Goal: Task Accomplishment & Management: Use online tool/utility

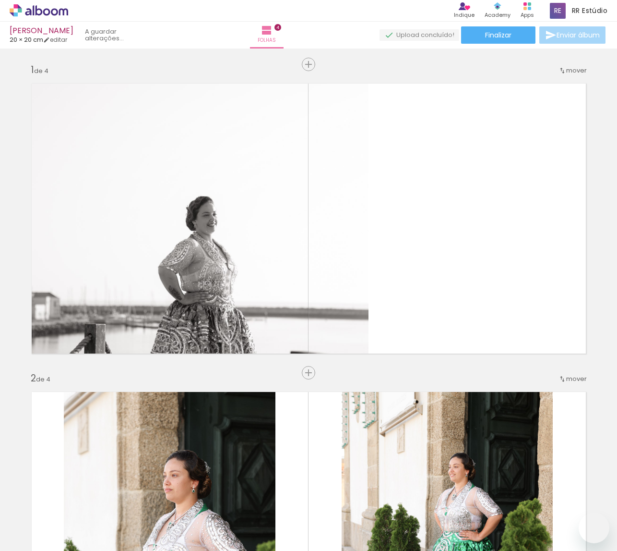
click at [239, 497] on iron-icon at bounding box center [236, 499] width 10 height 10
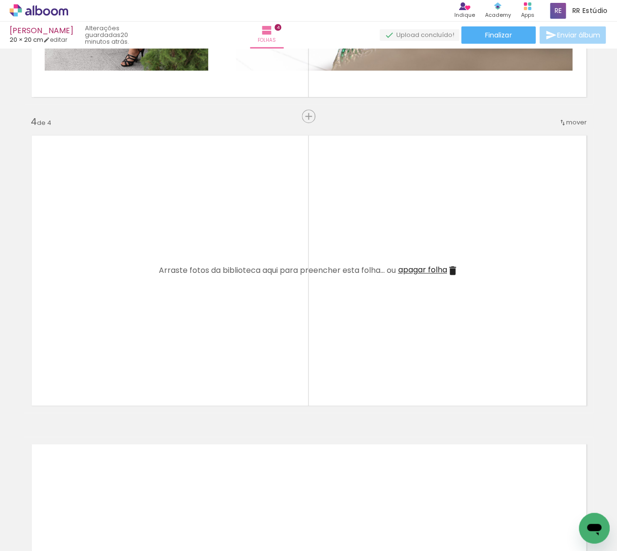
click at [134, 496] on iron-icon at bounding box center [129, 499] width 10 height 10
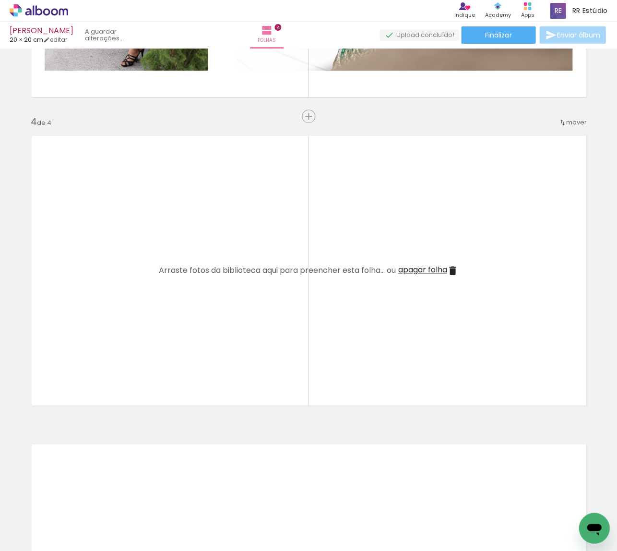
click at [134, 496] on iron-icon at bounding box center [129, 499] width 10 height 10
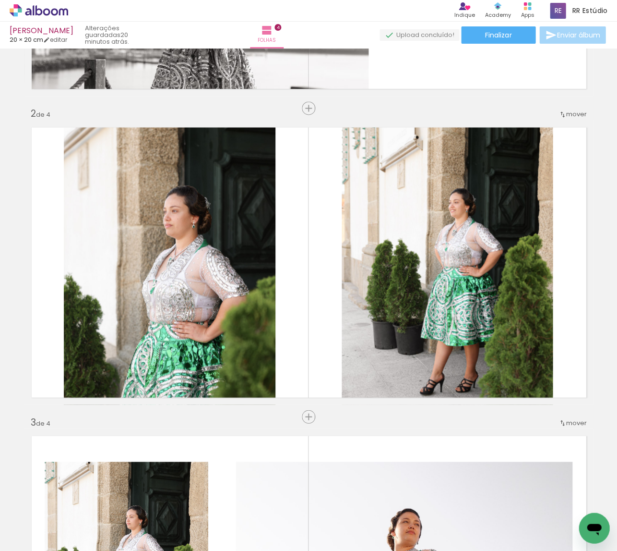
scroll to position [0, 0]
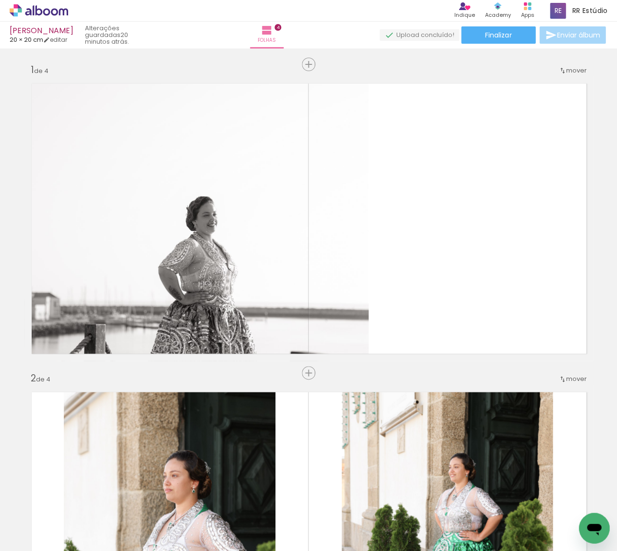
click at [134, 501] on iron-icon at bounding box center [129, 499] width 10 height 10
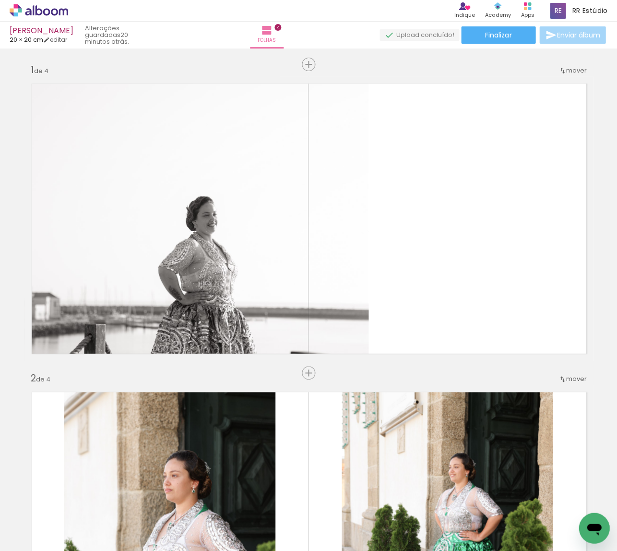
click at [134, 501] on iron-icon at bounding box center [129, 499] width 10 height 10
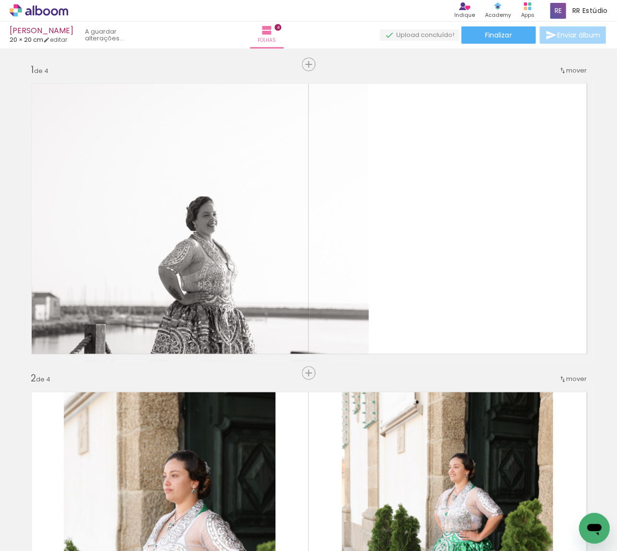
click at [0, 0] on iron-icon at bounding box center [0, 0] width 0 height 0
click at [134, 501] on iron-icon at bounding box center [129, 499] width 10 height 10
click at [134, 500] on iron-icon at bounding box center [129, 499] width 10 height 10
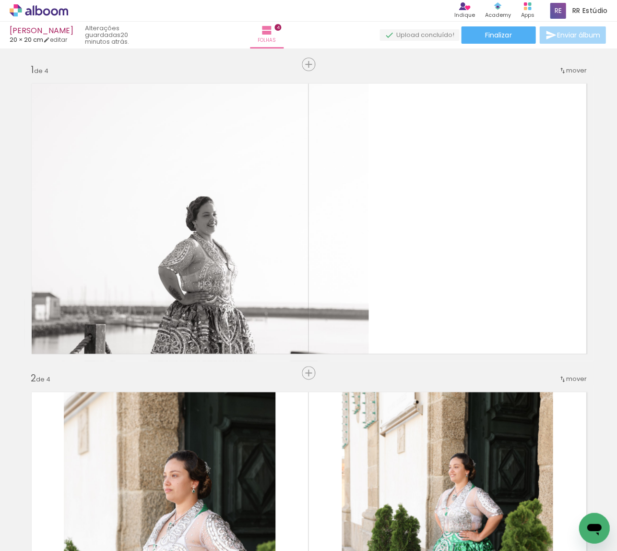
click at [134, 500] on iron-icon at bounding box center [129, 499] width 10 height 10
click at [0, 0] on iron-icon at bounding box center [0, 0] width 0 height 0
click at [134, 500] on iron-icon at bounding box center [129, 499] width 10 height 10
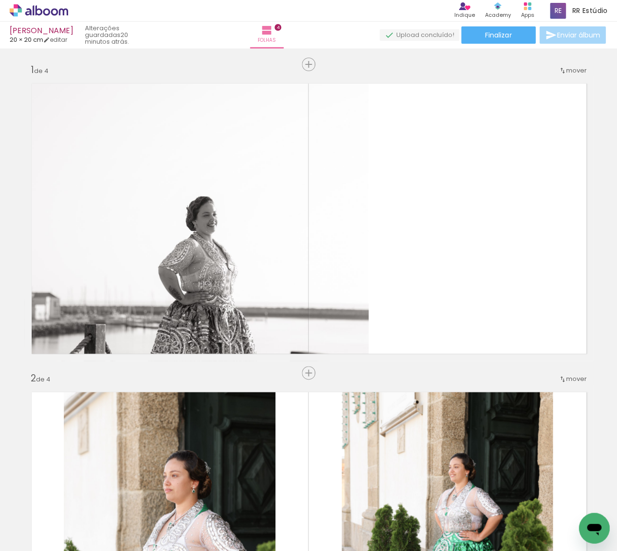
click at [134, 500] on iron-icon at bounding box center [129, 499] width 10 height 10
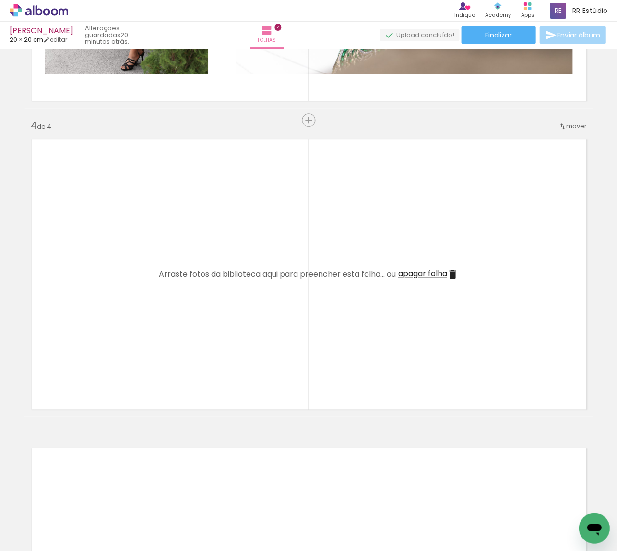
scroll to position [874, 0]
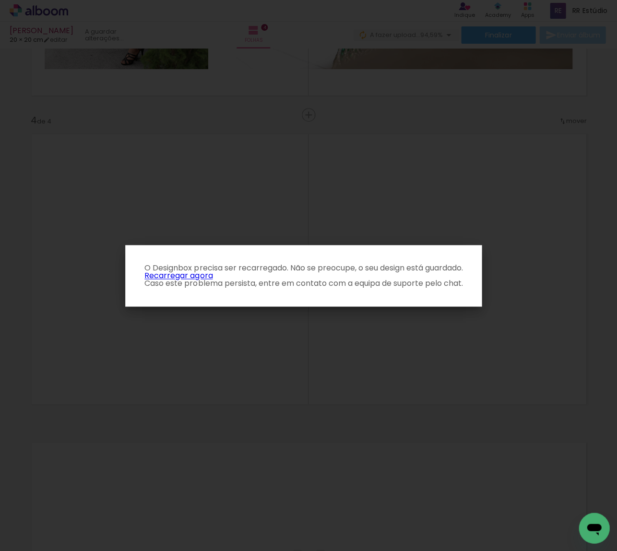
click at [177, 275] on link "Recarregar agora" at bounding box center [178, 275] width 68 height 11
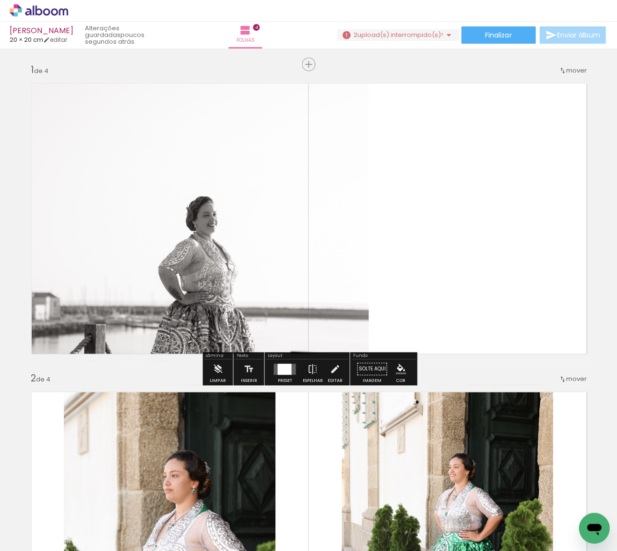
click at [368, 35] on span "upload(s) interrompido(s)!" at bounding box center [400, 34] width 85 height 9
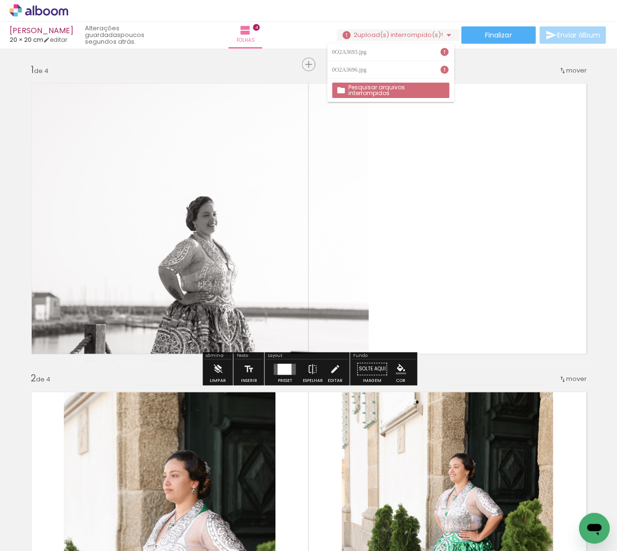
click at [0, 0] on slot "Pesquisar arquivos interrompidos" at bounding box center [0, 0] width 0 height 0
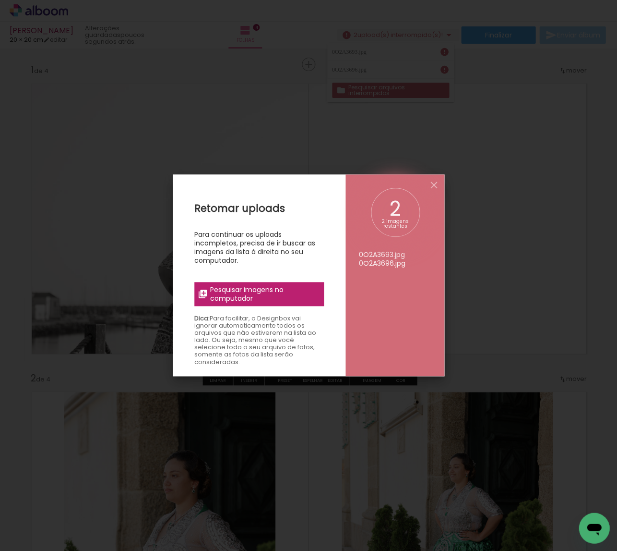
click at [279, 298] on span "Pesquisar imagens no computador" at bounding box center [264, 293] width 108 height 17
click at [0, 0] on input "file" at bounding box center [0, 0] width 0 height 0
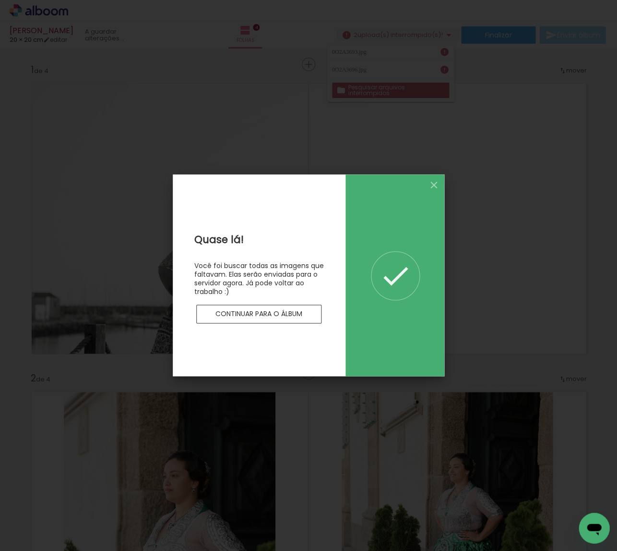
click at [0, 0] on slot "Continuar para o álbum" at bounding box center [0, 0] width 0 height 0
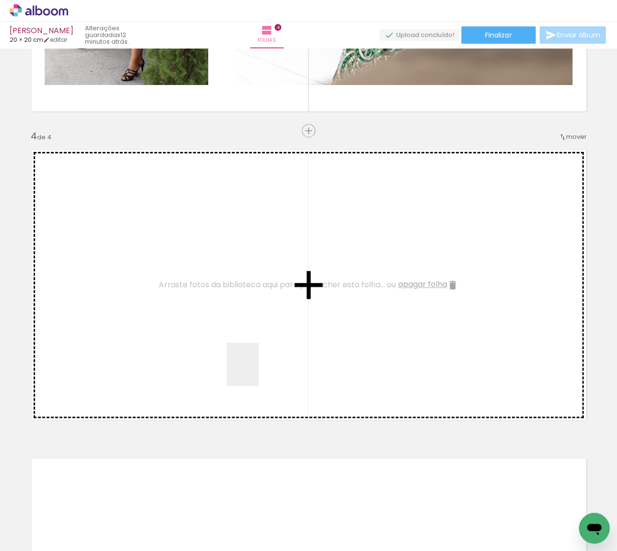
drag, startPoint x: 255, startPoint y: 498, endPoint x: 256, endPoint y: 371, distance: 127.2
click at [256, 371] on quentale-workspace at bounding box center [308, 275] width 617 height 551
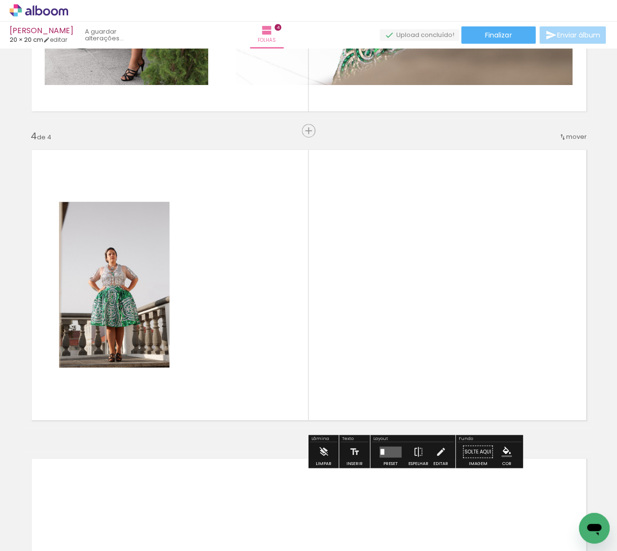
click at [371, 342] on quentale-workspace at bounding box center [308, 275] width 617 height 551
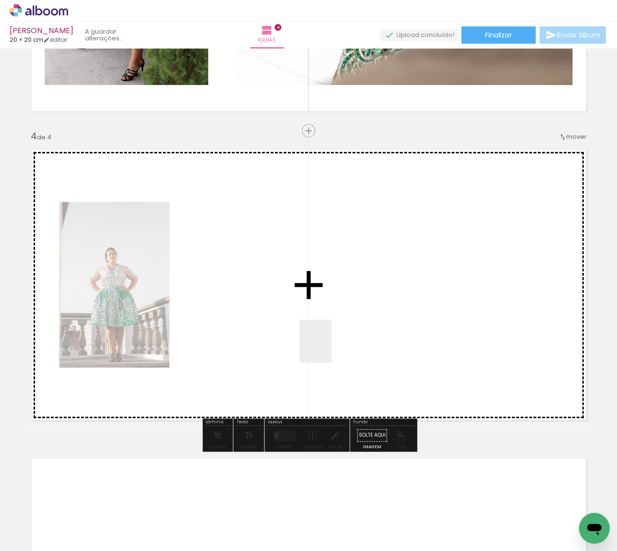
drag, startPoint x: 358, startPoint y: 512, endPoint x: 328, endPoint y: 348, distance: 166.9
click at [328, 348] on quentale-workspace at bounding box center [308, 275] width 617 height 551
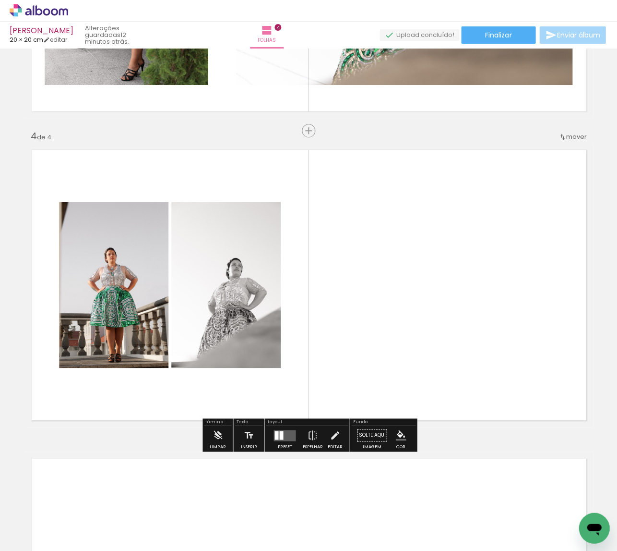
click at [286, 429] on quentale-layouter at bounding box center [285, 434] width 22 height 11
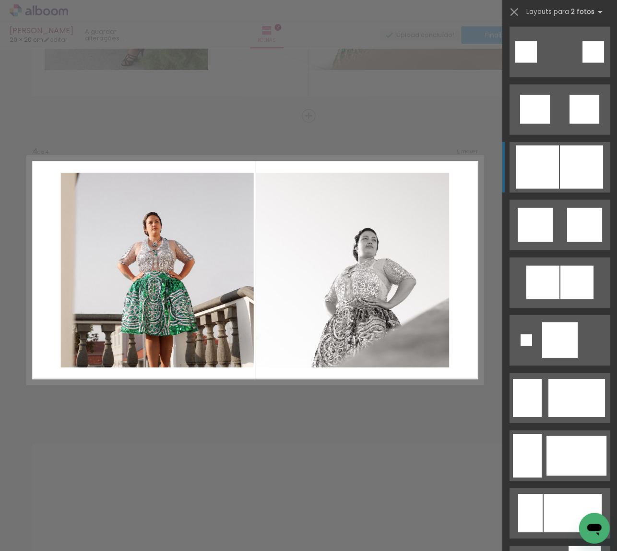
scroll to position [1289, 0]
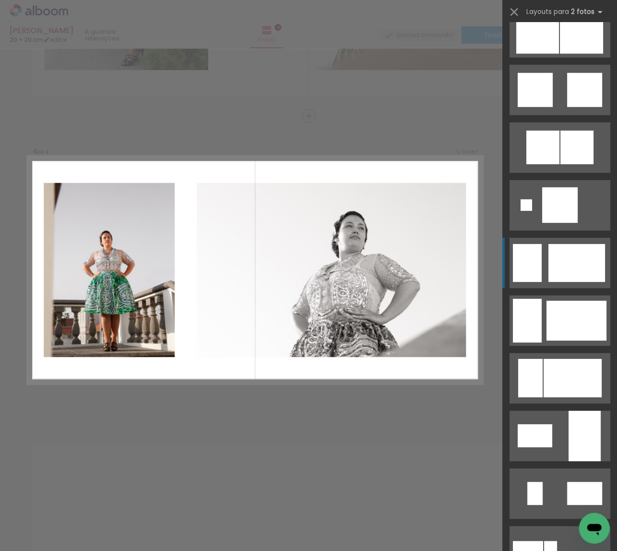
click at [553, 359] on div at bounding box center [572, 378] width 58 height 38
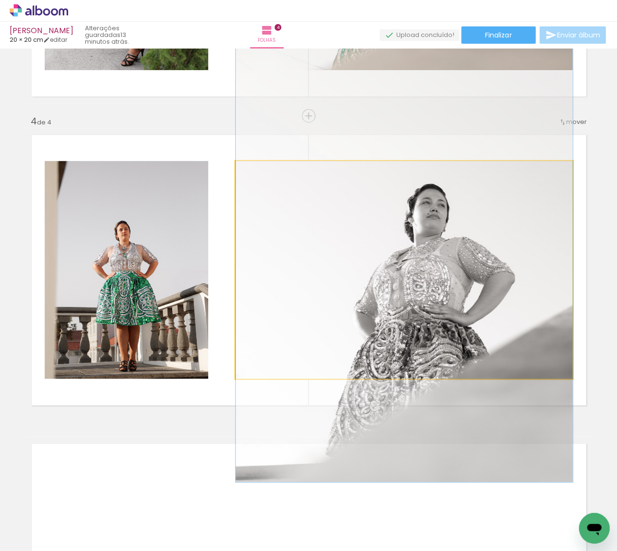
drag, startPoint x: 493, startPoint y: 337, endPoint x: 492, endPoint y: 324, distance: 12.5
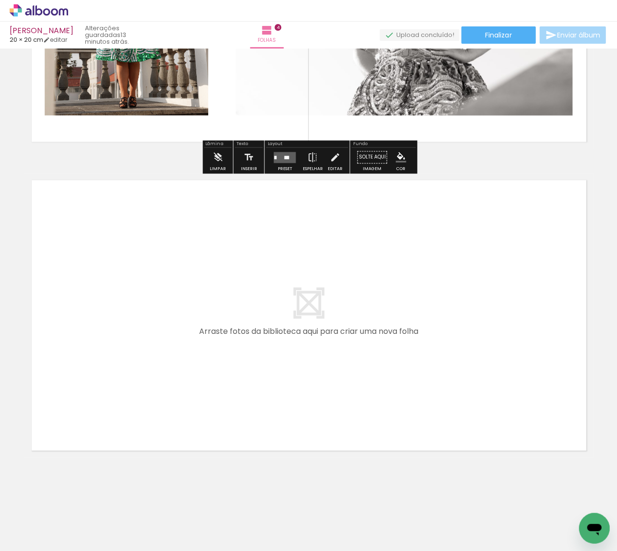
scroll to position [0, 168]
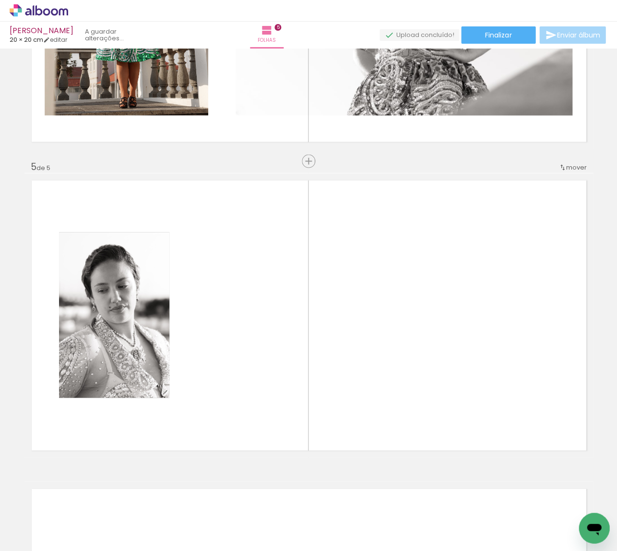
drag, startPoint x: 353, startPoint y: 401, endPoint x: 342, endPoint y: 353, distance: 48.9
click at [342, 353] on quentale-workspace at bounding box center [308, 275] width 617 height 551
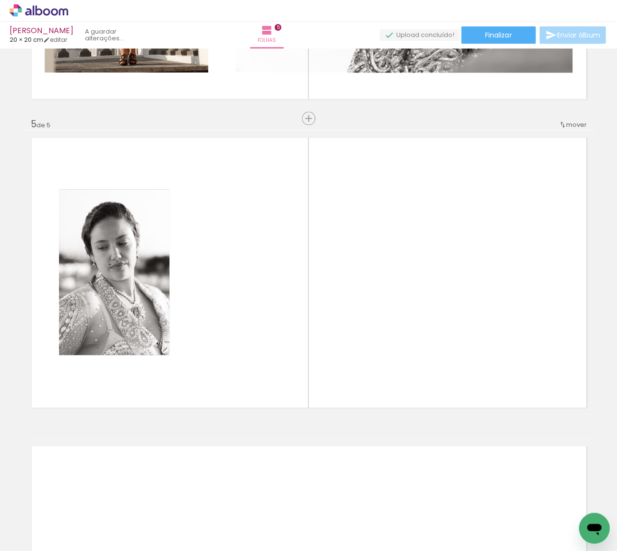
scroll to position [1181, 0]
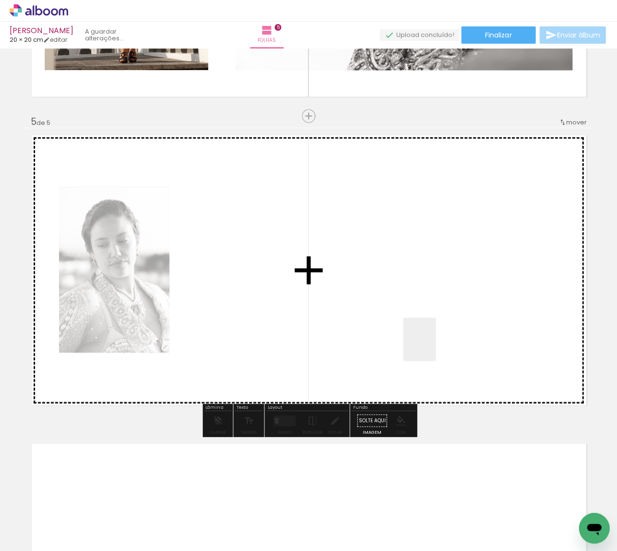
drag, startPoint x: 474, startPoint y: 517, endPoint x: 432, endPoint y: 346, distance: 175.6
click at [432, 346] on quentale-workspace at bounding box center [308, 275] width 617 height 551
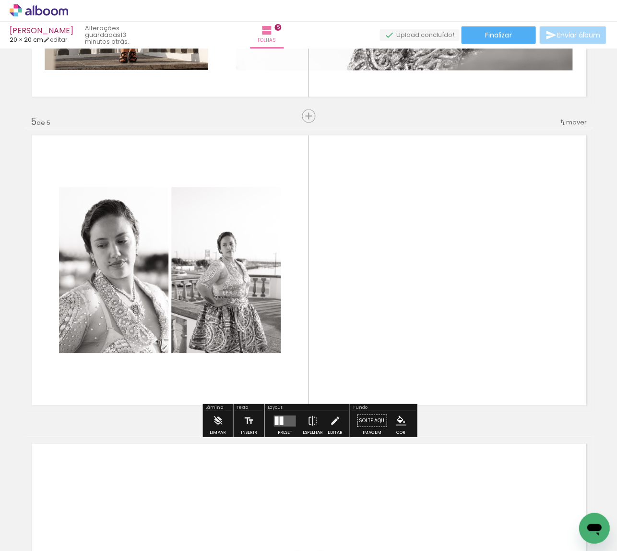
click at [281, 418] on div at bounding box center [281, 419] width 4 height 9
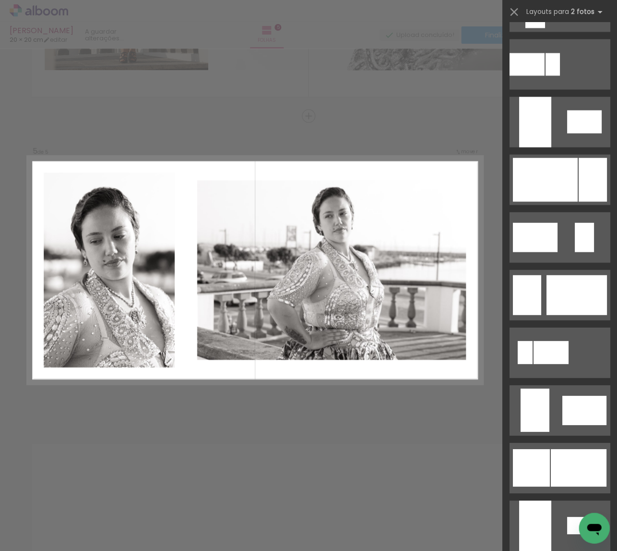
scroll to position [1976, 0]
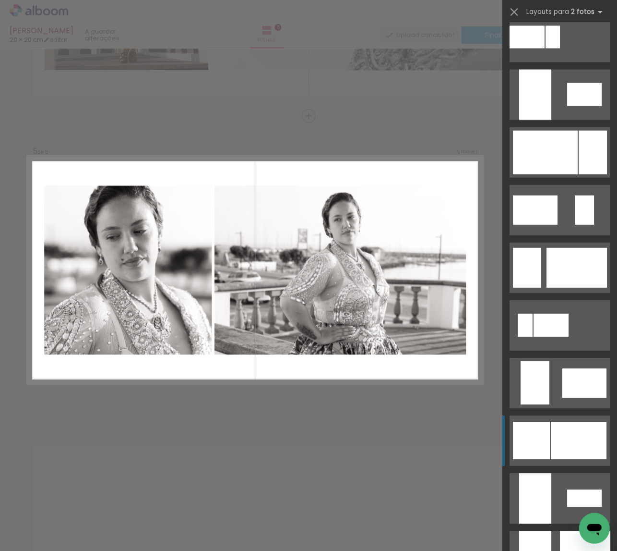
click at [548, 472] on div at bounding box center [535, 497] width 32 height 50
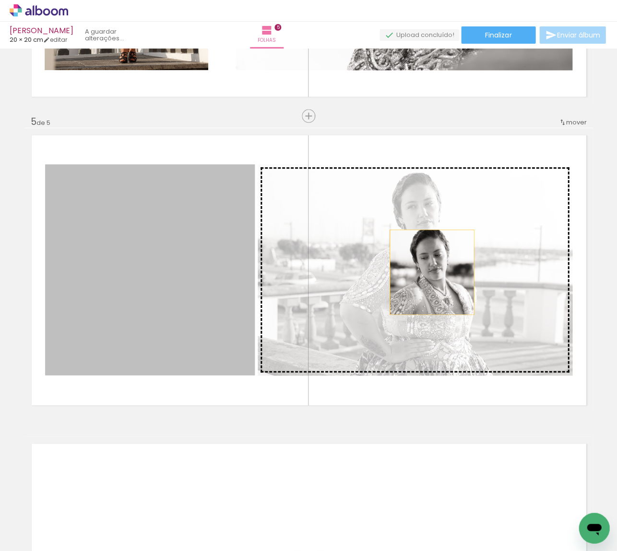
drag, startPoint x: 206, startPoint y: 269, endPoint x: 449, endPoint y: 272, distance: 242.9
click at [0, 0] on slot at bounding box center [0, 0] width 0 height 0
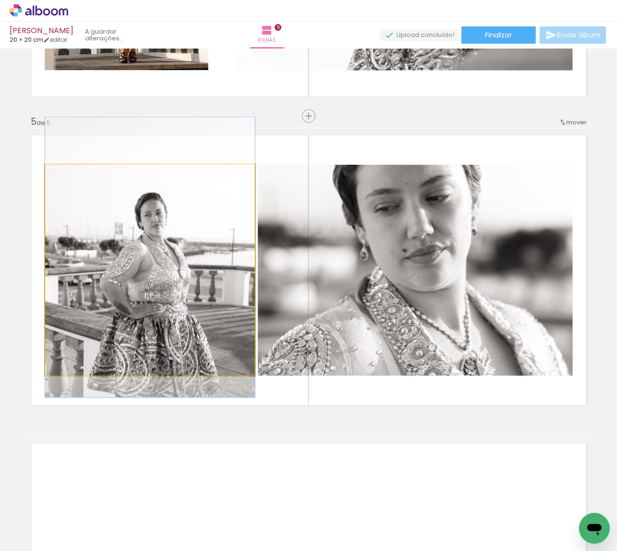
drag, startPoint x: 144, startPoint y: 297, endPoint x: 143, endPoint y: 279, distance: 18.3
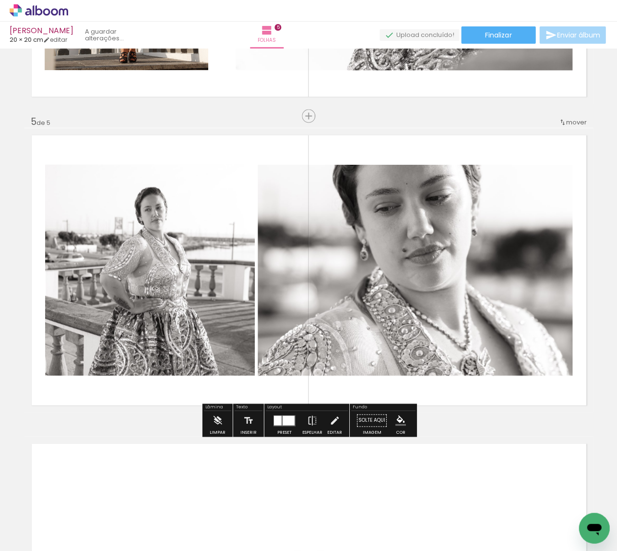
click at [410, 275] on quentale-photo at bounding box center [415, 269] width 315 height 211
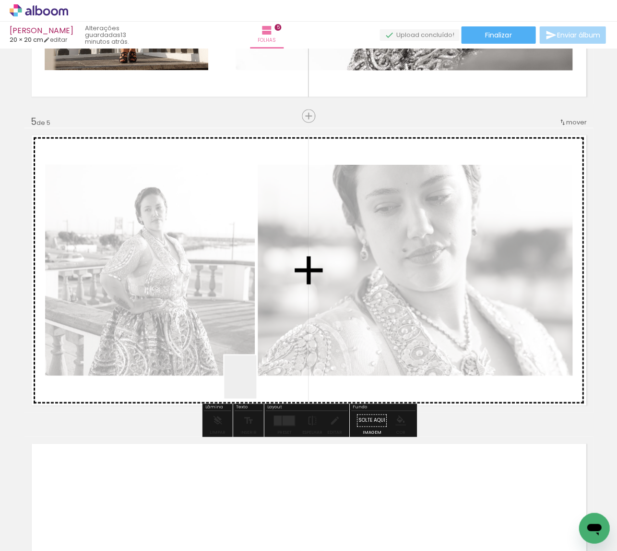
drag, startPoint x: 257, startPoint y: 504, endPoint x: 253, endPoint y: 384, distance: 120.6
click at [253, 384] on quentale-workspace at bounding box center [308, 275] width 617 height 551
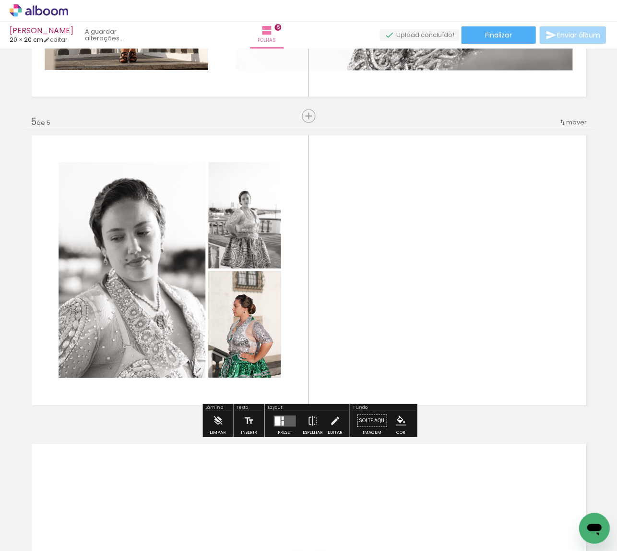
click at [289, 420] on quentale-layouter at bounding box center [285, 419] width 22 height 11
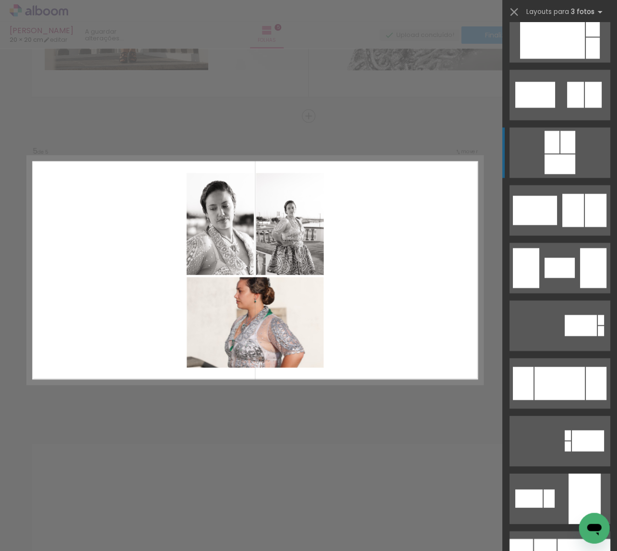
scroll to position [3511, 0]
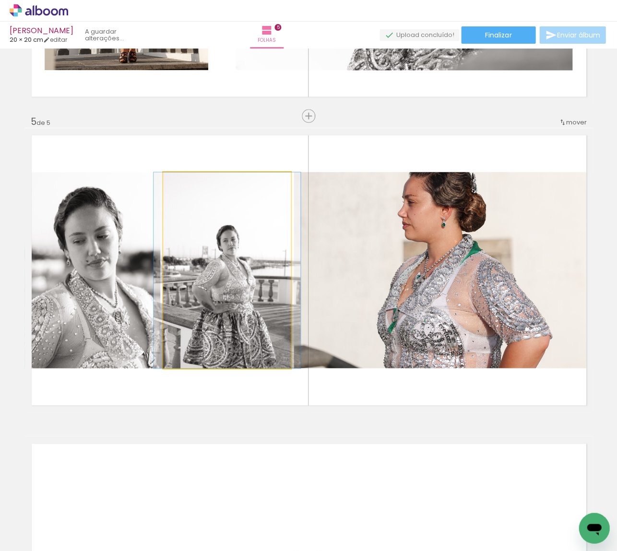
click at [175, 265] on quentale-photo at bounding box center [227, 270] width 128 height 196
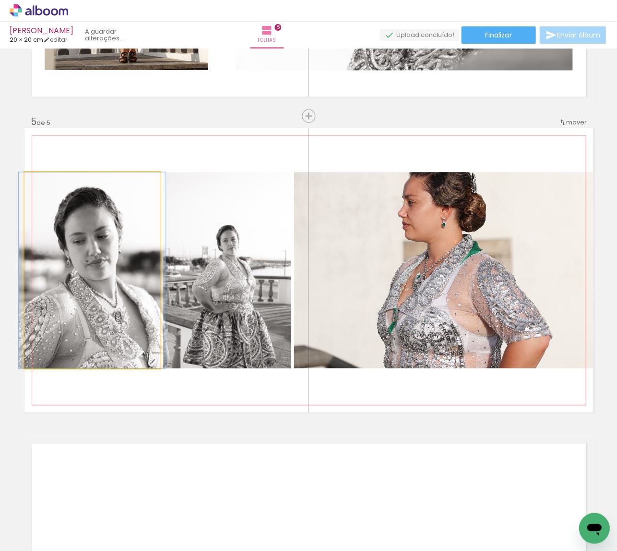
click at [119, 267] on quentale-photo at bounding box center [92, 270] width 136 height 196
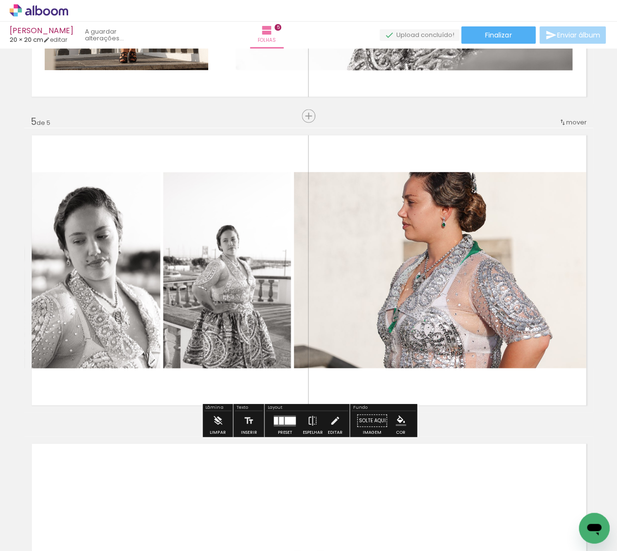
click at [286, 421] on div at bounding box center [290, 420] width 11 height 8
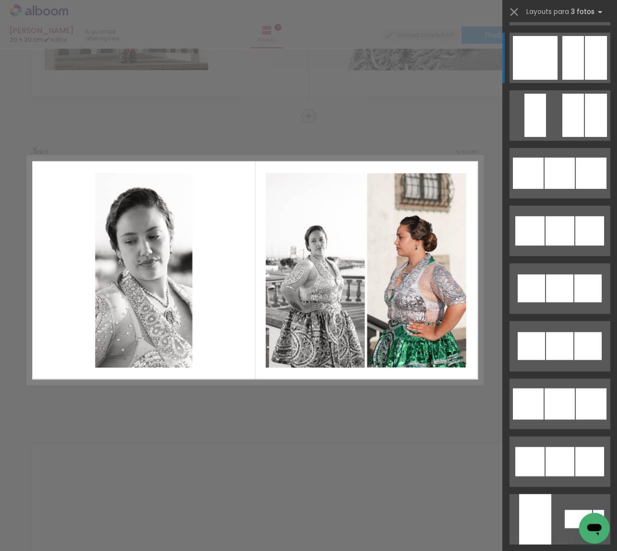
scroll to position [1495, 0]
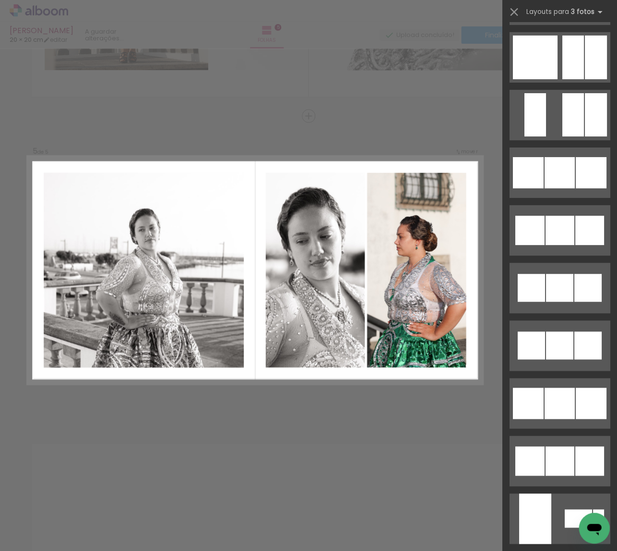
click at [559, 147] on quentale-layouter at bounding box center [559, 172] width 101 height 50
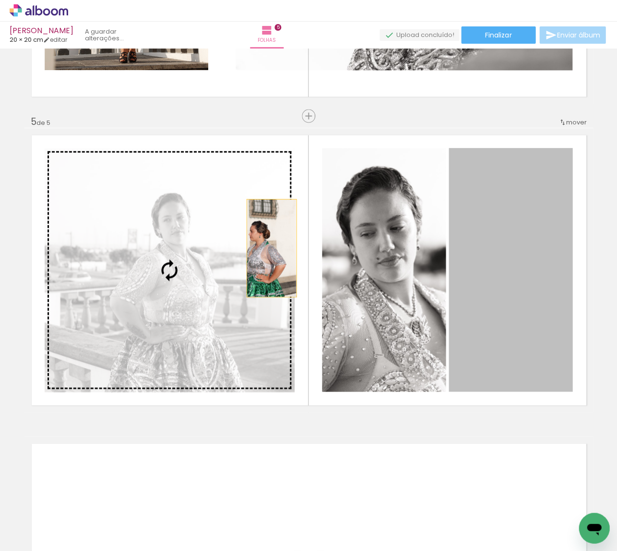
drag, startPoint x: 485, startPoint y: 244, endPoint x: 213, endPoint y: 243, distance: 272.2
click at [0, 0] on slot at bounding box center [0, 0] width 0 height 0
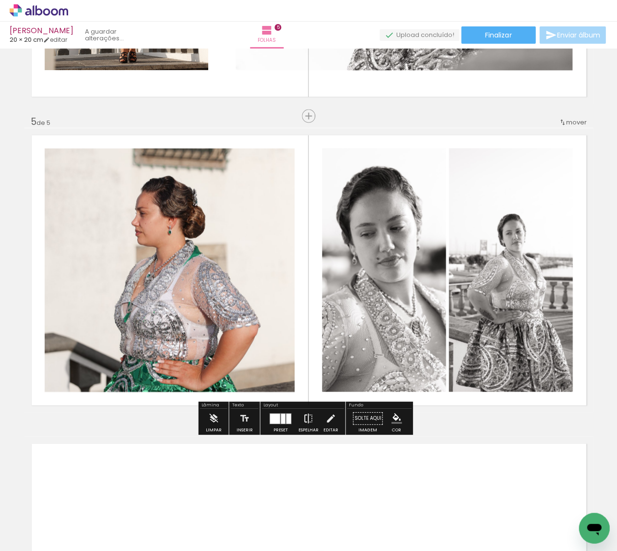
click at [304, 419] on iron-icon at bounding box center [308, 417] width 11 height 19
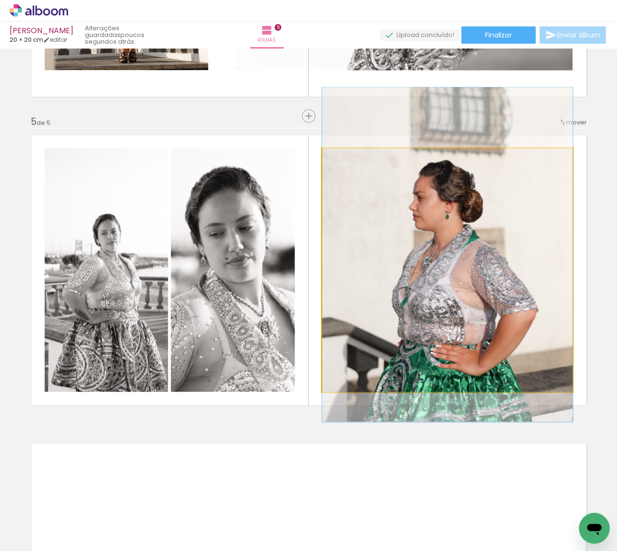
drag, startPoint x: 446, startPoint y: 333, endPoint x: 445, endPoint y: 320, distance: 13.0
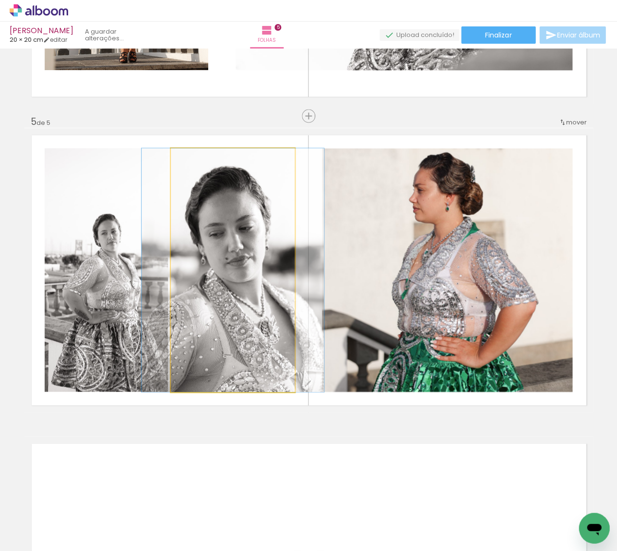
click at [229, 317] on quentale-photo at bounding box center [233, 269] width 124 height 243
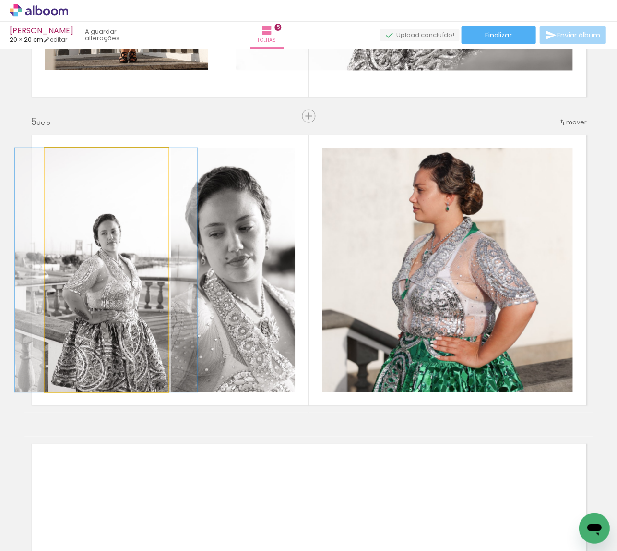
click at [142, 313] on quentale-photo at bounding box center [106, 269] width 123 height 243
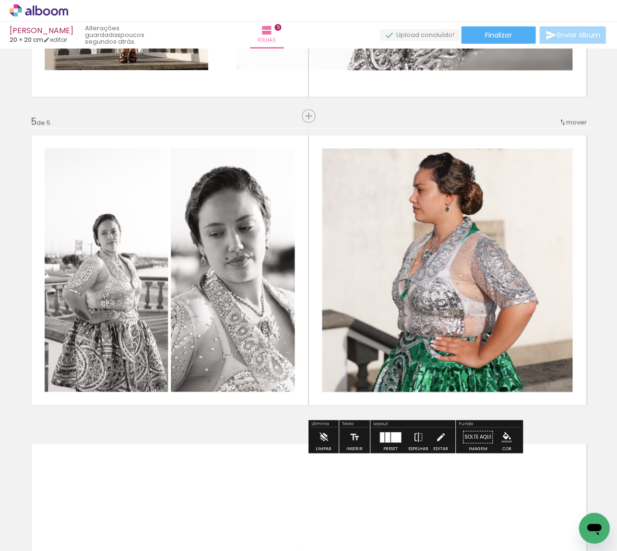
drag, startPoint x: 440, startPoint y: 438, endPoint x: 419, endPoint y: 429, distance: 23.0
click at [440, 438] on iron-icon at bounding box center [440, 436] width 11 height 19
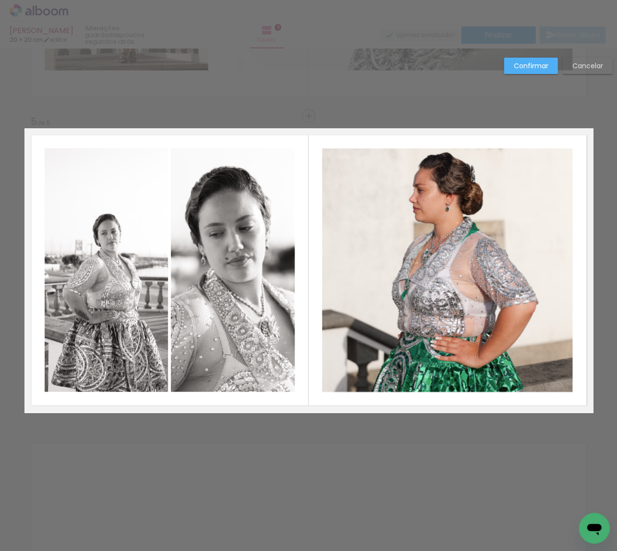
click at [150, 289] on quentale-photo at bounding box center [106, 269] width 123 height 243
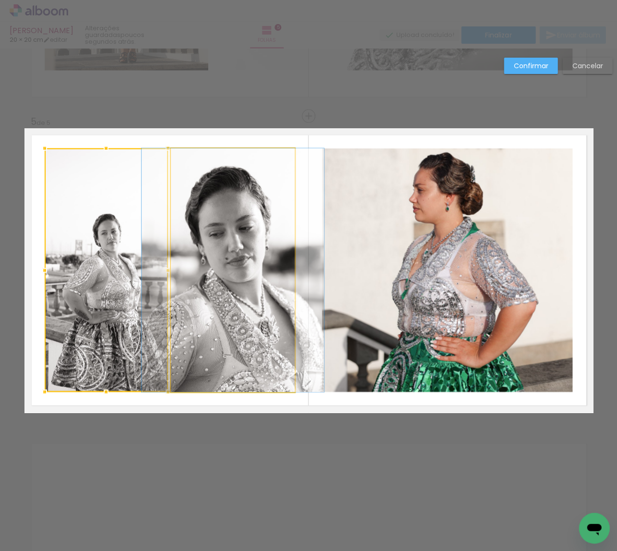
click at [200, 285] on quentale-photo at bounding box center [233, 269] width 124 height 243
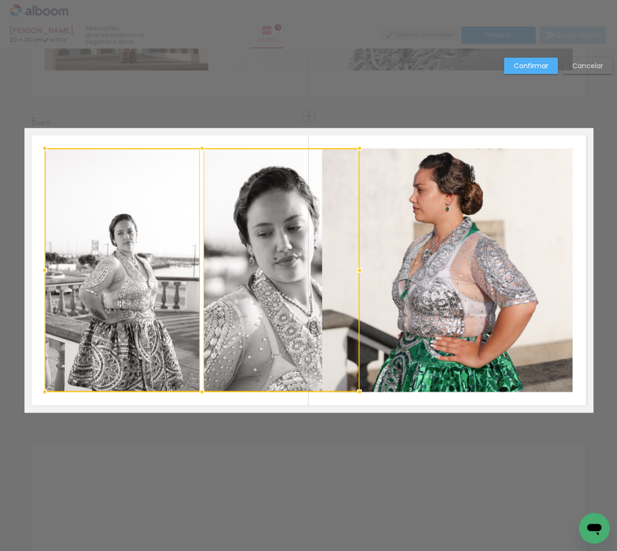
drag, startPoint x: 295, startPoint y: 269, endPoint x: 361, endPoint y: 269, distance: 66.2
click at [361, 269] on div at bounding box center [359, 269] width 19 height 19
click at [179, 270] on div at bounding box center [203, 269] width 316 height 243
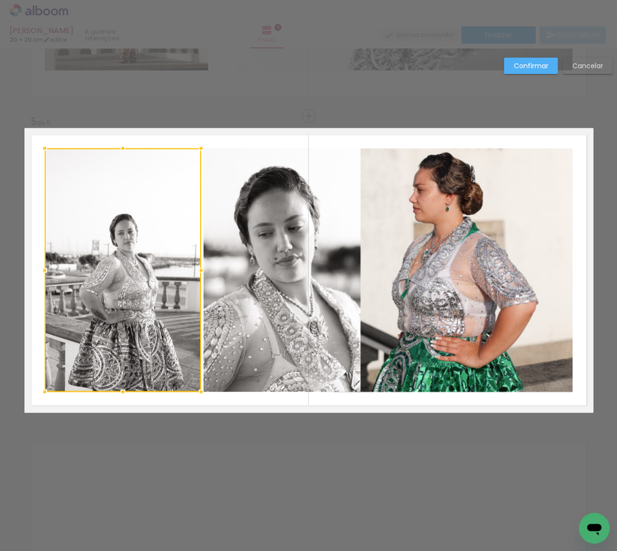
click at [266, 271] on quentale-photo at bounding box center [282, 269] width 157 height 243
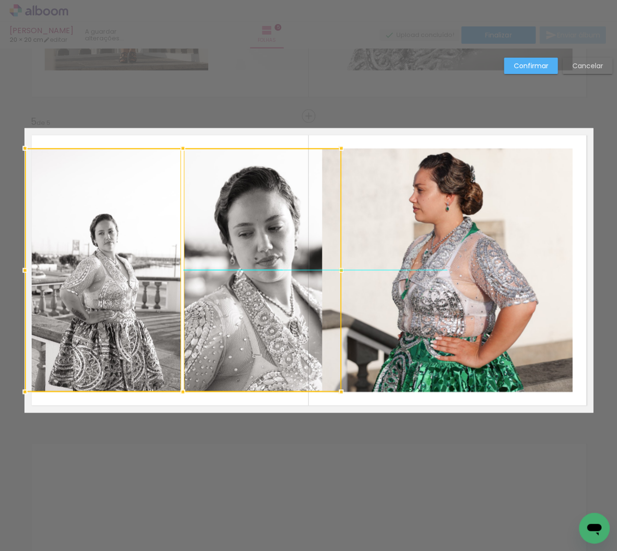
drag, startPoint x: 244, startPoint y: 272, endPoint x: 230, endPoint y: 272, distance: 13.9
click at [230, 272] on div at bounding box center [183, 269] width 316 height 243
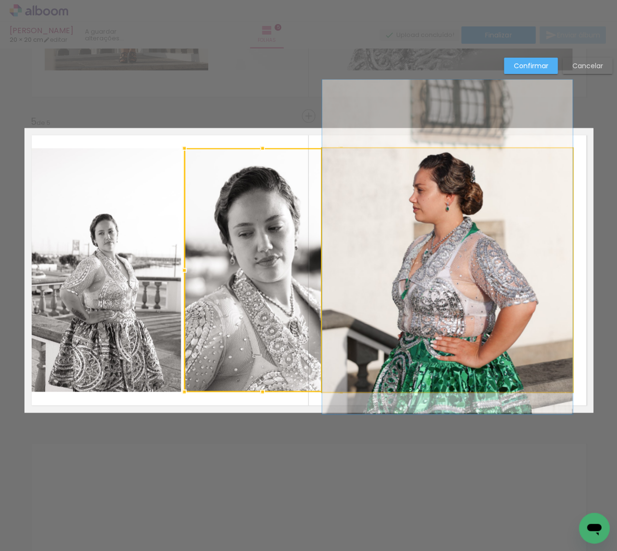
drag, startPoint x: 394, startPoint y: 256, endPoint x: 389, endPoint y: 258, distance: 5.2
click at [394, 256] on album-spread "5 de 5" at bounding box center [308, 270] width 569 height 284
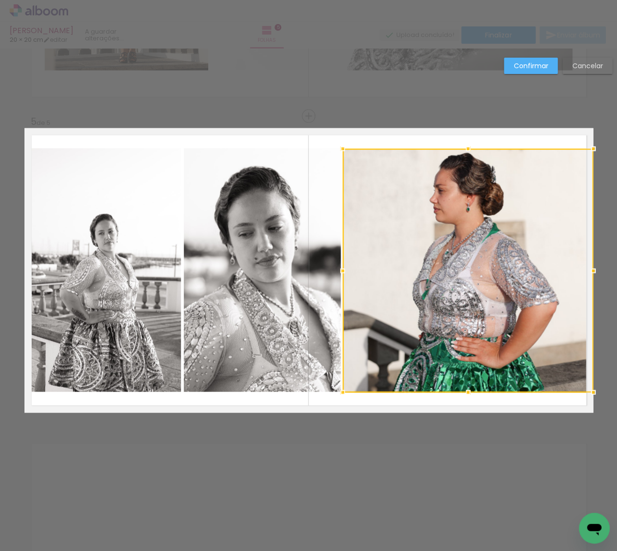
drag, startPoint x: 405, startPoint y: 260, endPoint x: 429, endPoint y: 260, distance: 24.0
click at [429, 260] on div at bounding box center [468, 269] width 251 height 243
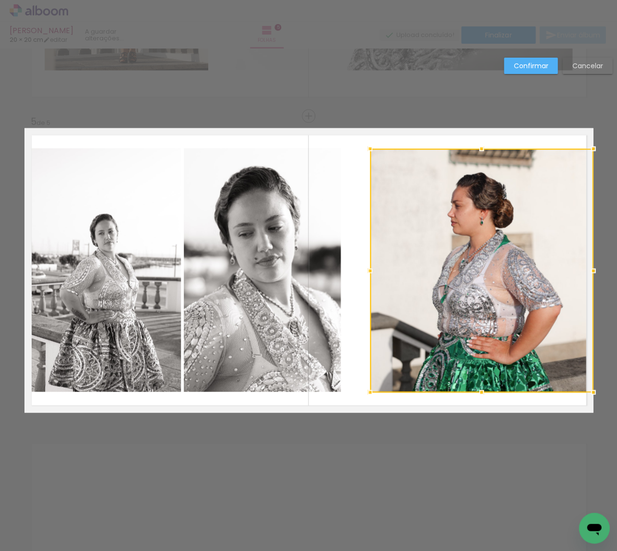
drag, startPoint x: 340, startPoint y: 269, endPoint x: 354, endPoint y: 269, distance: 13.9
click at [364, 269] on div at bounding box center [370, 270] width 19 height 19
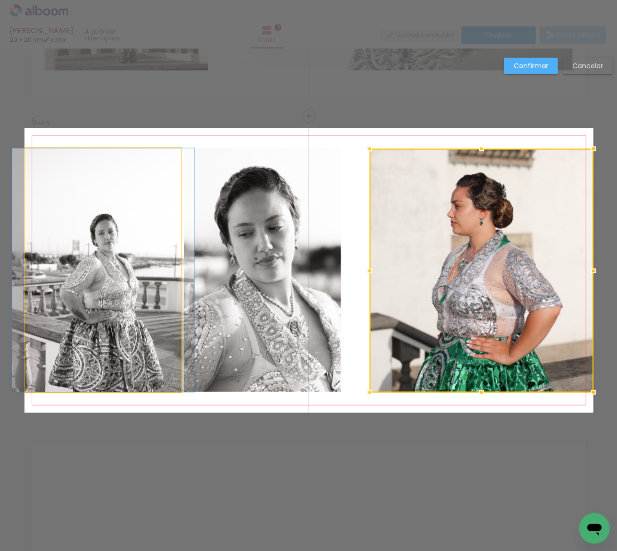
click at [165, 271] on quentale-photo at bounding box center [103, 269] width 156 height 243
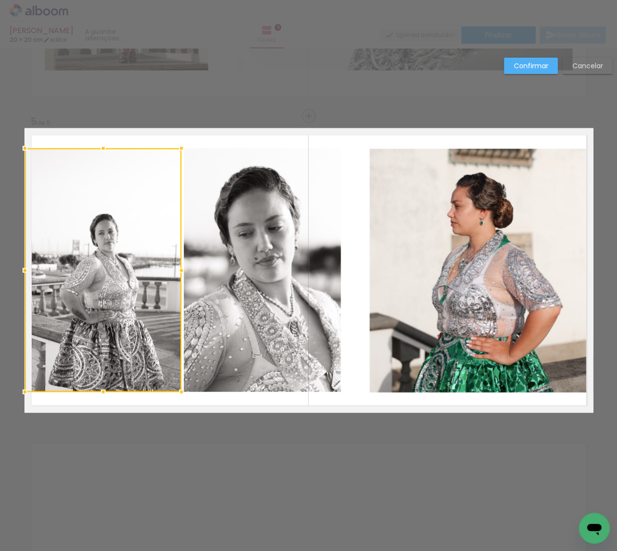
click at [232, 270] on album-spread "5 de 5" at bounding box center [308, 270] width 569 height 284
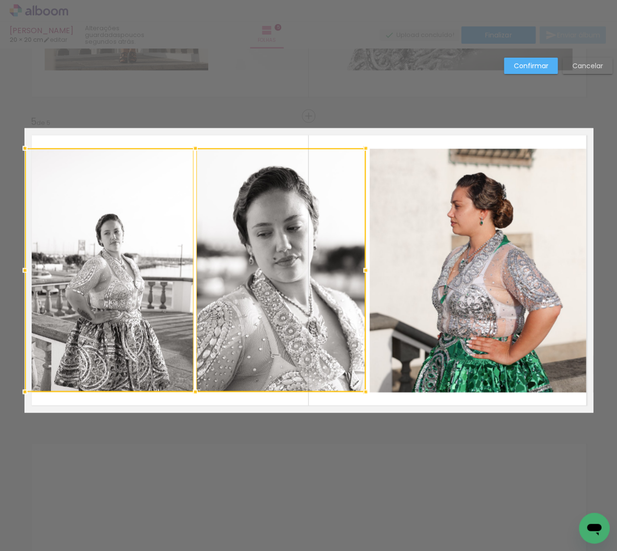
drag, startPoint x: 340, startPoint y: 267, endPoint x: 364, endPoint y: 267, distance: 24.5
click at [364, 267] on div at bounding box center [365, 269] width 19 height 19
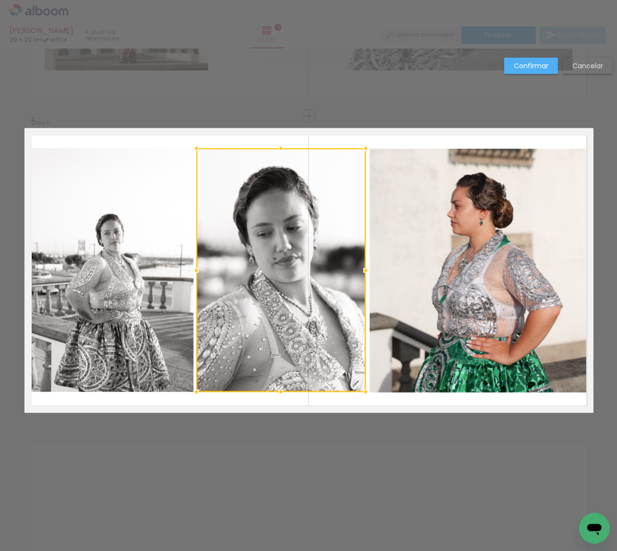
click at [521, 59] on paper-button "Confirmar" at bounding box center [531, 66] width 54 height 16
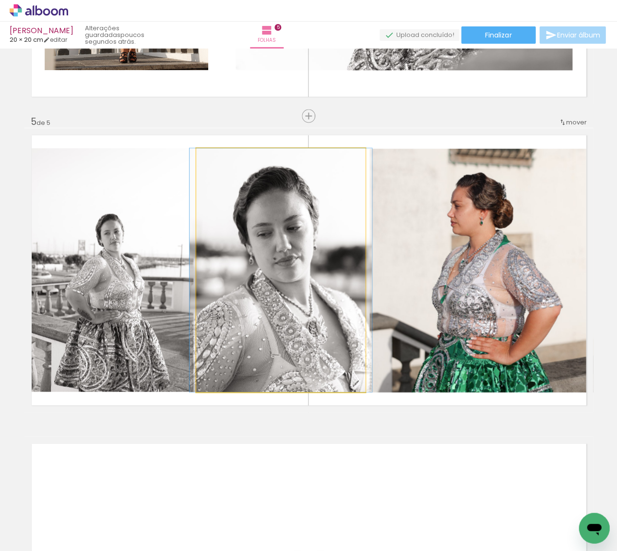
click at [250, 303] on quentale-photo at bounding box center [280, 269] width 169 height 243
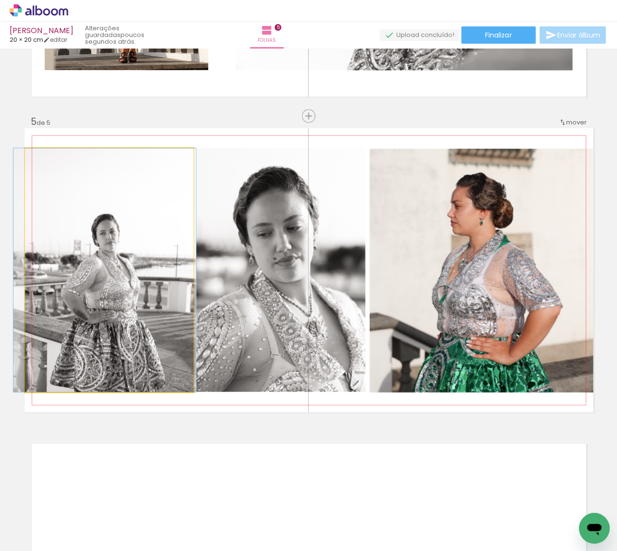
drag, startPoint x: 154, startPoint y: 310, endPoint x: 150, endPoint y: 306, distance: 5.5
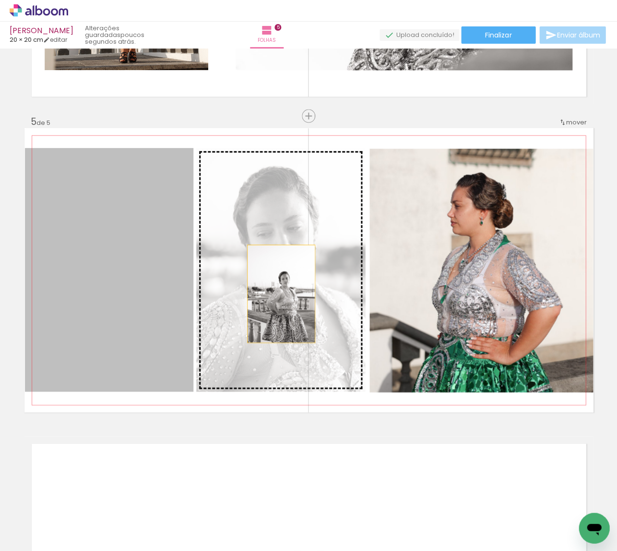
drag, startPoint x: 133, startPoint y: 303, endPoint x: 281, endPoint y: 293, distance: 148.7
click at [0, 0] on slot at bounding box center [0, 0] width 0 height 0
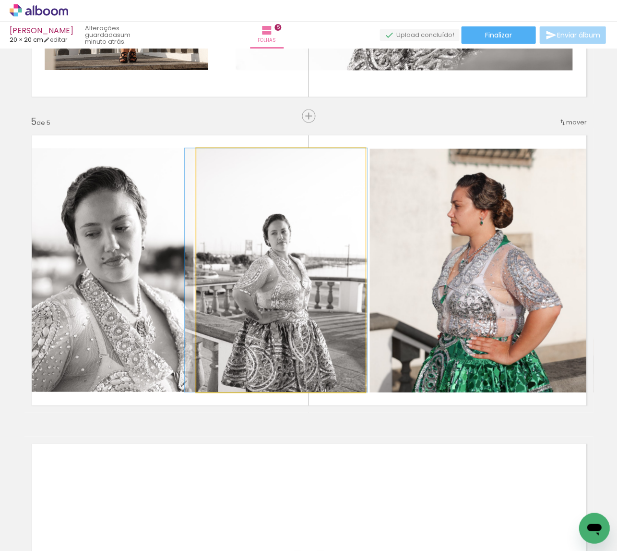
drag, startPoint x: 298, startPoint y: 309, endPoint x: 293, endPoint y: 304, distance: 6.5
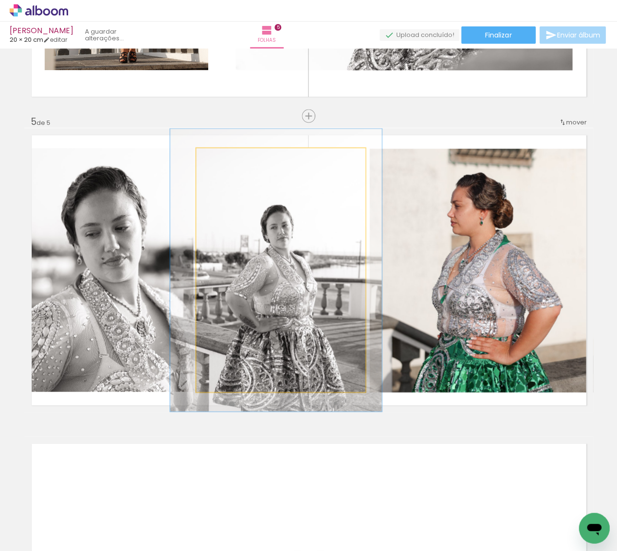
type paper-slider "116"
drag, startPoint x: 221, startPoint y: 159, endPoint x: 230, endPoint y: 163, distance: 10.3
click at [226, 159] on div at bounding box center [224, 158] width 9 height 9
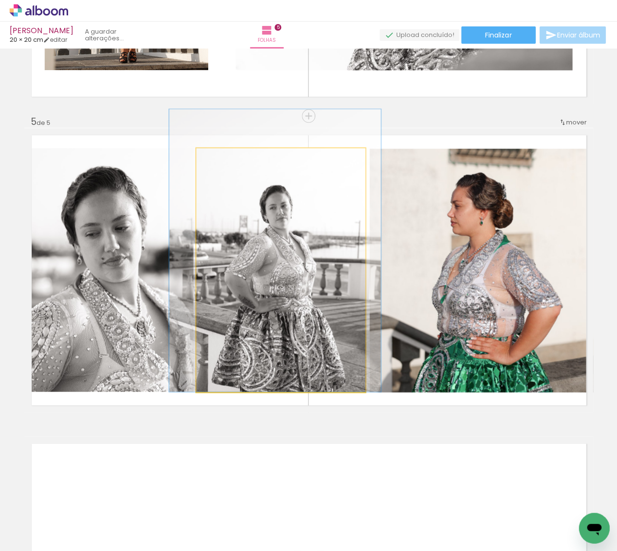
drag, startPoint x: 278, startPoint y: 251, endPoint x: 277, endPoint y: 230, distance: 20.7
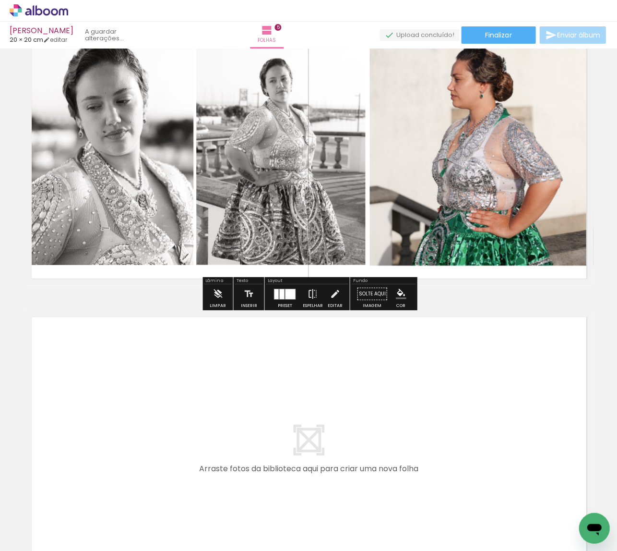
scroll to position [1371, 0]
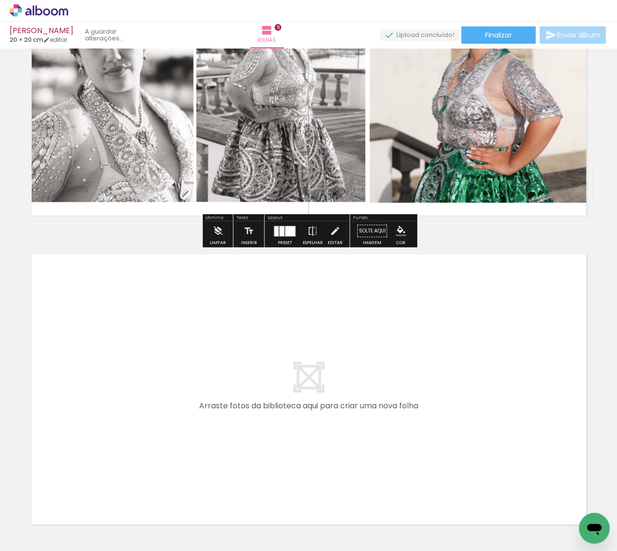
drag, startPoint x: 320, startPoint y: 509, endPoint x: 313, endPoint y: 509, distance: 6.2
click at [313, 509] on quentale-thumb at bounding box center [304, 518] width 54 height 55
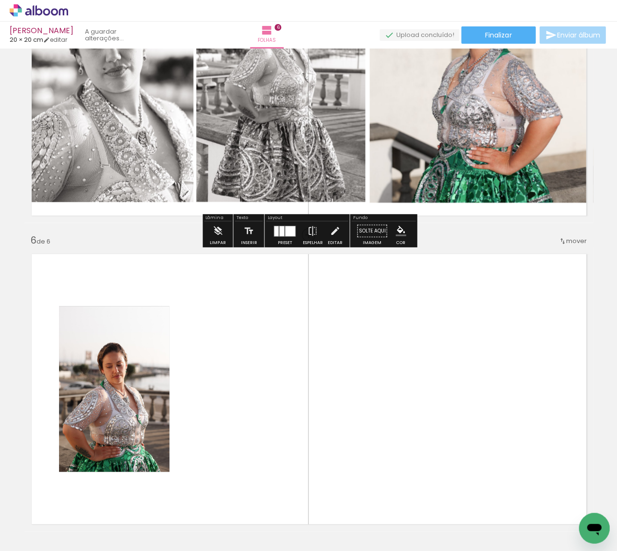
drag, startPoint x: 313, startPoint y: 505, endPoint x: 306, endPoint y: 440, distance: 66.2
click at [306, 440] on quentale-workspace at bounding box center [308, 275] width 617 height 551
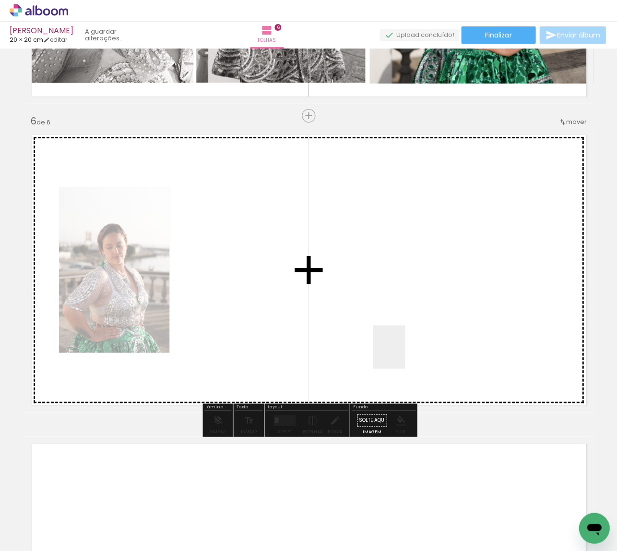
drag, startPoint x: 436, startPoint y: 518, endPoint x: 402, endPoint y: 354, distance: 167.8
click at [402, 354] on quentale-workspace at bounding box center [308, 275] width 617 height 551
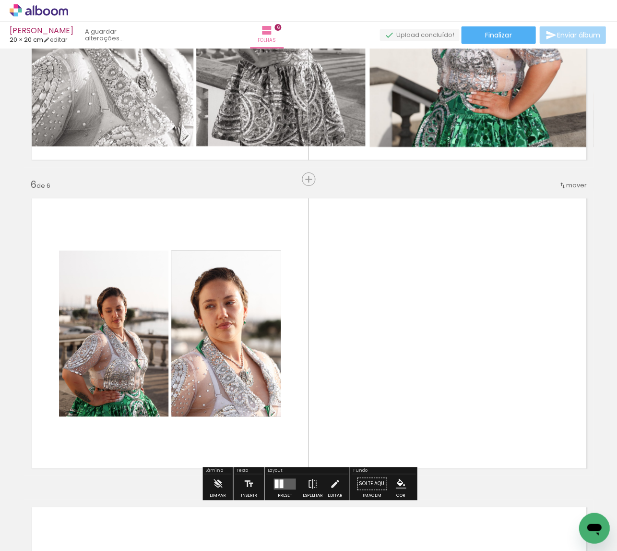
scroll to position [0, 345]
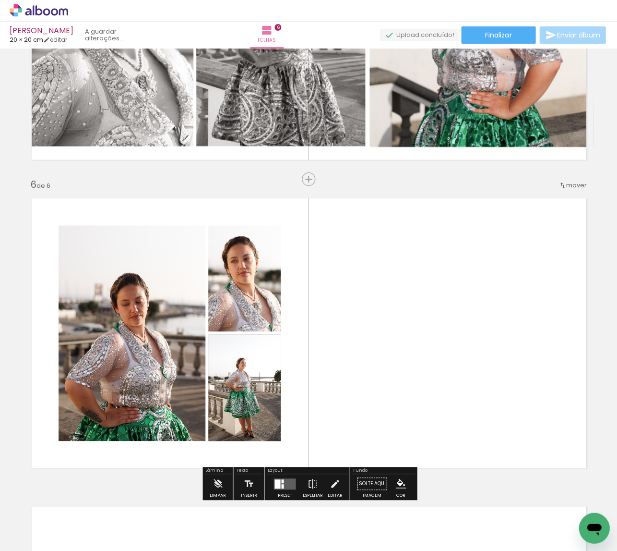
drag, startPoint x: 360, startPoint y: 521, endPoint x: 408, endPoint y: 390, distance: 139.6
click at [408, 390] on quentale-workspace at bounding box center [308, 275] width 617 height 551
click at [281, 482] on div at bounding box center [282, 481] width 2 height 4
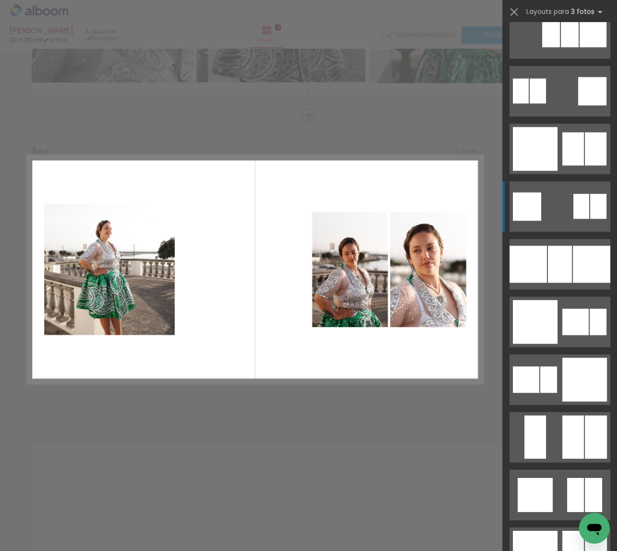
scroll to position [1134, 0]
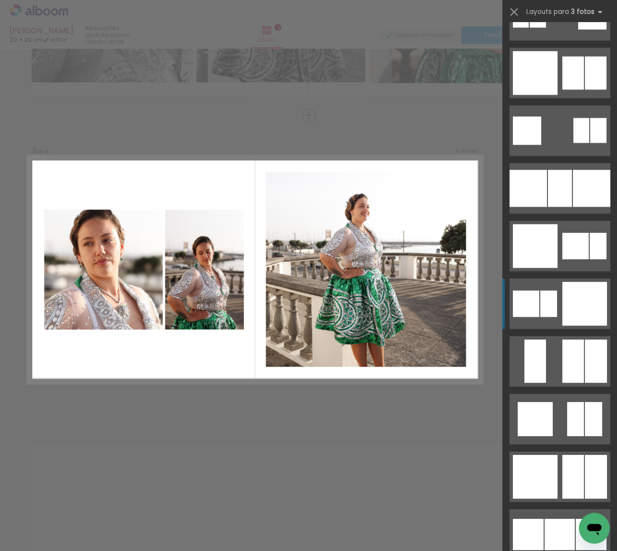
click at [576, 518] on div at bounding box center [591, 533] width 31 height 31
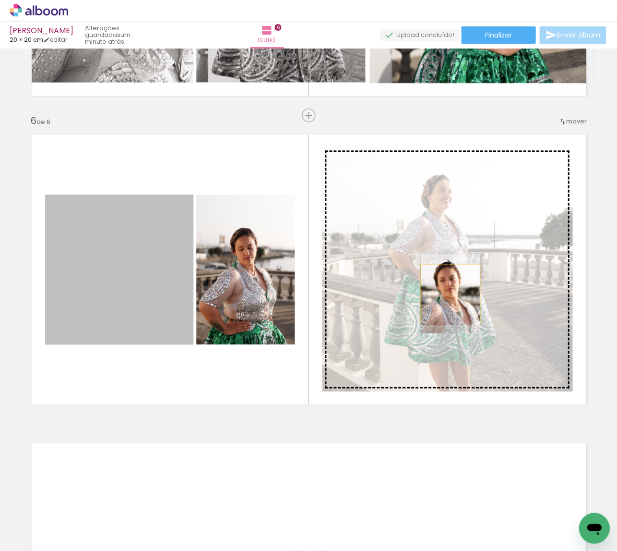
drag, startPoint x: 107, startPoint y: 304, endPoint x: 450, endPoint y: 295, distance: 343.4
click at [0, 0] on slot at bounding box center [0, 0] width 0 height 0
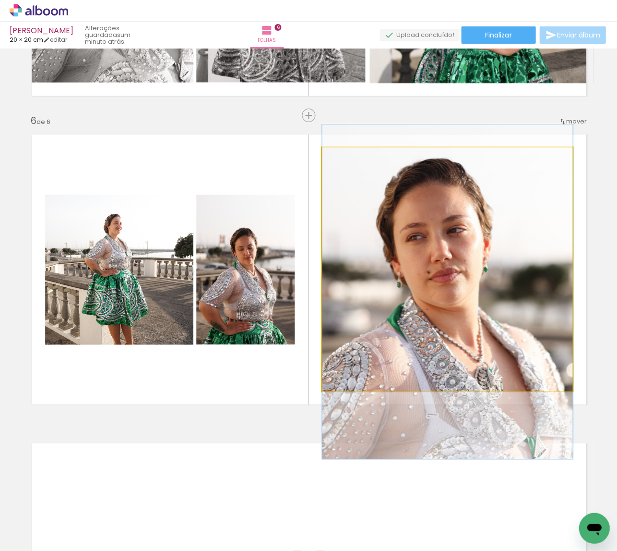
drag, startPoint x: 463, startPoint y: 320, endPoint x: 465, endPoint y: 342, distance: 22.7
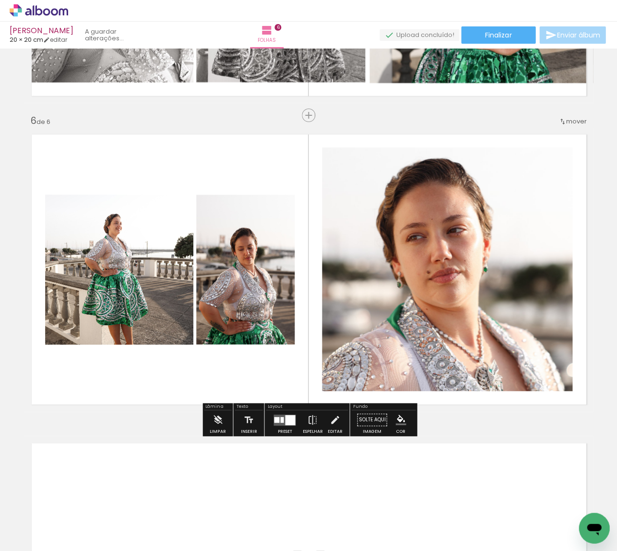
click at [330, 419] on iron-icon at bounding box center [335, 419] width 11 height 19
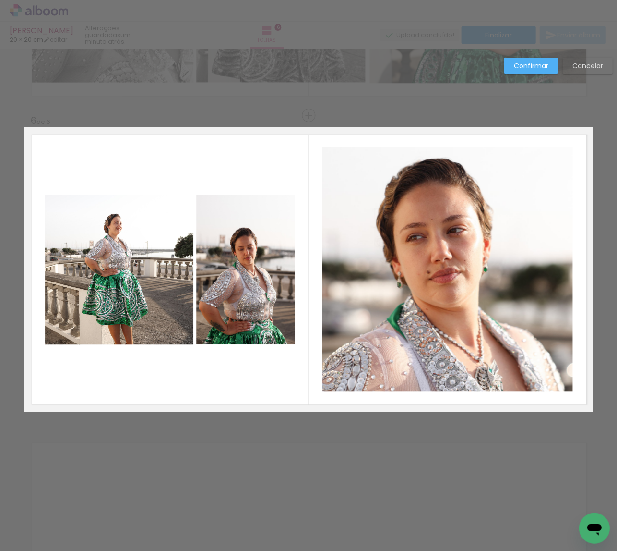
click at [462, 272] on quentale-photo at bounding box center [447, 268] width 251 height 243
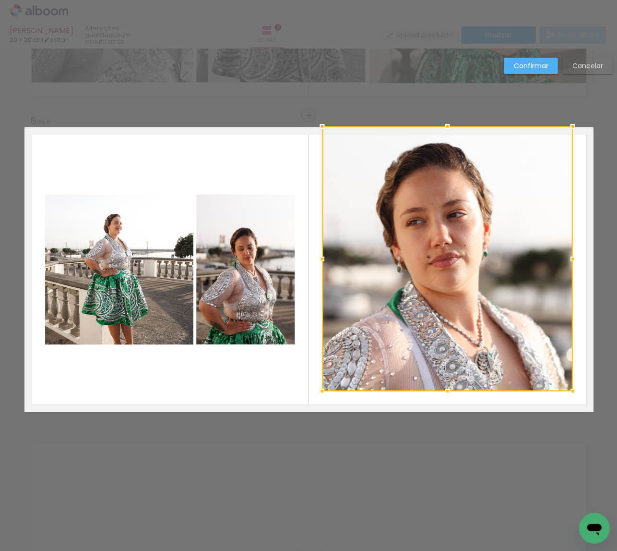
drag, startPoint x: 450, startPoint y: 148, endPoint x: 458, endPoint y: 195, distance: 47.3
click at [456, 220] on div at bounding box center [447, 258] width 251 height 265
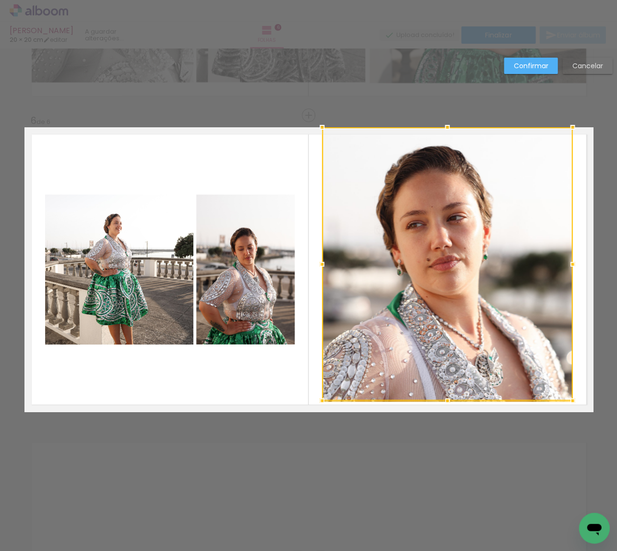
drag, startPoint x: 446, startPoint y: 392, endPoint x: 443, endPoint y: 419, distance: 26.6
click at [461, 354] on div at bounding box center [447, 263] width 251 height 273
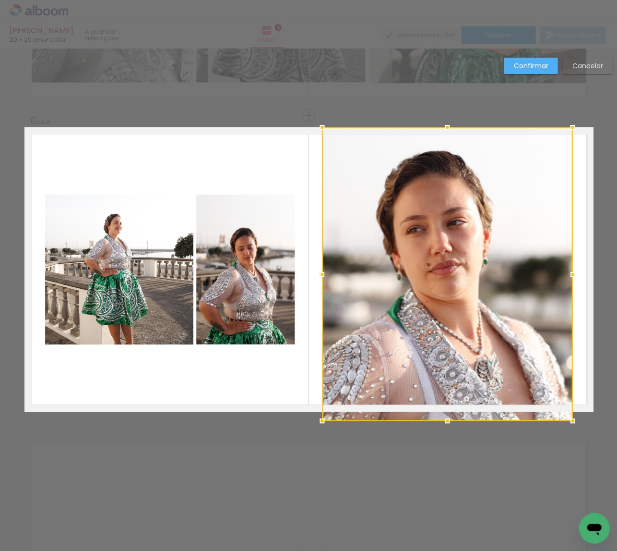
drag, startPoint x: 446, startPoint y: 409, endPoint x: 445, endPoint y: 423, distance: 14.4
click at [445, 423] on div at bounding box center [447, 420] width 19 height 19
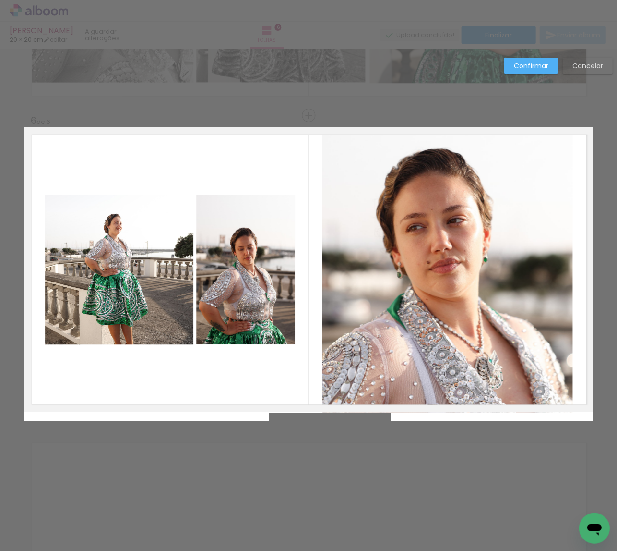
click at [446, 364] on quentale-photo at bounding box center [447, 269] width 251 height 285
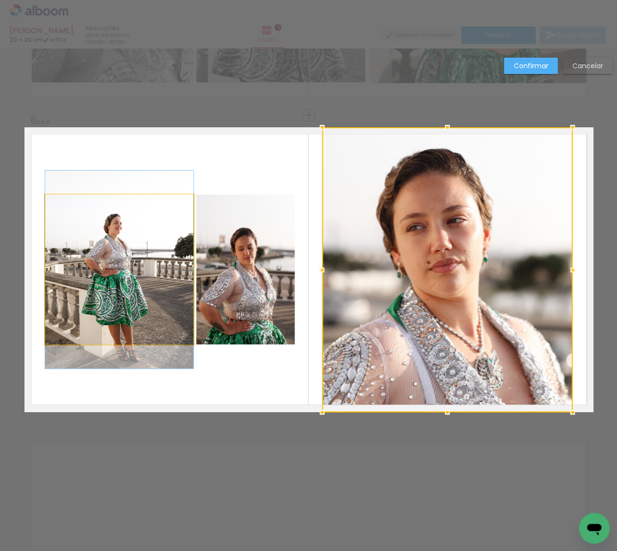
click at [147, 287] on quentale-photo at bounding box center [119, 269] width 148 height 150
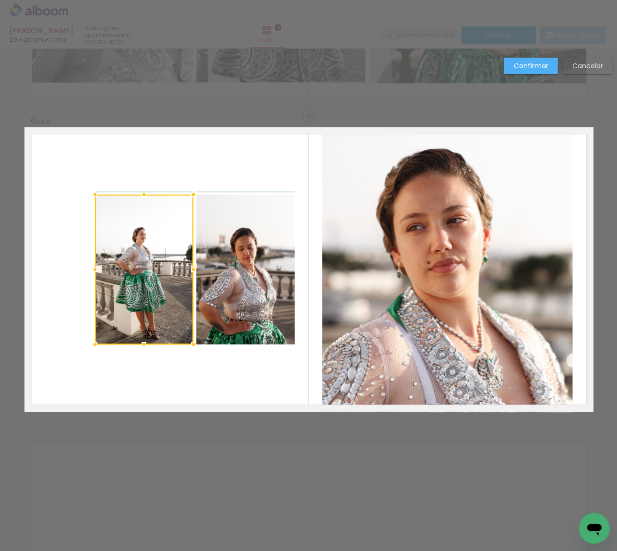
drag, startPoint x: 48, startPoint y: 268, endPoint x: 99, endPoint y: 269, distance: 51.4
click at [99, 269] on div at bounding box center [94, 269] width 19 height 19
click at [161, 267] on div at bounding box center [144, 269] width 98 height 150
click at [231, 272] on quentale-photo at bounding box center [245, 269] width 98 height 150
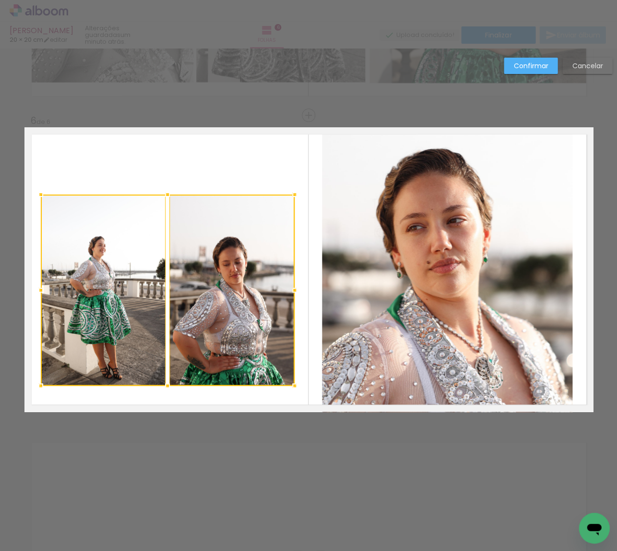
drag, startPoint x: 86, startPoint y: 349, endPoint x: 45, endPoint y: 381, distance: 52.7
click at [36, 384] on div at bounding box center [40, 385] width 19 height 19
click at [97, 344] on div at bounding box center [168, 289] width 254 height 191
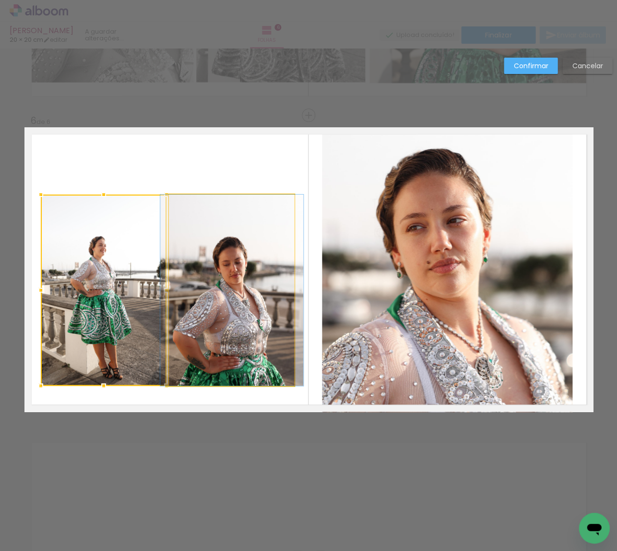
drag, startPoint x: 220, startPoint y: 318, endPoint x: 259, endPoint y: 249, distance: 79.7
click at [220, 318] on album-spread "6 de 6" at bounding box center [308, 269] width 569 height 284
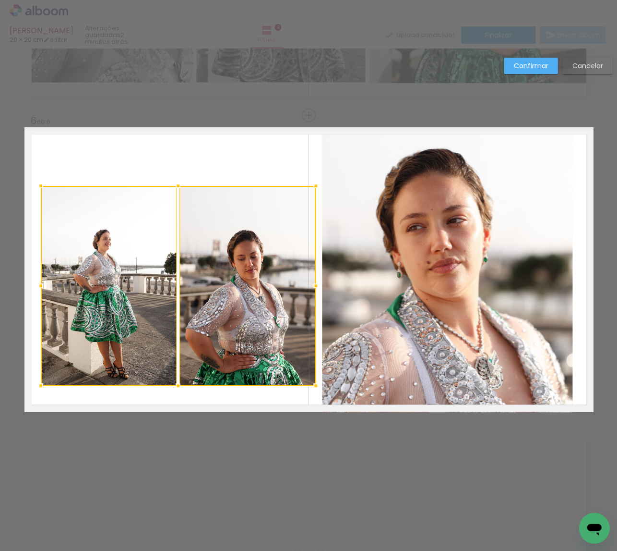
drag, startPoint x: 300, startPoint y: 184, endPoint x: 201, endPoint y: 238, distance: 112.3
click at [317, 185] on div at bounding box center [315, 185] width 19 height 19
click at [137, 265] on div at bounding box center [178, 286] width 275 height 200
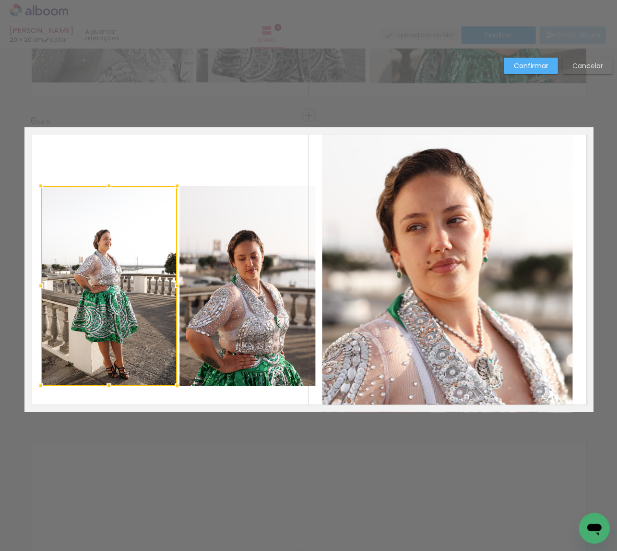
click at [195, 285] on quentale-photo at bounding box center [248, 286] width 136 height 200
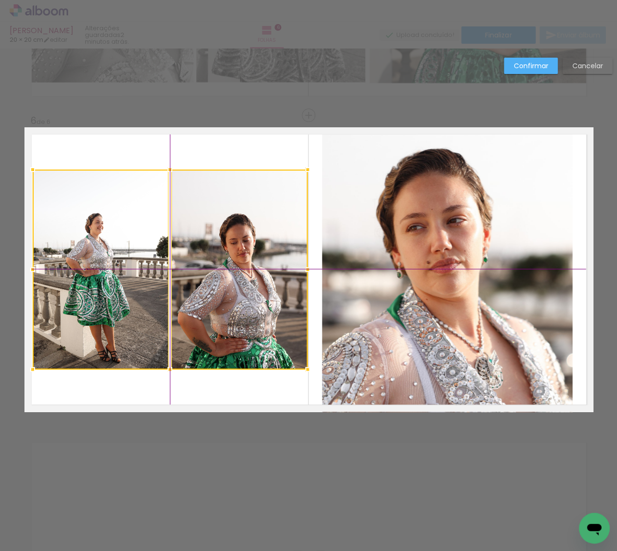
drag, startPoint x: 217, startPoint y: 292, endPoint x: 214, endPoint y: 285, distance: 8.2
click at [214, 285] on div at bounding box center [170, 269] width 275 height 200
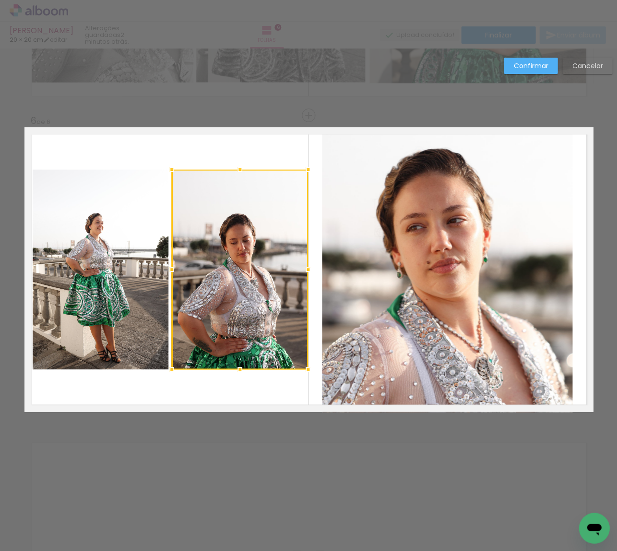
click at [0, 0] on slot "Confirmar" at bounding box center [0, 0] width 0 height 0
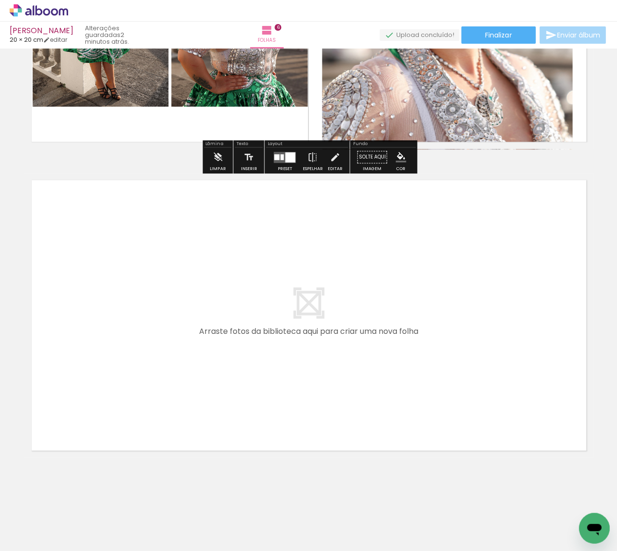
scroll to position [1753, 0]
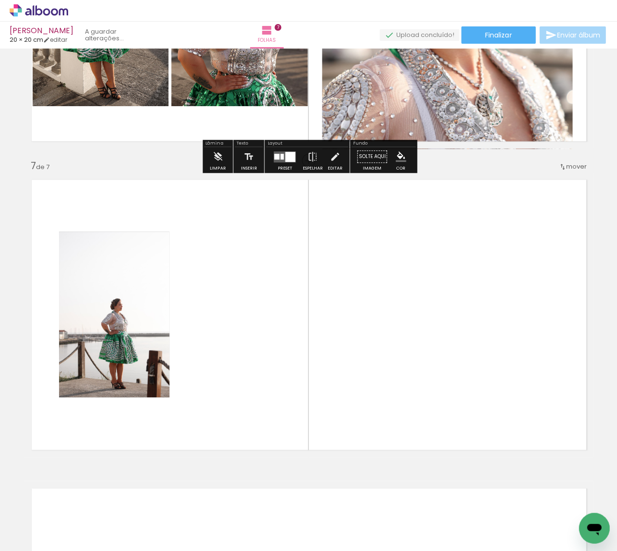
drag, startPoint x: 147, startPoint y: 509, endPoint x: 161, endPoint y: 361, distance: 149.0
click at [161, 361] on quentale-workspace at bounding box center [308, 275] width 617 height 551
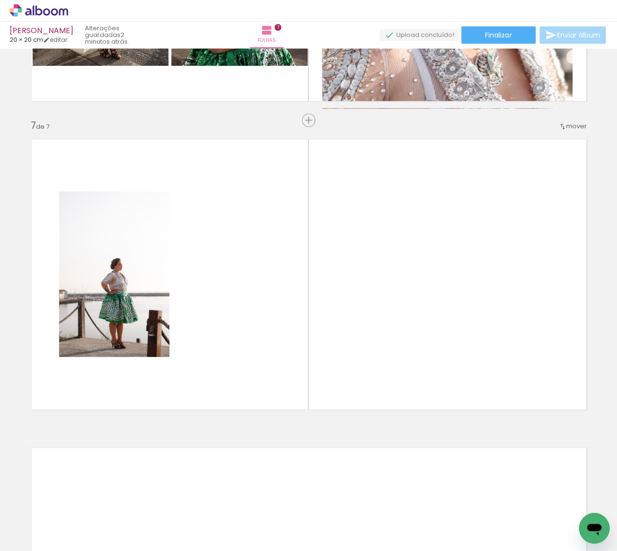
scroll to position [1798, 0]
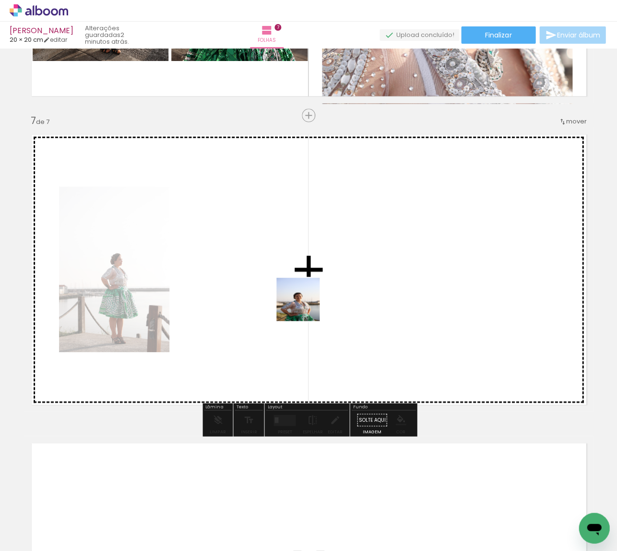
drag, startPoint x: 304, startPoint y: 488, endPoint x: 305, endPoint y: 306, distance: 181.5
click at [305, 306] on quentale-workspace at bounding box center [308, 275] width 617 height 551
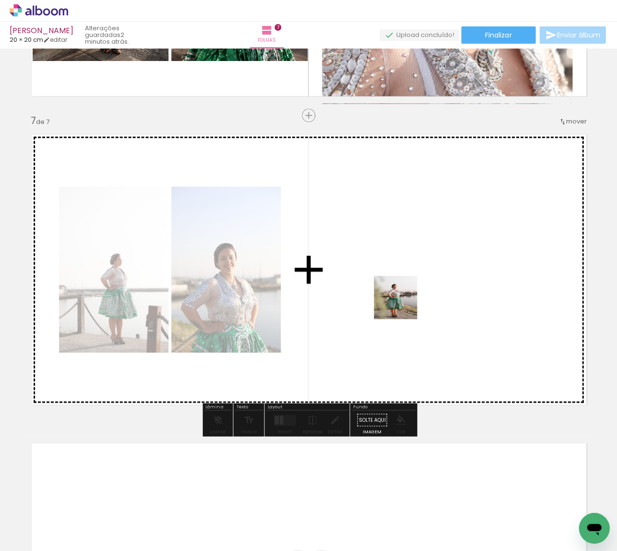
drag, startPoint x: 403, startPoint y: 503, endPoint x: 403, endPoint y: 306, distance: 196.8
click at [403, 306] on quentale-workspace at bounding box center [308, 275] width 617 height 551
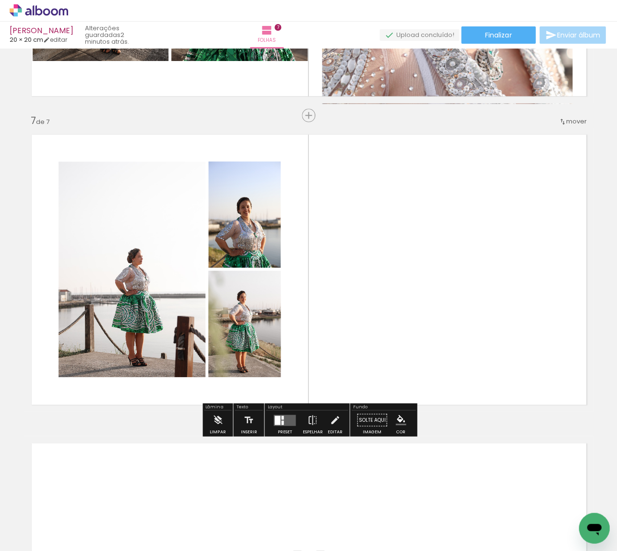
scroll to position [0, 870]
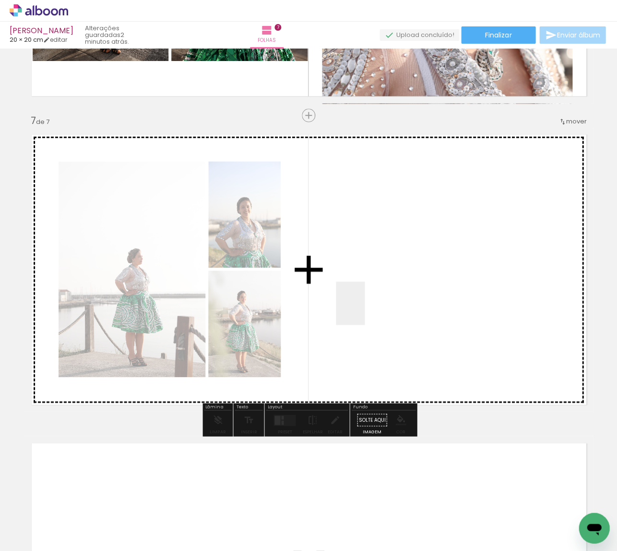
drag, startPoint x: 243, startPoint y: 487, endPoint x: 365, endPoint y: 310, distance: 215.0
click at [365, 310] on quentale-workspace at bounding box center [308, 275] width 617 height 551
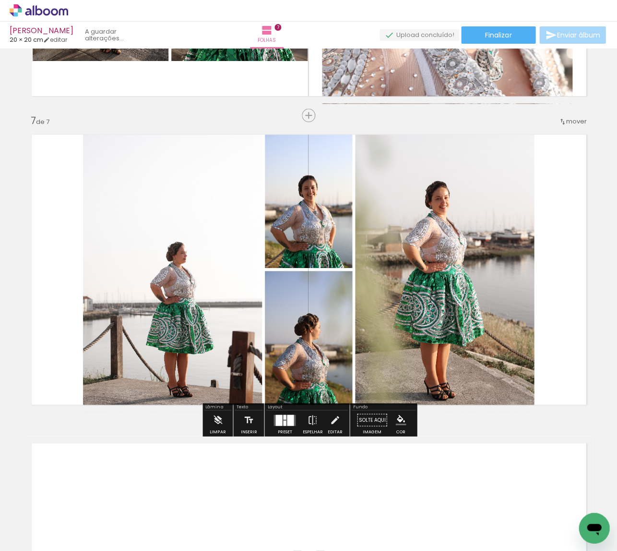
click at [291, 420] on div at bounding box center [290, 419] width 7 height 11
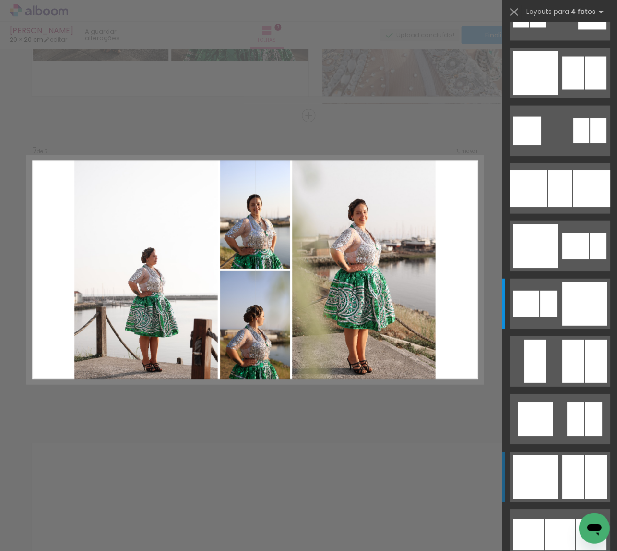
scroll to position [0, 0]
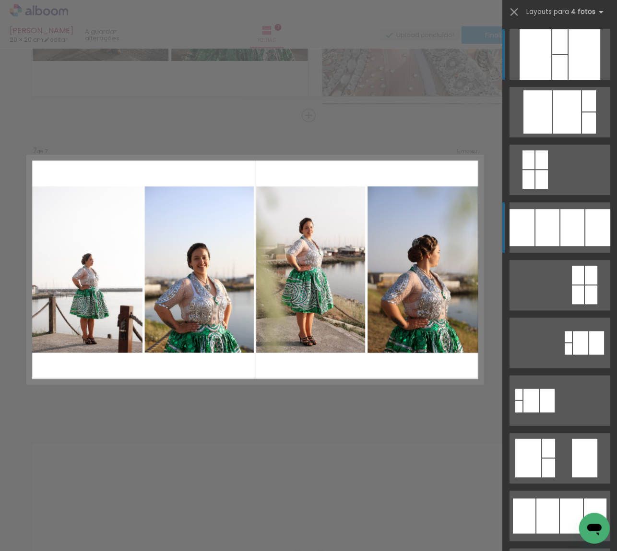
click at [558, 133] on div at bounding box center [567, 111] width 28 height 43
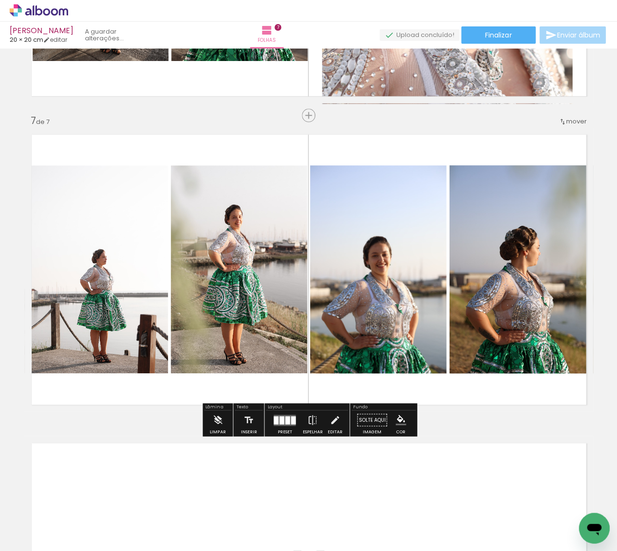
drag, startPoint x: 255, startPoint y: 298, endPoint x: 388, endPoint y: 285, distance: 134.1
click at [0, 0] on slot at bounding box center [0, 0] width 0 height 0
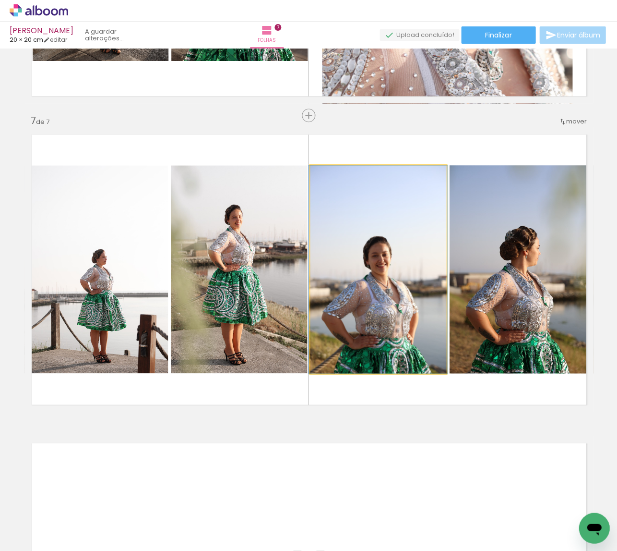
drag, startPoint x: 391, startPoint y: 299, endPoint x: 391, endPoint y: 276, distance: 23.0
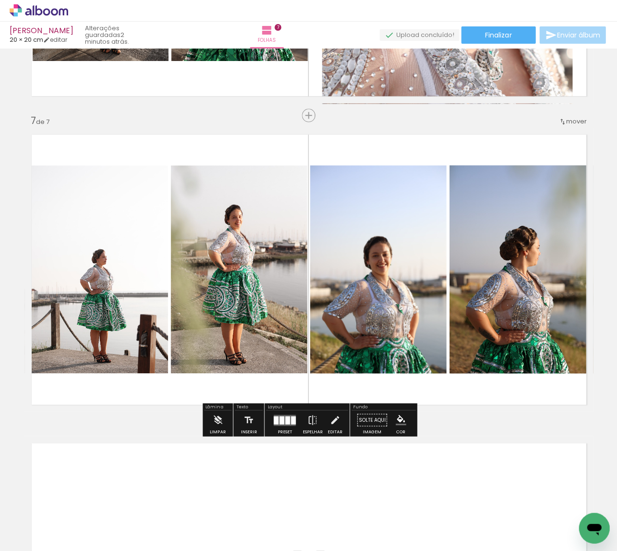
scroll to position [0, 624]
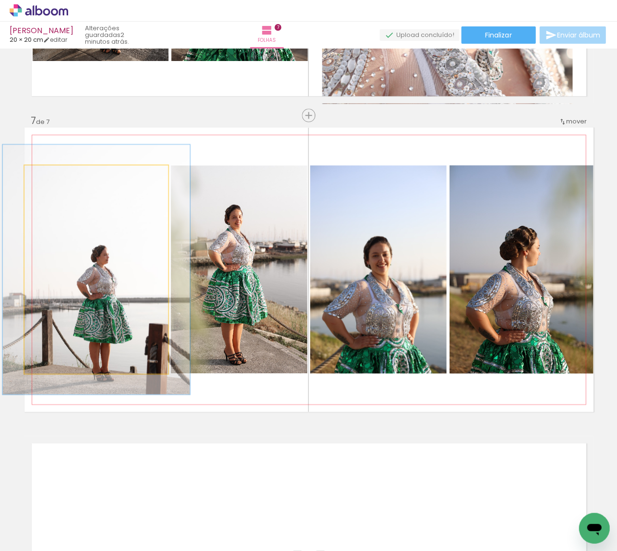
drag, startPoint x: 48, startPoint y: 177, endPoint x: 55, endPoint y: 177, distance: 6.7
type paper-slider "120"
click at [55, 177] on div at bounding box center [53, 175] width 9 height 9
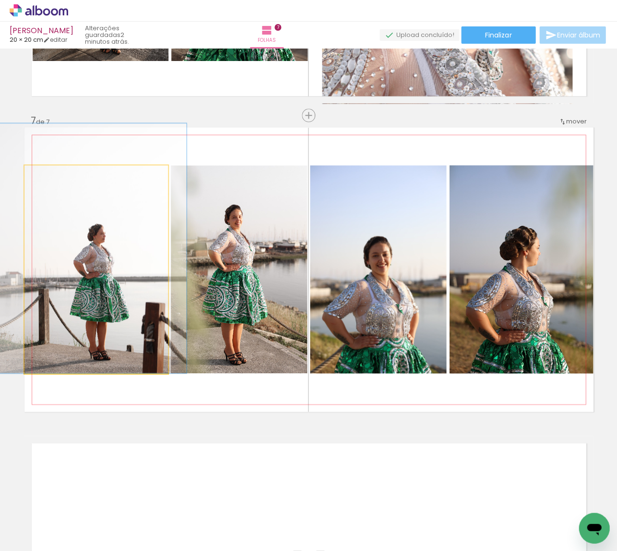
drag, startPoint x: 112, startPoint y: 280, endPoint x: 108, endPoint y: 246, distance: 34.2
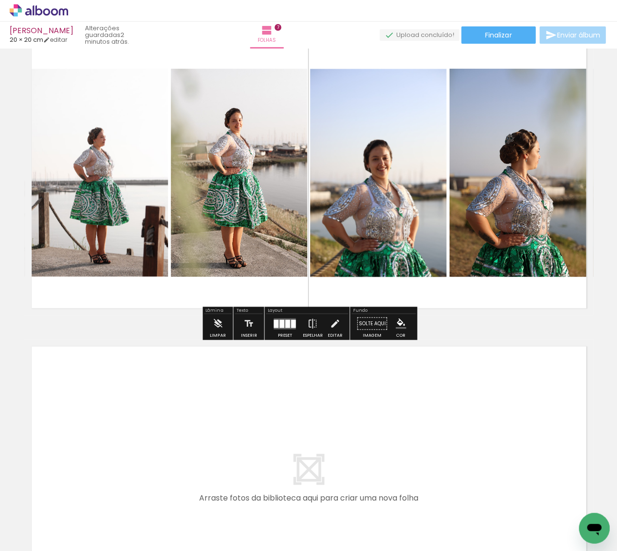
scroll to position [1921, 0]
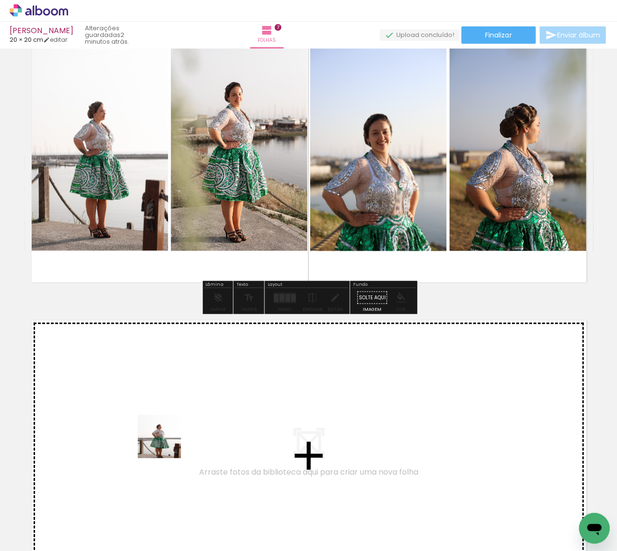
click at [166, 443] on quentale-workspace at bounding box center [308, 275] width 617 height 551
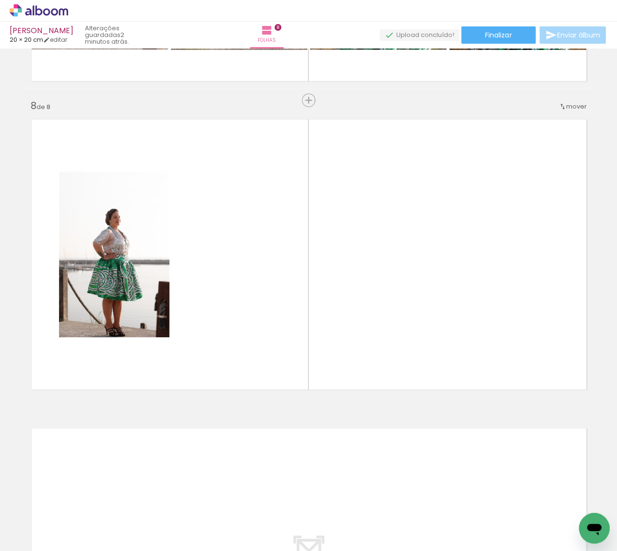
scroll to position [0, 1082]
click at [494, 497] on iron-icon at bounding box center [499, 499] width 10 height 10
click at [494, 499] on iron-icon at bounding box center [499, 499] width 10 height 10
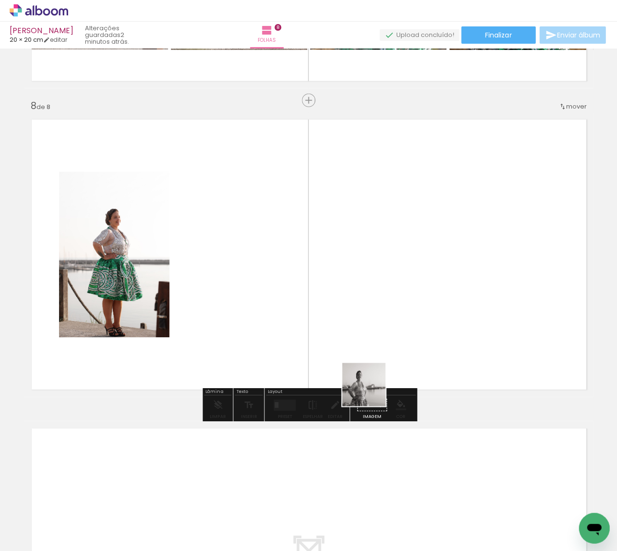
click at [327, 293] on quentale-workspace at bounding box center [308, 275] width 617 height 551
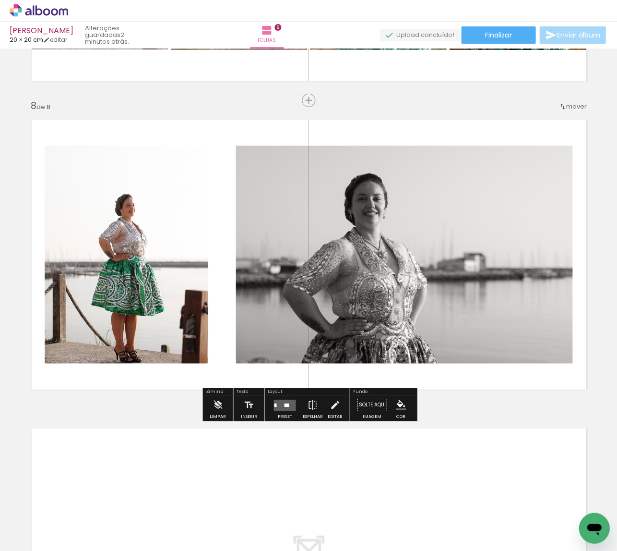
click at [285, 406] on div at bounding box center [286, 404] width 5 height 3
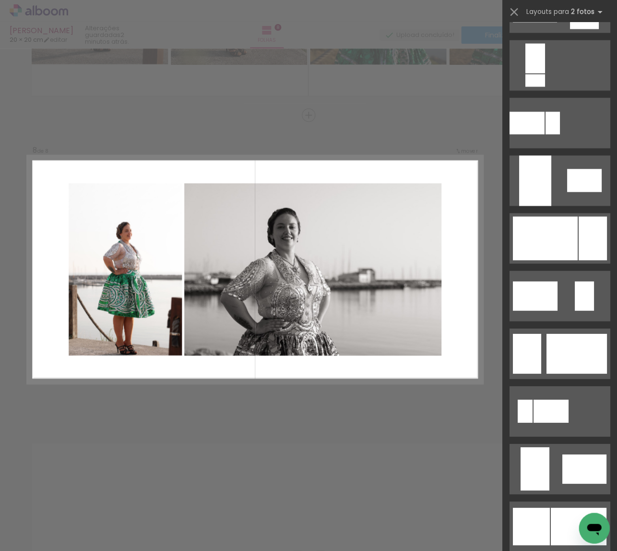
scroll to position [487, 0]
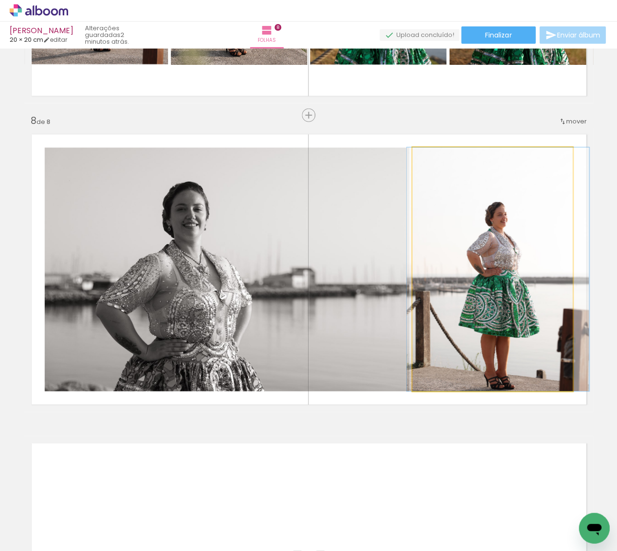
drag, startPoint x: 495, startPoint y: 273, endPoint x: 501, endPoint y: 241, distance: 32.2
click at [500, 241] on div at bounding box center [498, 268] width 182 height 243
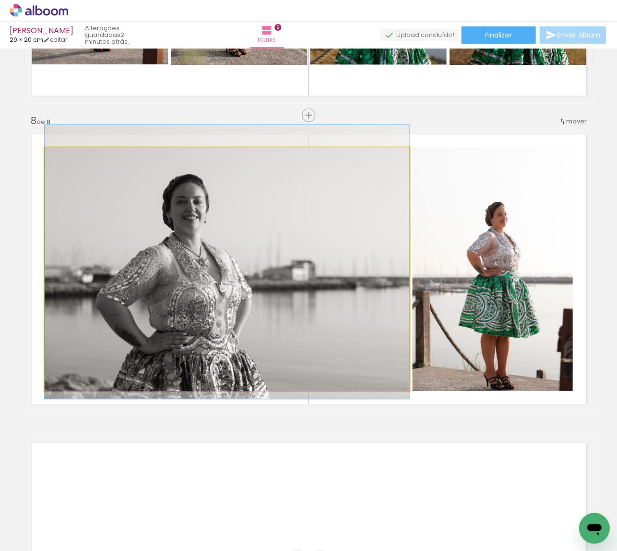
drag, startPoint x: 289, startPoint y: 320, endPoint x: 273, endPoint y: 313, distance: 17.0
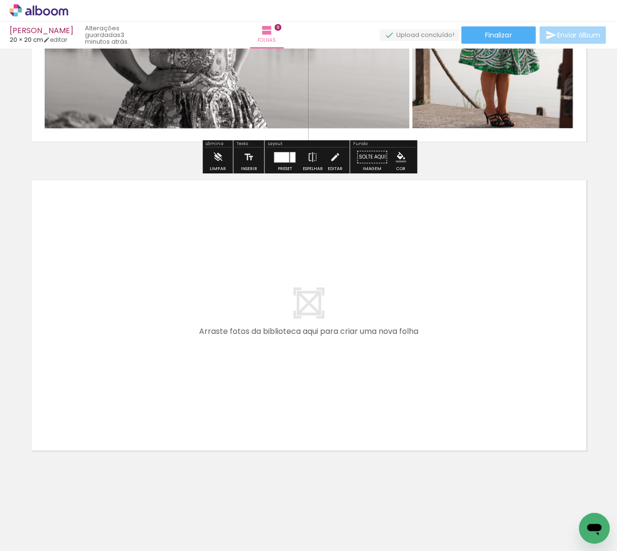
scroll to position [0, 834]
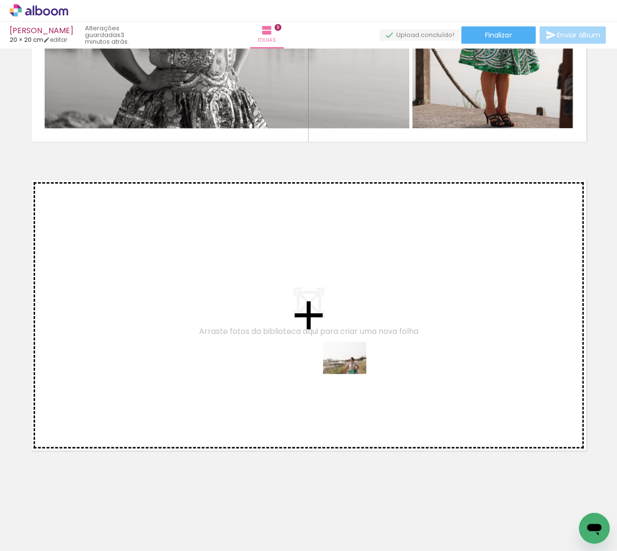
click at [352, 371] on quentale-workspace at bounding box center [308, 275] width 617 height 551
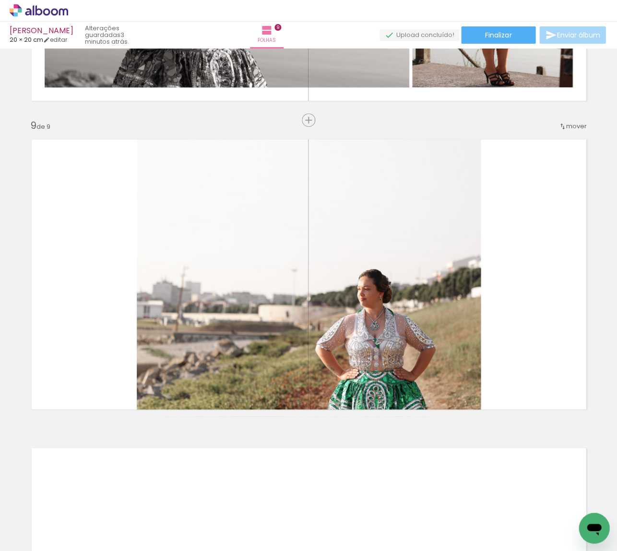
scroll to position [2414, 0]
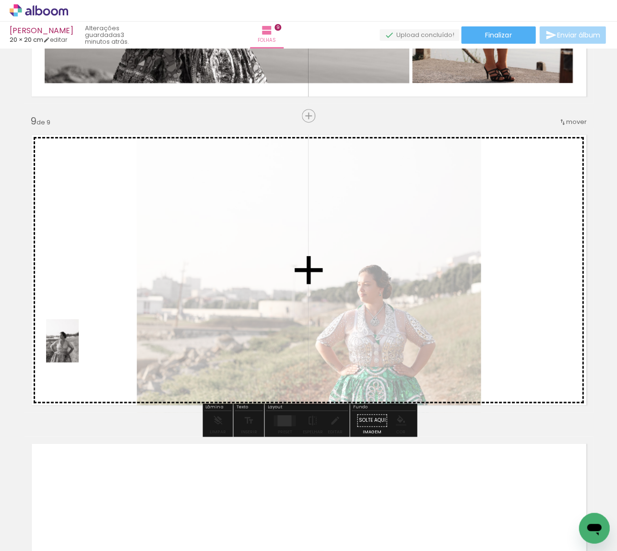
click at [75, 348] on quentale-workspace at bounding box center [308, 275] width 617 height 551
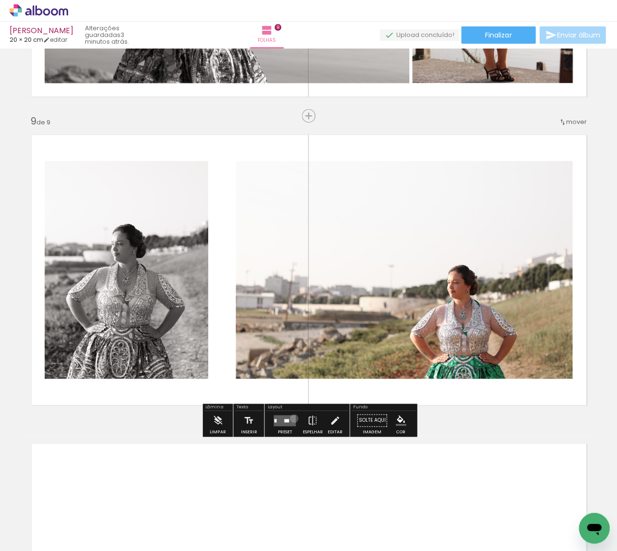
click at [292, 418] on quentale-layouter at bounding box center [285, 419] width 22 height 11
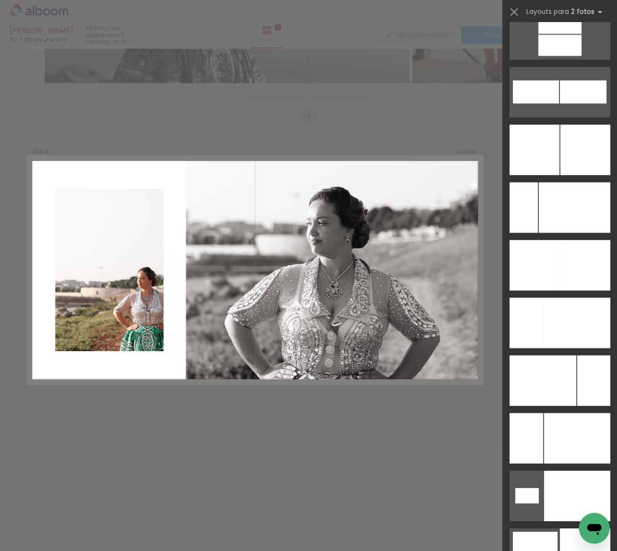
scroll to position [4333, 0]
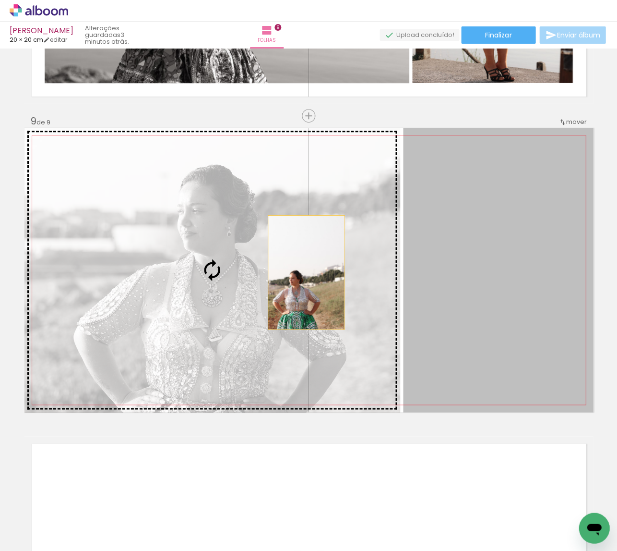
drag, startPoint x: 492, startPoint y: 279, endPoint x: 306, endPoint y: 272, distance: 185.9
click at [0, 0] on slot at bounding box center [0, 0] width 0 height 0
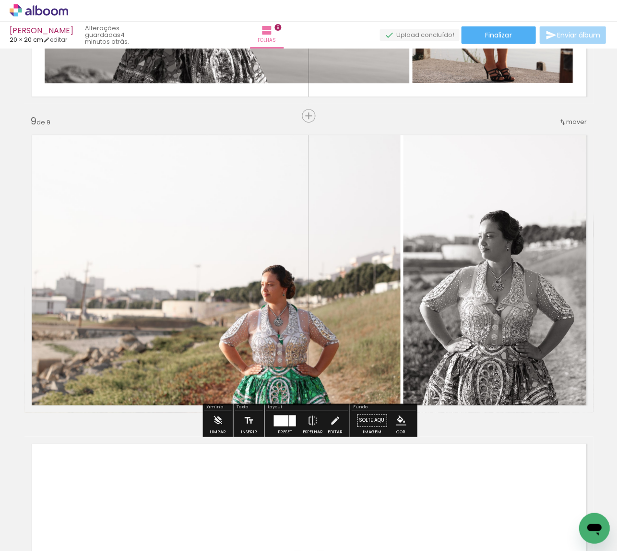
scroll to position [2544, 0]
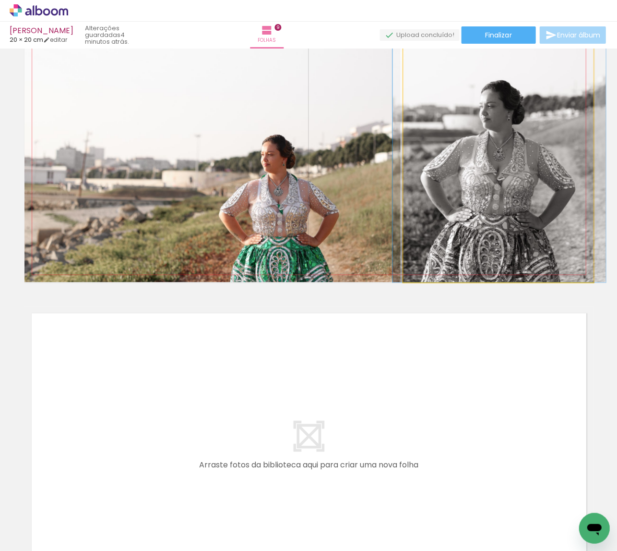
drag, startPoint x: 450, startPoint y: 206, endPoint x: 378, endPoint y: 207, distance: 72.0
click at [451, 201] on div at bounding box center [499, 140] width 213 height 284
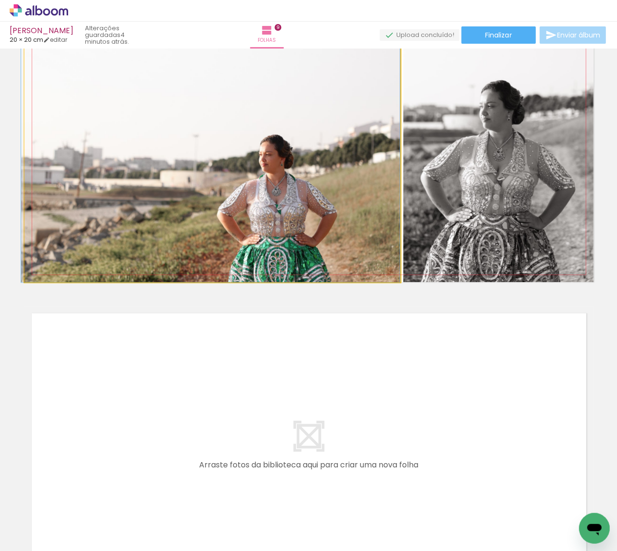
drag, startPoint x: 348, startPoint y: 207, endPoint x: 326, endPoint y: 206, distance: 21.6
click at [326, 205] on div at bounding box center [210, 140] width 379 height 284
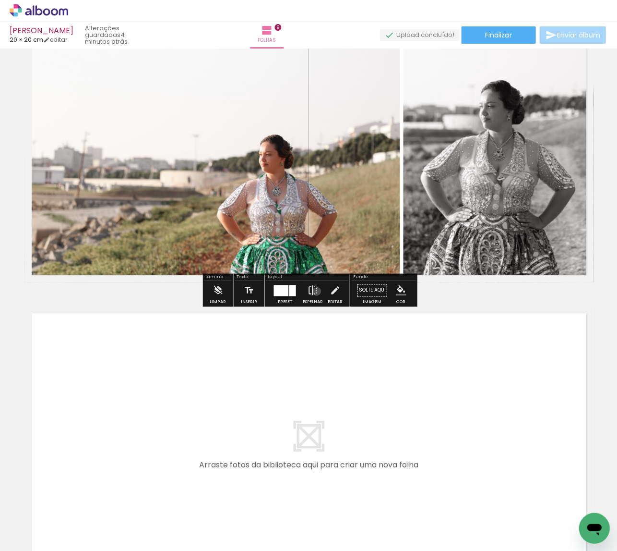
click at [314, 291] on iron-icon at bounding box center [312, 289] width 11 height 19
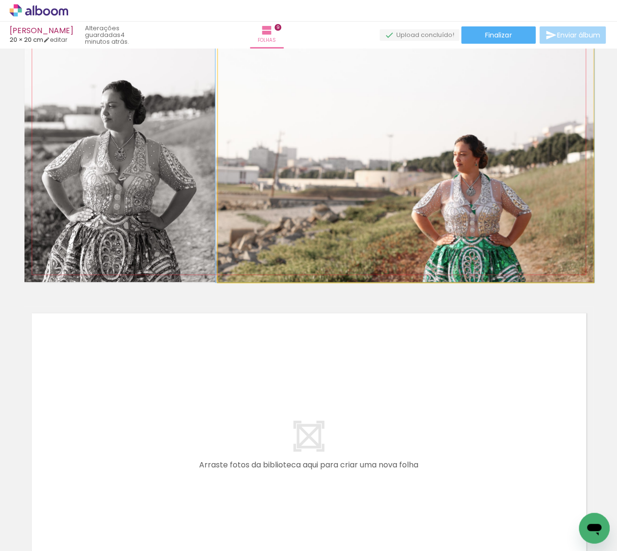
drag, startPoint x: 454, startPoint y: 237, endPoint x: 453, endPoint y: 228, distance: 8.7
click at [457, 217] on div at bounding box center [405, 140] width 379 height 284
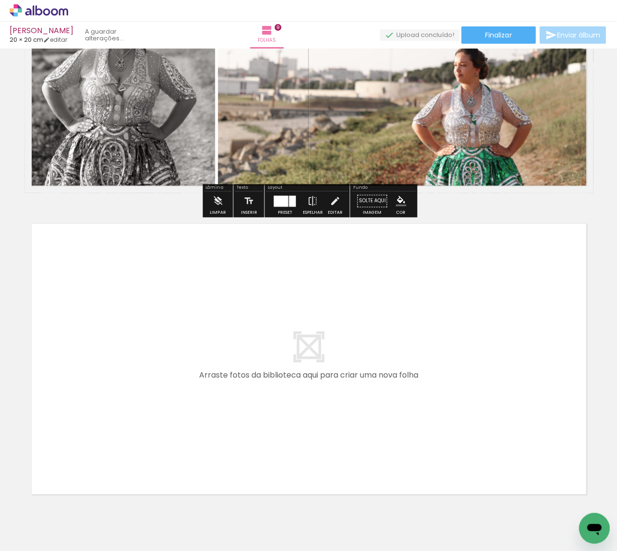
scroll to position [2647, 0]
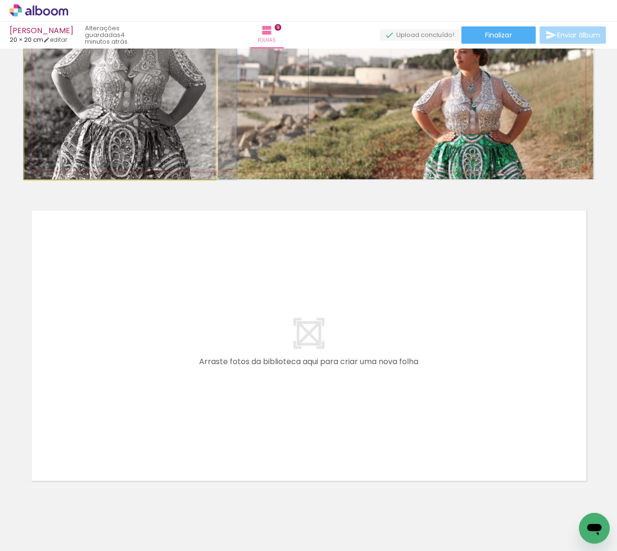
drag, startPoint x: 134, startPoint y: 121, endPoint x: 144, endPoint y: 120, distance: 9.6
click at [144, 120] on quentale-photo at bounding box center [119, 37] width 191 height 284
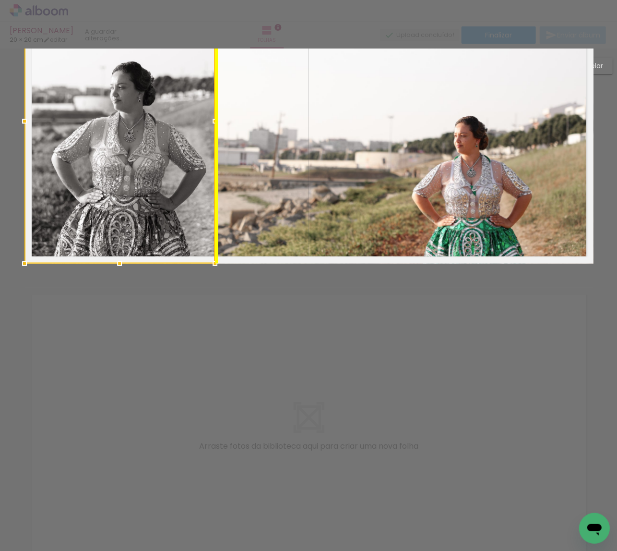
scroll to position [2414, 0]
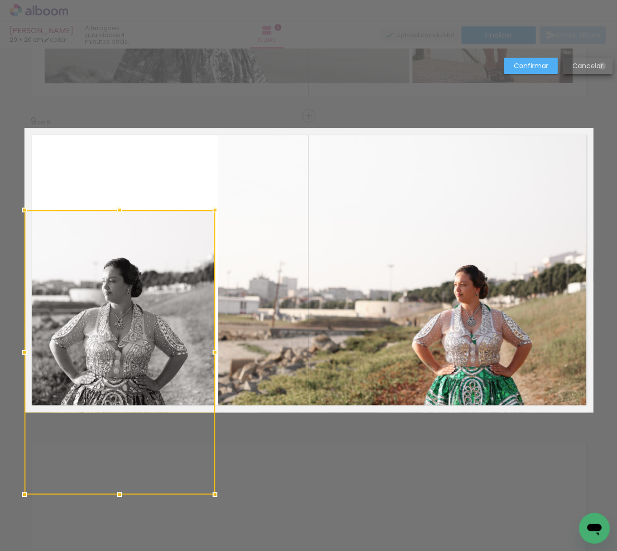
click at [0, 0] on slot "Cancelar" at bounding box center [0, 0] width 0 height 0
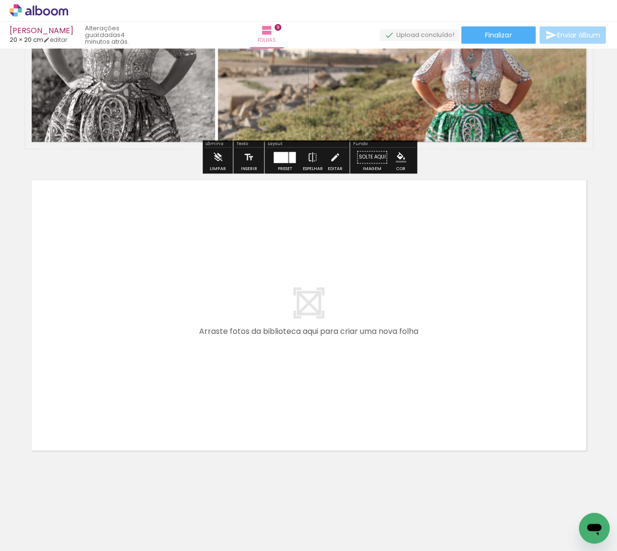
scroll to position [0, 0]
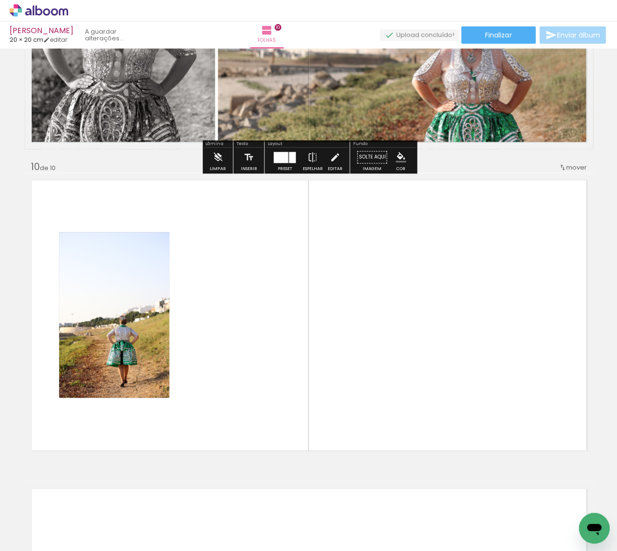
drag, startPoint x: 230, startPoint y: 520, endPoint x: 243, endPoint y: 390, distance: 130.7
click at [243, 390] on quentale-workspace at bounding box center [308, 275] width 617 height 551
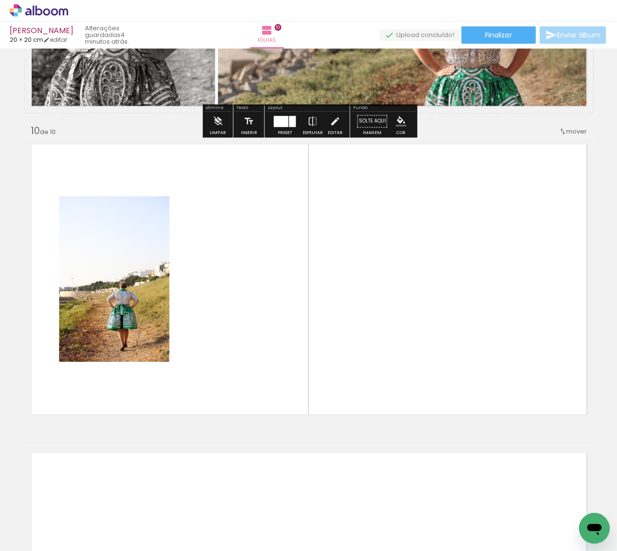
scroll to position [2722, 0]
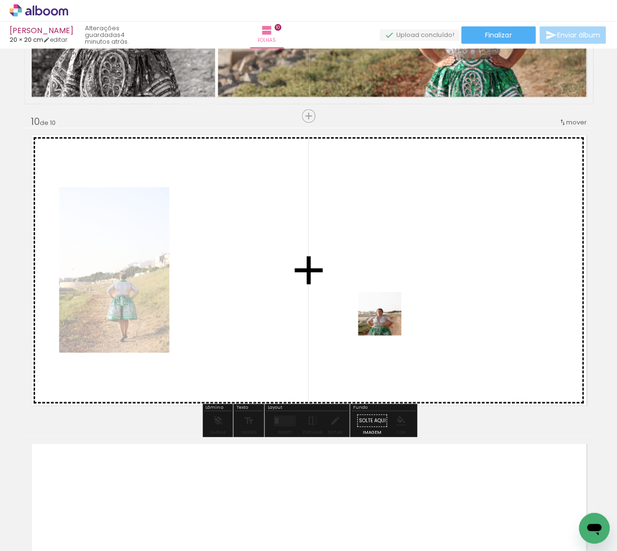
drag, startPoint x: 403, startPoint y: 515, endPoint x: 384, endPoint y: 295, distance: 220.2
click at [384, 295] on quentale-workspace at bounding box center [308, 275] width 617 height 551
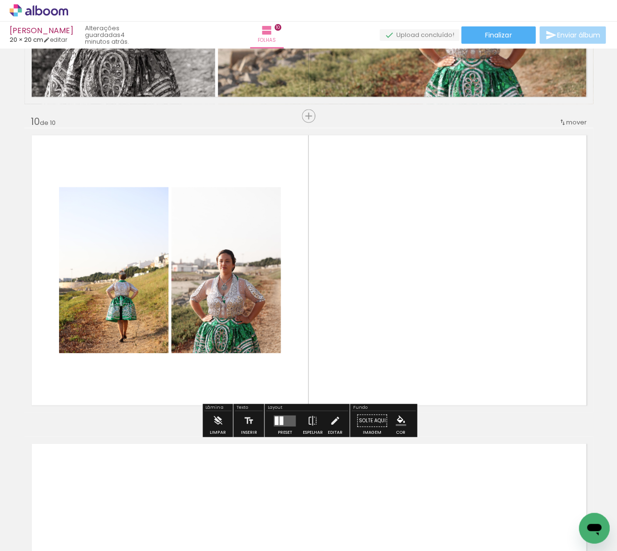
scroll to position [0, 982]
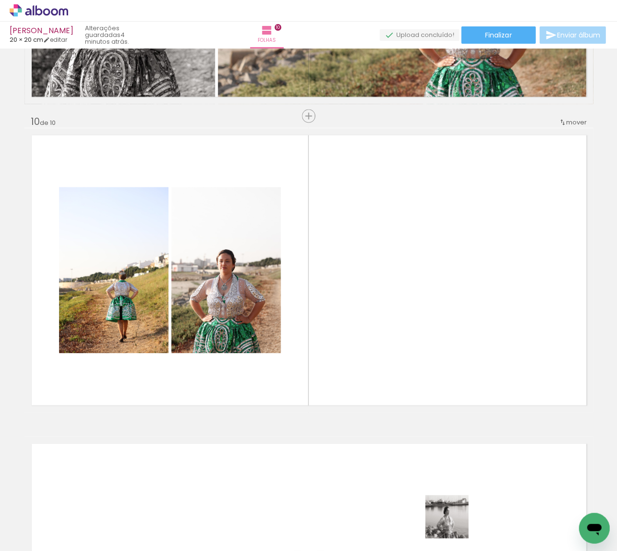
click at [454, 523] on div at bounding box center [458, 518] width 48 height 36
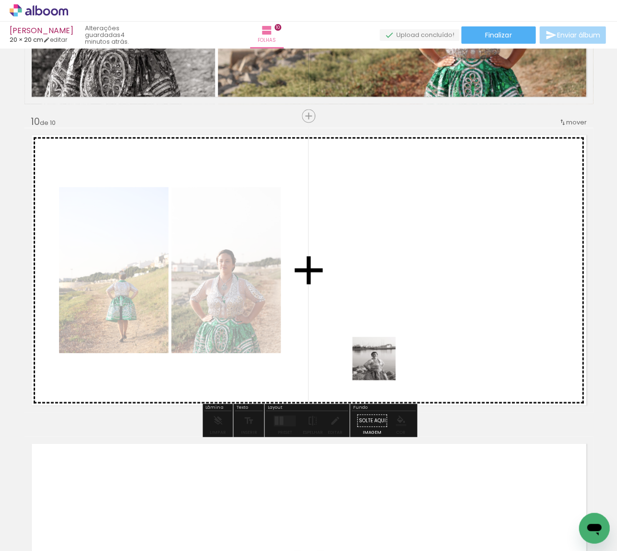
drag, startPoint x: 349, startPoint y: 497, endPoint x: 390, endPoint y: 277, distance: 224.3
click at [390, 277] on quentale-workspace at bounding box center [308, 275] width 617 height 551
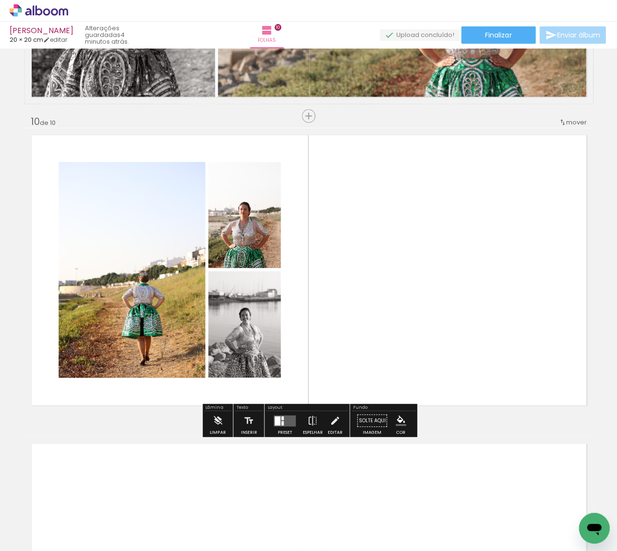
click at [285, 419] on quentale-layouter at bounding box center [285, 419] width 22 height 11
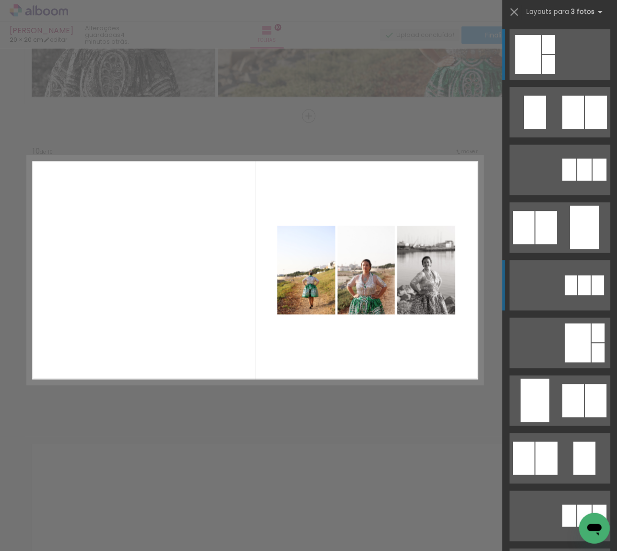
scroll to position [2723, 0]
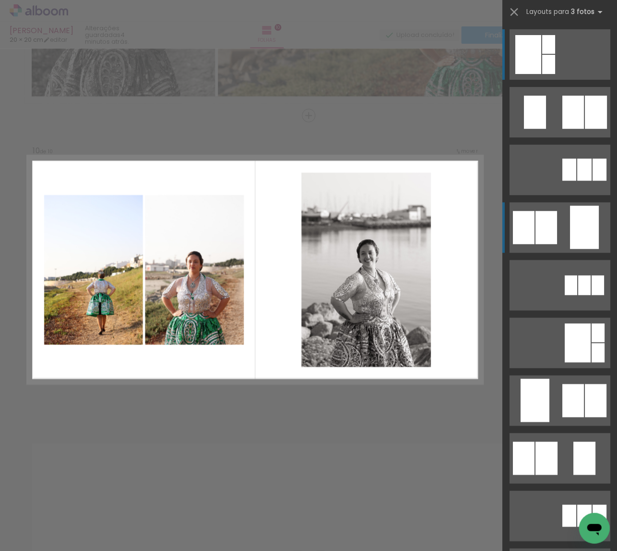
click at [562, 129] on div at bounding box center [573, 112] width 22 height 33
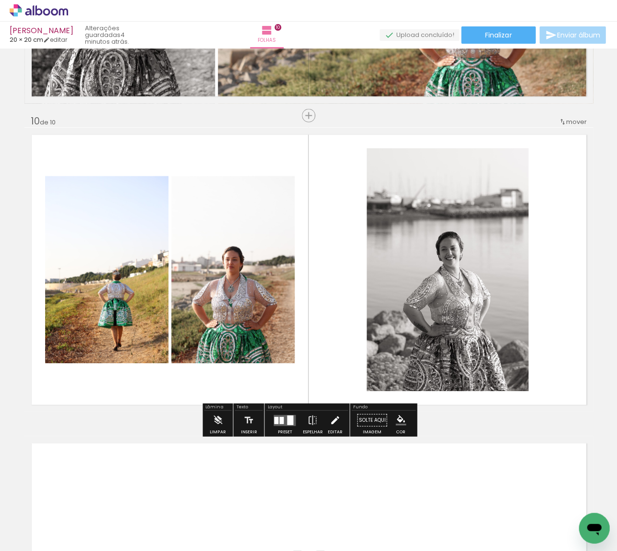
click at [331, 421] on iron-icon at bounding box center [335, 419] width 11 height 19
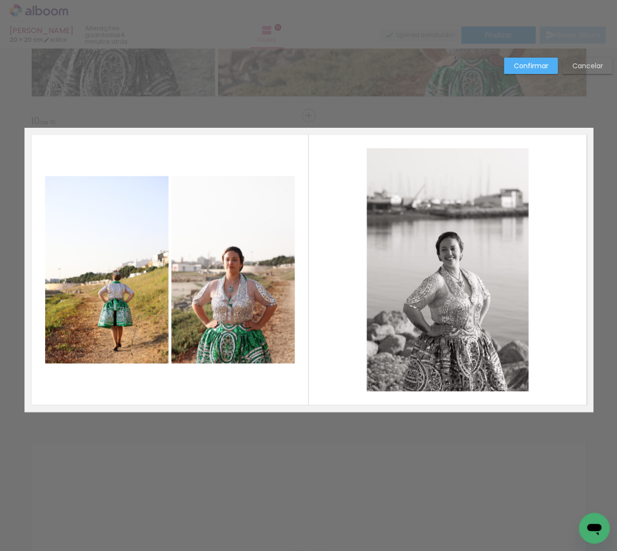
click at [433, 293] on quentale-photo at bounding box center [448, 269] width 162 height 243
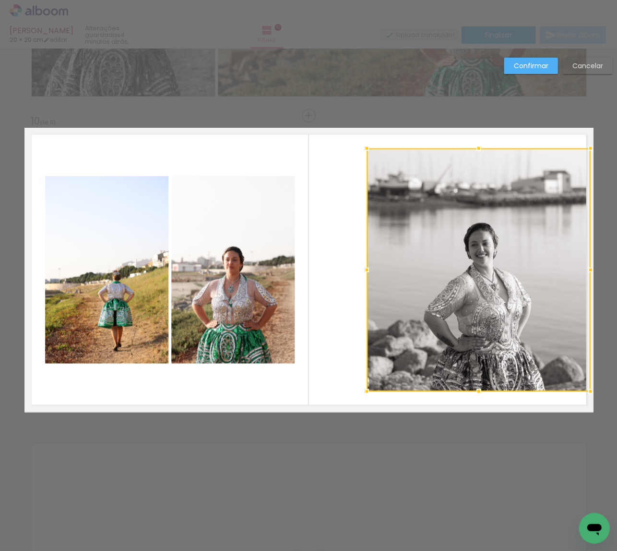
drag, startPoint x: 527, startPoint y: 269, endPoint x: 608, endPoint y: 265, distance: 80.7
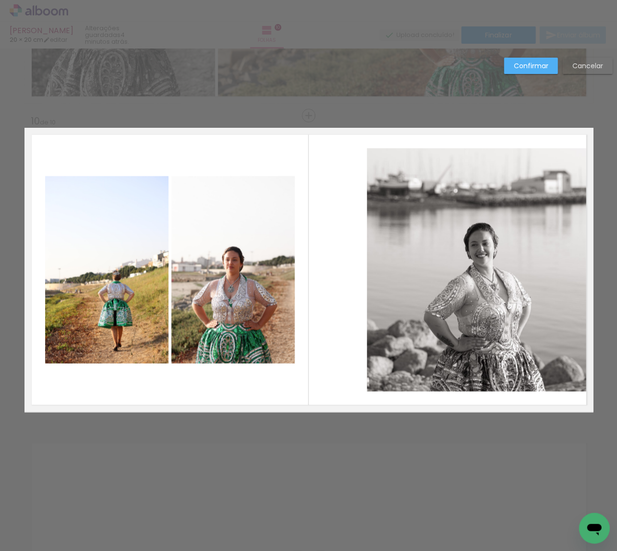
click at [589, 268] on quentale-photo at bounding box center [479, 269] width 224 height 243
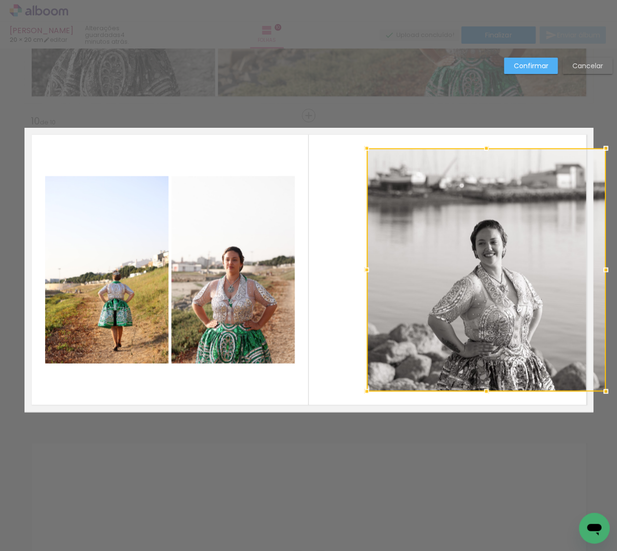
drag, startPoint x: 595, startPoint y: 269, endPoint x: 573, endPoint y: 269, distance: 22.6
click at [603, 268] on div at bounding box center [605, 269] width 19 height 19
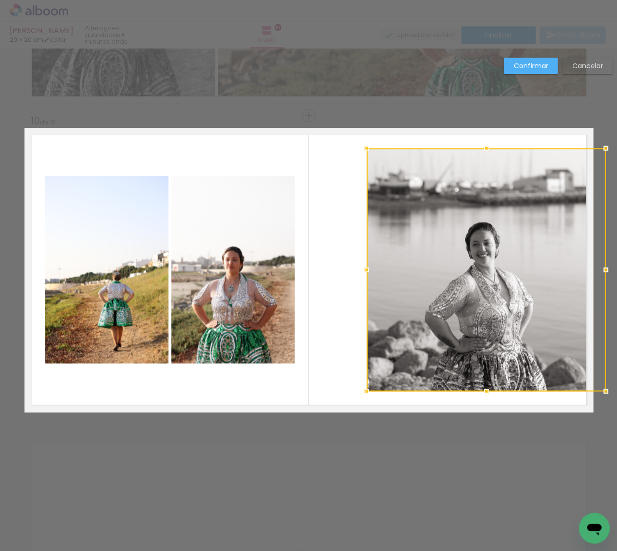
click at [464, 276] on div at bounding box center [486, 269] width 239 height 243
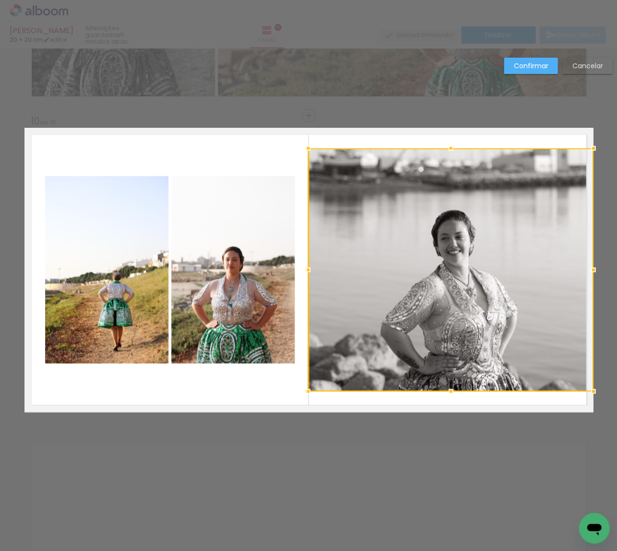
drag, startPoint x: 343, startPoint y: 273, endPoint x: 295, endPoint y: 275, distance: 47.6
click at [295, 275] on album-spread "10 de 10" at bounding box center [308, 269] width 569 height 284
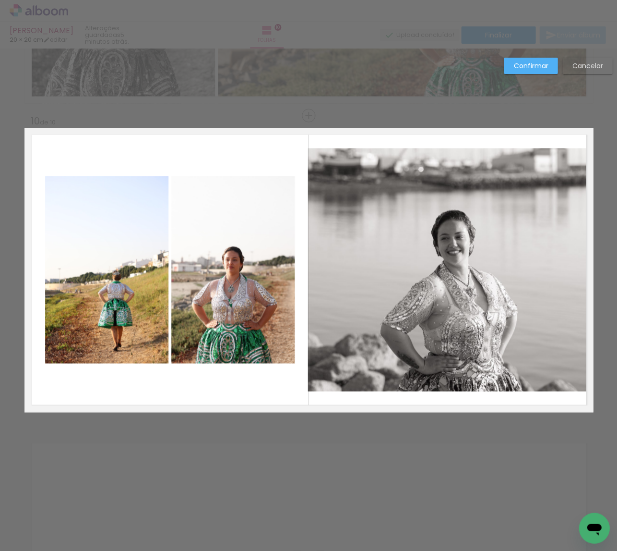
click at [421, 255] on quentale-photo at bounding box center [450, 269] width 285 height 243
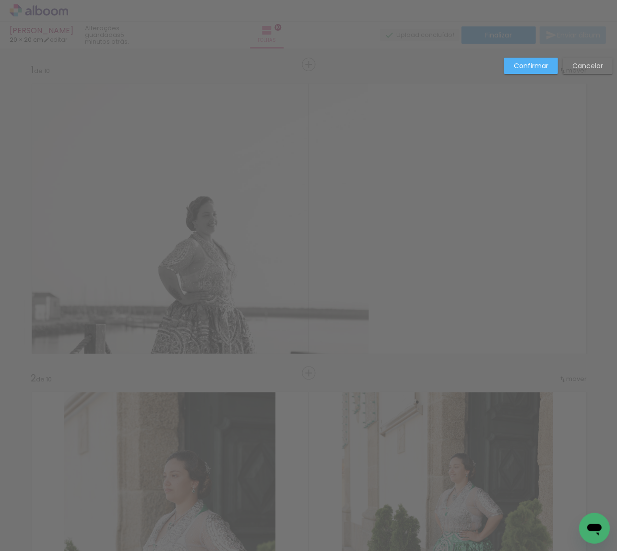
scroll to position [0, 982]
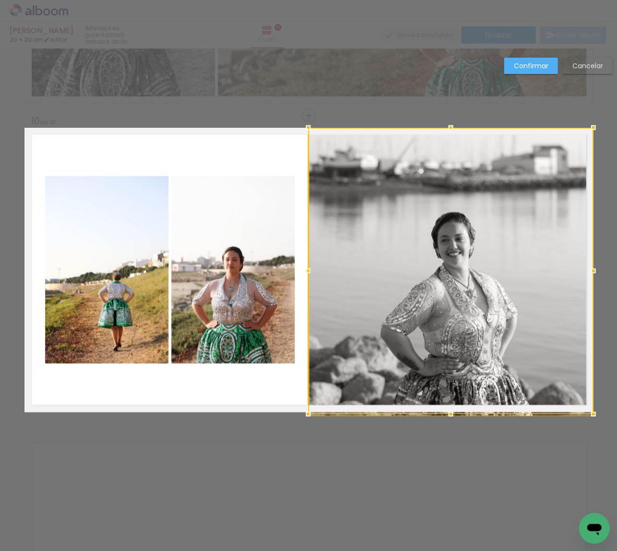
drag, startPoint x: 449, startPoint y: 393, endPoint x: 447, endPoint y: 438, distance: 45.7
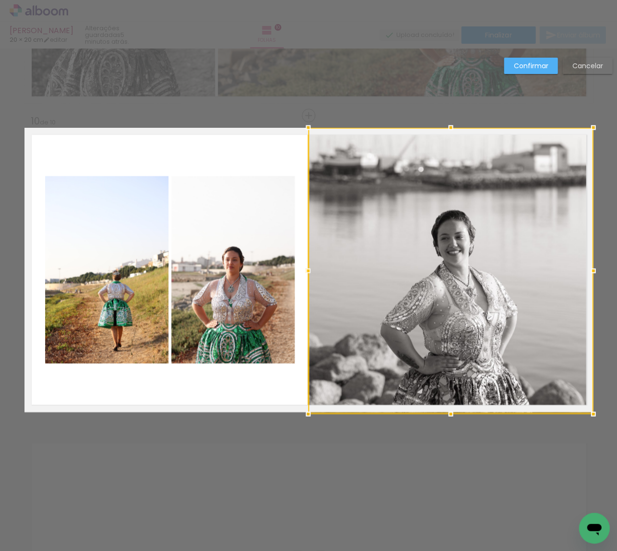
click at [456, 357] on div at bounding box center [450, 270] width 285 height 286
click at [0, 0] on slot "Confirmar" at bounding box center [0, 0] width 0 height 0
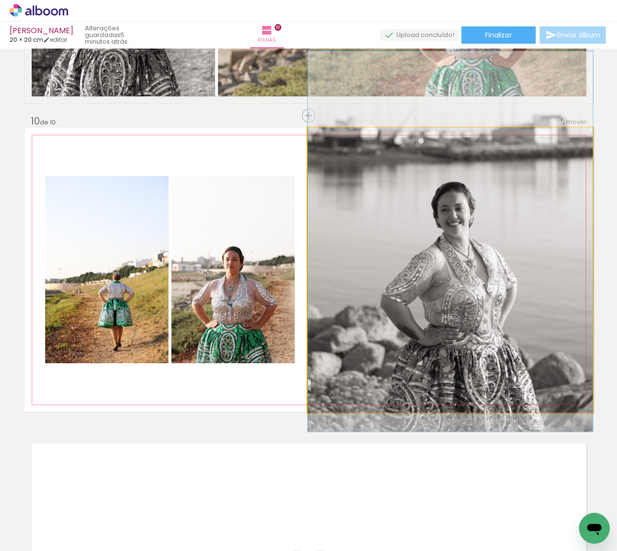
drag, startPoint x: 503, startPoint y: 198, endPoint x: 483, endPoint y: 173, distance: 32.2
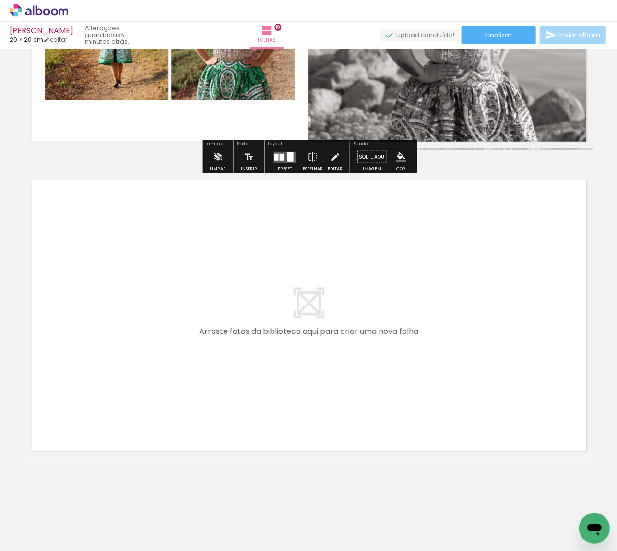
scroll to position [2986, 0]
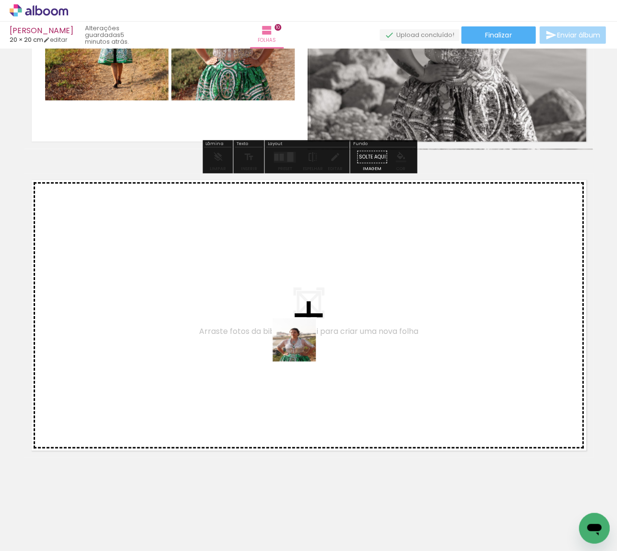
click at [302, 348] on quentale-workspace at bounding box center [308, 275] width 617 height 551
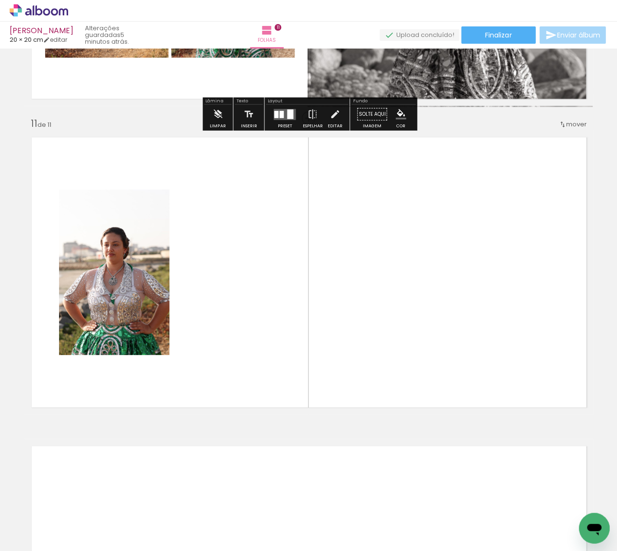
scroll to position [3031, 0]
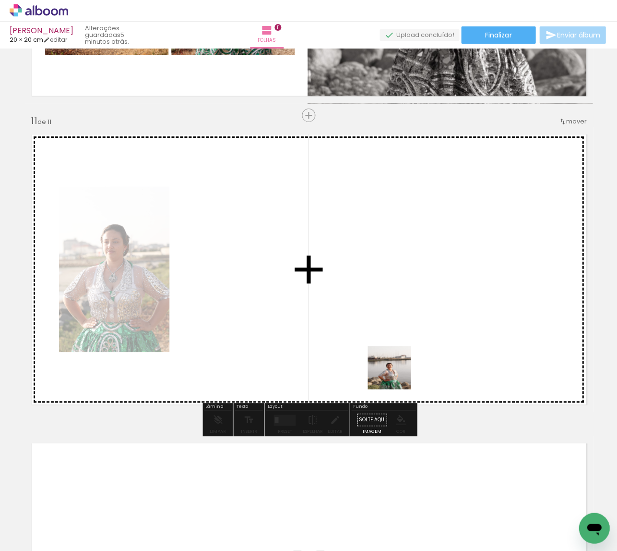
drag, startPoint x: 402, startPoint y: 495, endPoint x: 392, endPoint y: 271, distance: 223.9
click at [392, 271] on quentale-workspace at bounding box center [308, 275] width 617 height 551
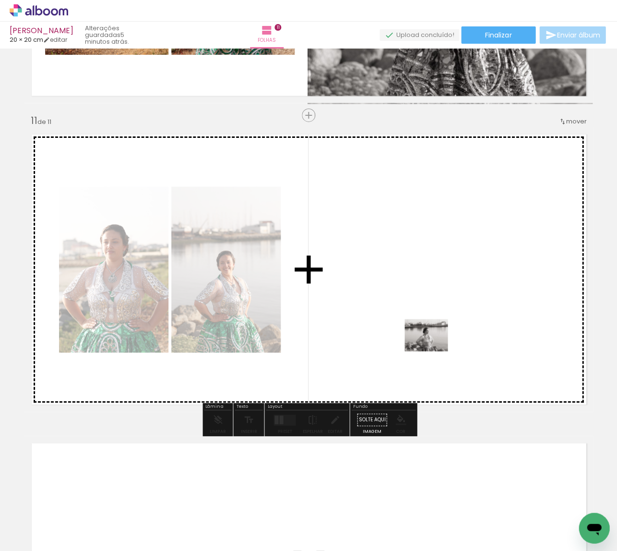
drag, startPoint x: 460, startPoint y: 511, endPoint x: 433, endPoint y: 349, distance: 163.9
click at [433, 349] on quentale-workspace at bounding box center [308, 275] width 617 height 551
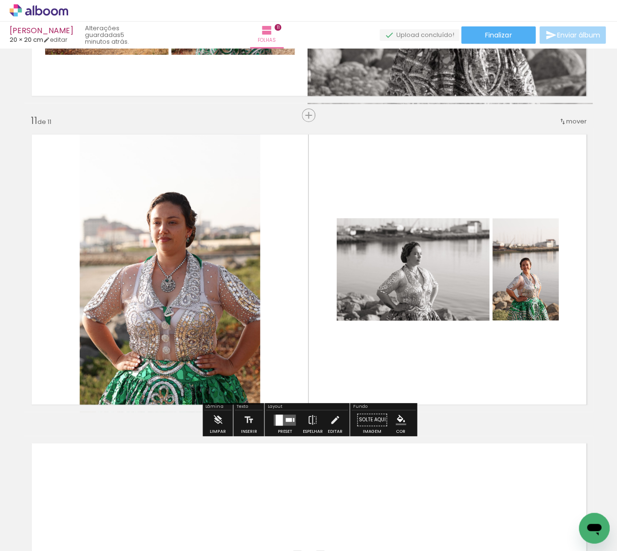
click at [286, 416] on quentale-layouter at bounding box center [285, 419] width 22 height 11
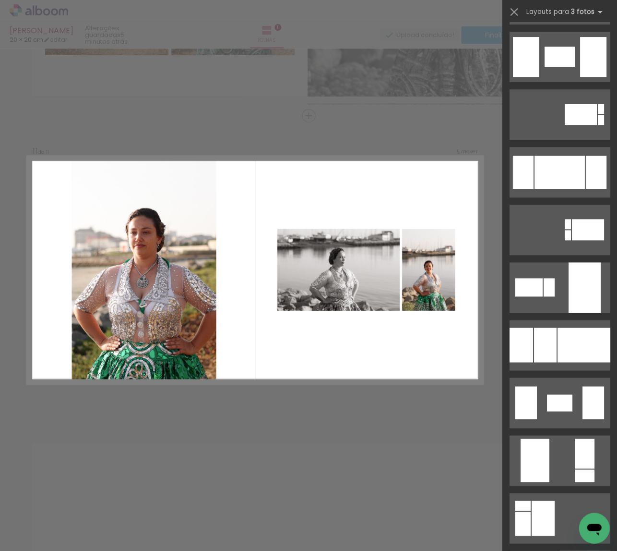
scroll to position [1741, 0]
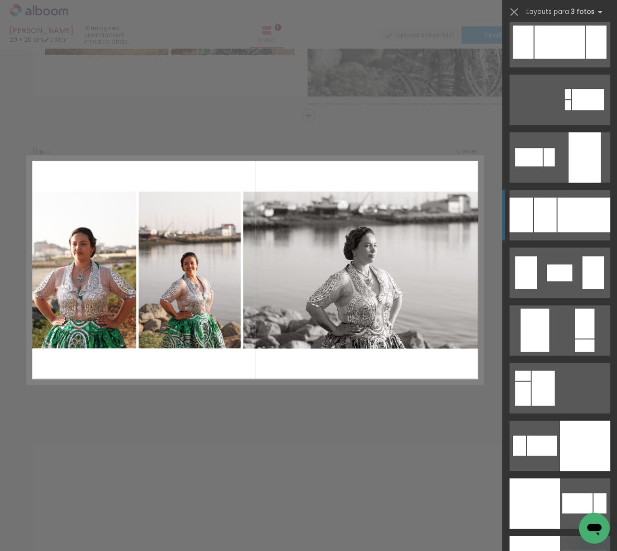
click at [570, 231] on div at bounding box center [583, 214] width 53 height 35
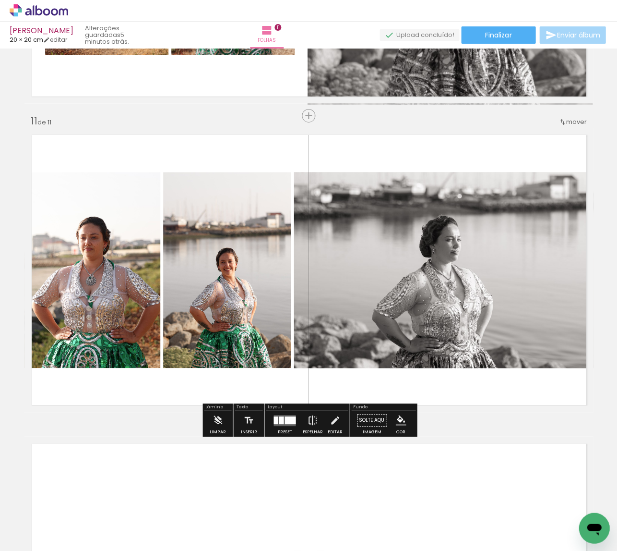
click at [315, 422] on iron-icon at bounding box center [312, 419] width 11 height 19
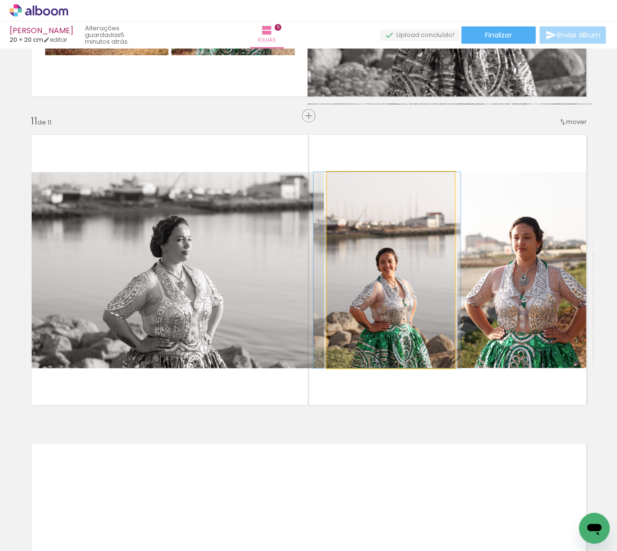
drag, startPoint x: 389, startPoint y: 299, endPoint x: 386, endPoint y: 277, distance: 21.7
click at [385, 283] on div at bounding box center [386, 270] width 147 height 196
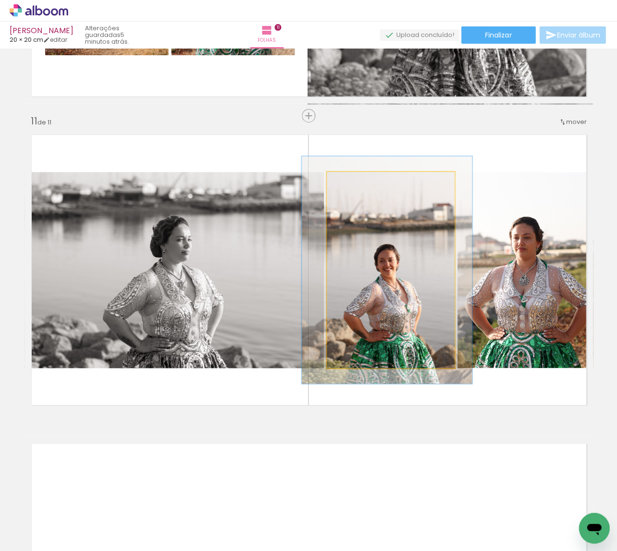
type paper-slider "116"
drag, startPoint x: 350, startPoint y: 182, endPoint x: 370, endPoint y: 207, distance: 31.8
click at [354, 182] on div at bounding box center [354, 182] width 9 height 9
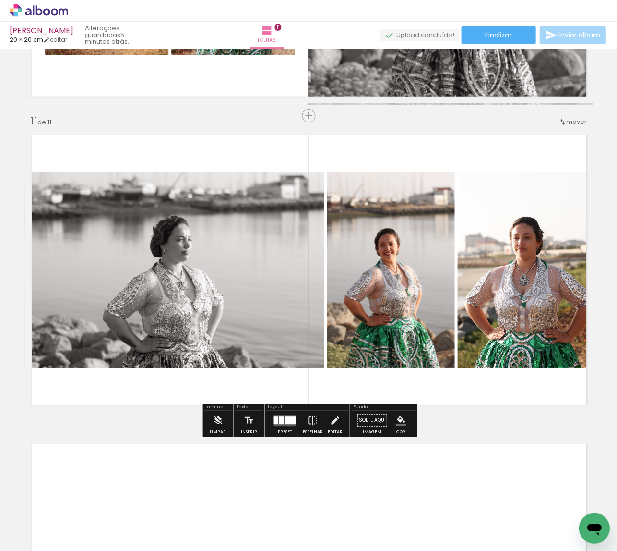
drag, startPoint x: 385, startPoint y: 265, endPoint x: 385, endPoint y: 229, distance: 35.0
click at [452, 229] on div at bounding box center [525, 270] width 147 height 196
click at [520, 255] on quentale-photo at bounding box center [525, 270] width 136 height 196
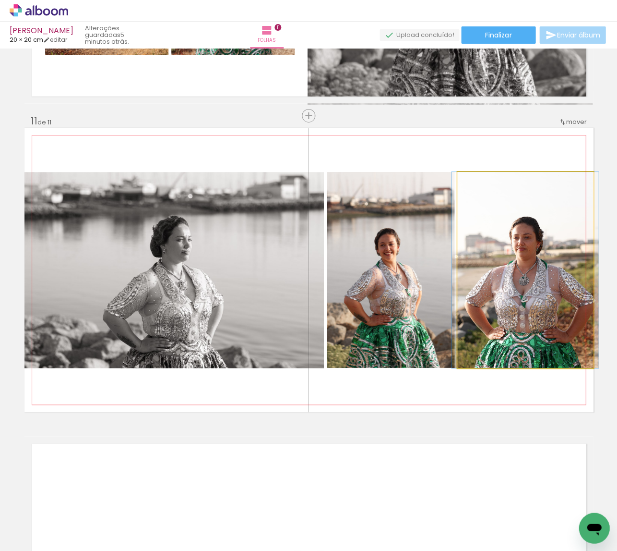
click at [522, 256] on quentale-photo at bounding box center [525, 270] width 136 height 196
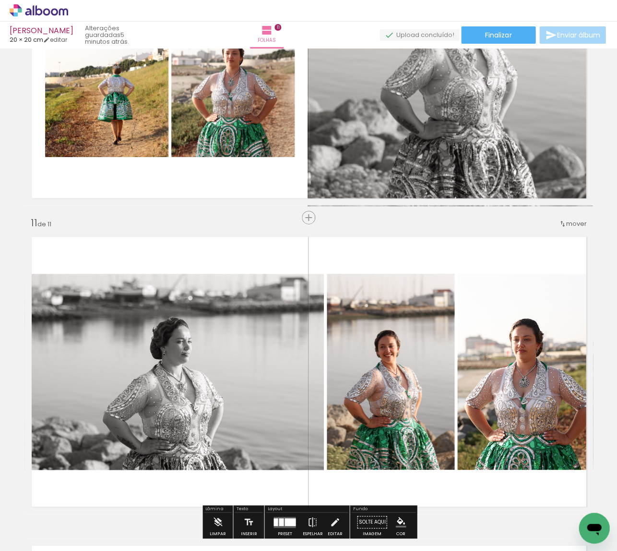
scroll to position [2931, 0]
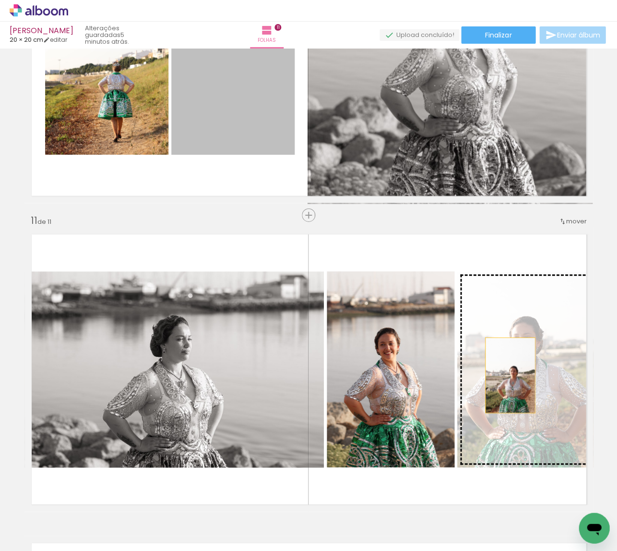
drag, startPoint x: 276, startPoint y: 131, endPoint x: 510, endPoint y: 375, distance: 337.8
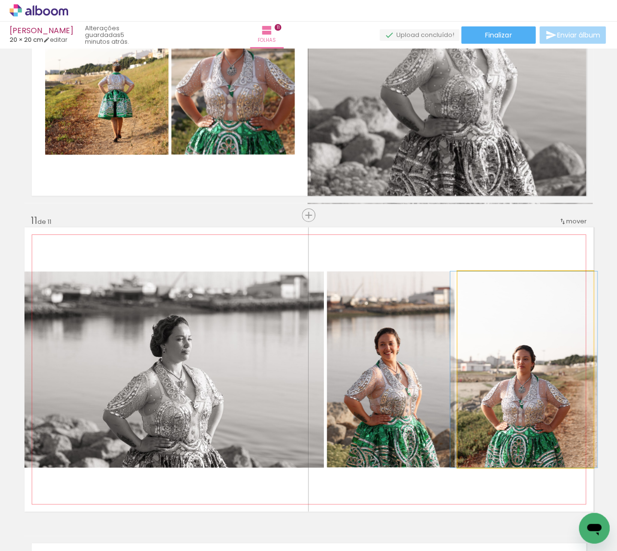
drag, startPoint x: 522, startPoint y: 380, endPoint x: 521, endPoint y: 362, distance: 17.8
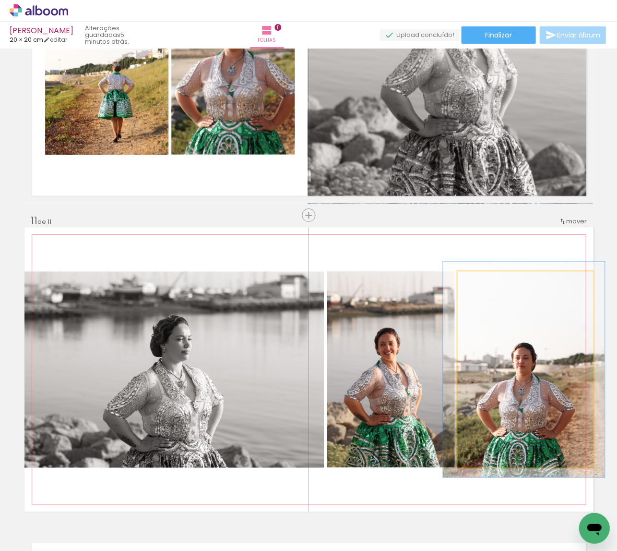
type paper-slider "110"
click at [483, 281] on div at bounding box center [483, 281] width 9 height 9
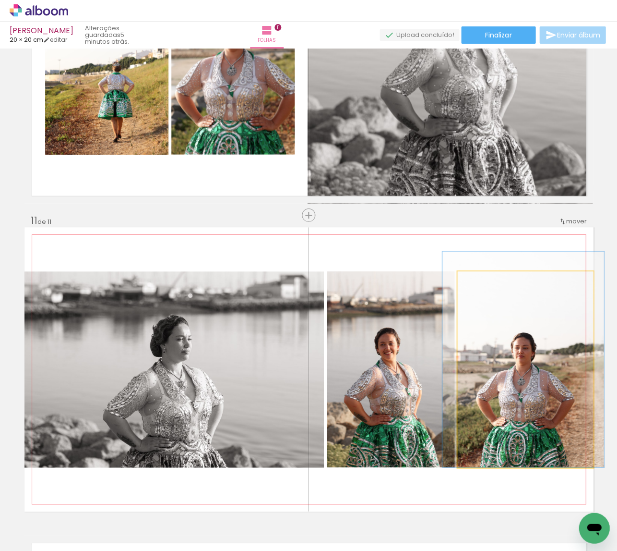
drag, startPoint x: 533, startPoint y: 353, endPoint x: 532, endPoint y: 333, distance: 20.6
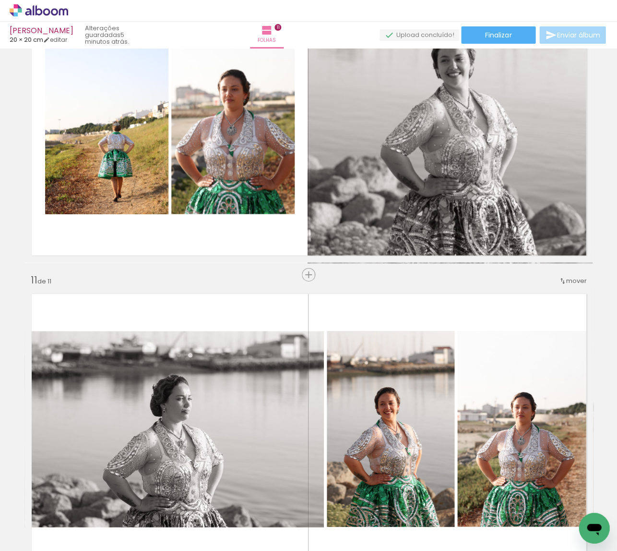
scroll to position [2796, 0]
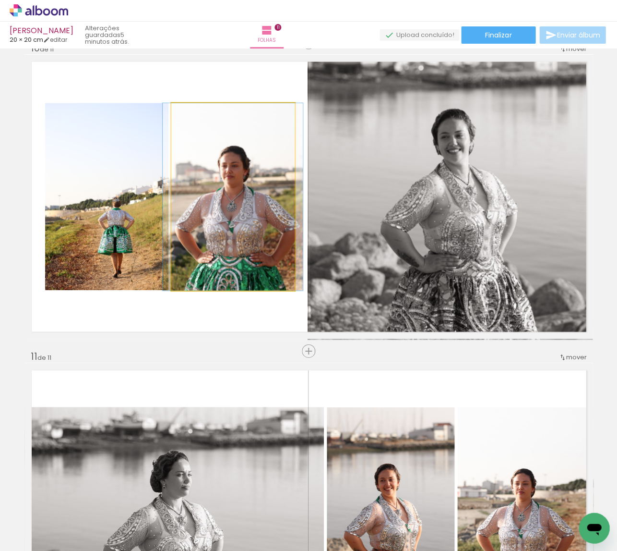
click at [205, 243] on quentale-photo at bounding box center [232, 196] width 123 height 187
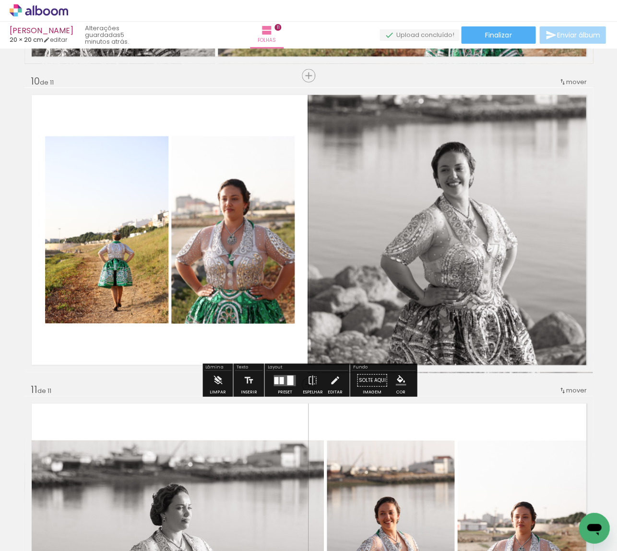
scroll to position [2754, 0]
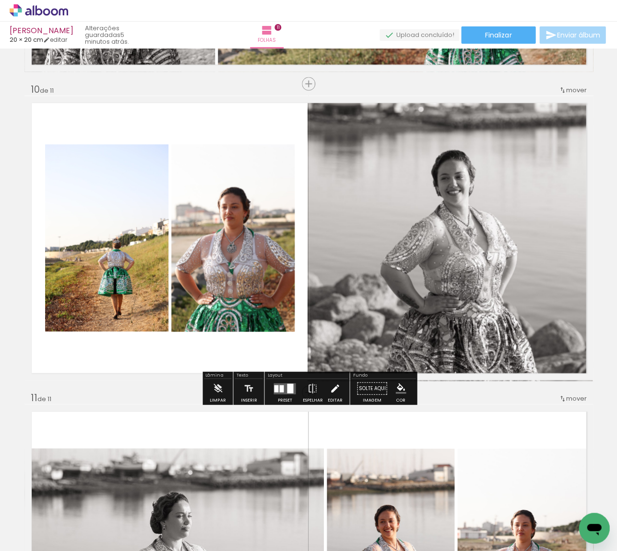
click at [331, 389] on iron-icon at bounding box center [335, 387] width 11 height 19
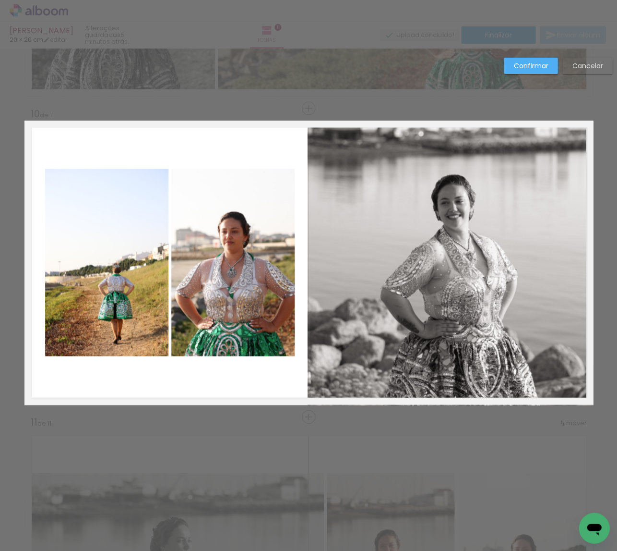
scroll to position [2723, 0]
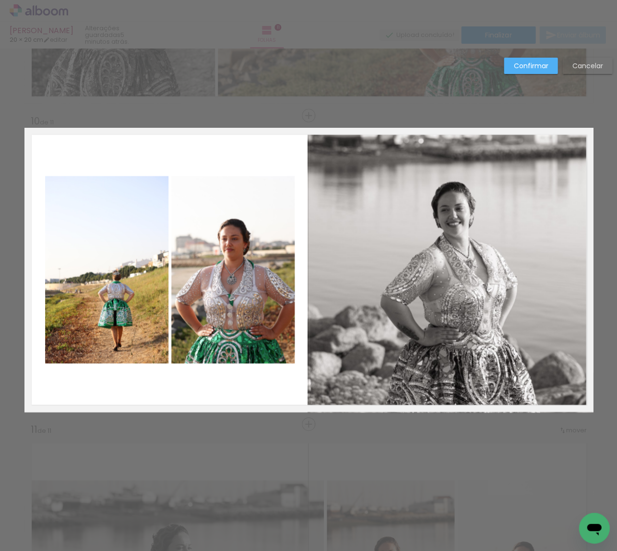
click at [99, 270] on quentale-photo at bounding box center [106, 269] width 123 height 187
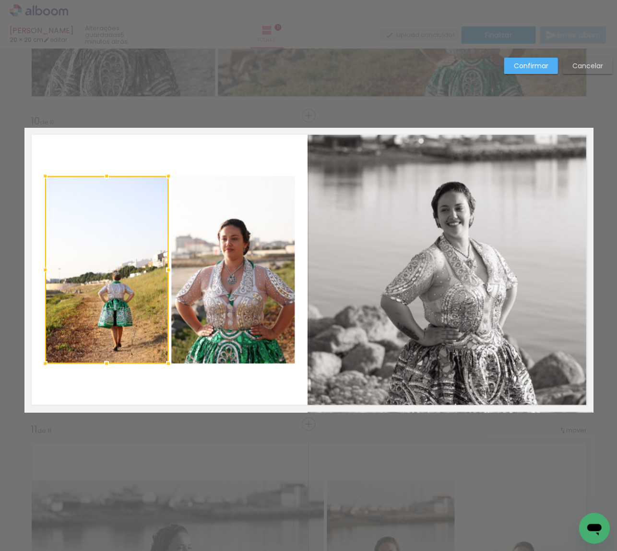
click at [188, 267] on quentale-photo at bounding box center [232, 269] width 123 height 187
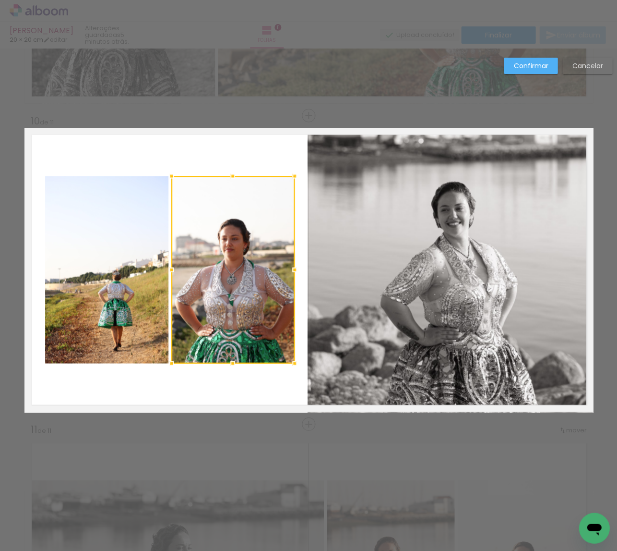
click at [94, 268] on quentale-photo at bounding box center [106, 269] width 123 height 187
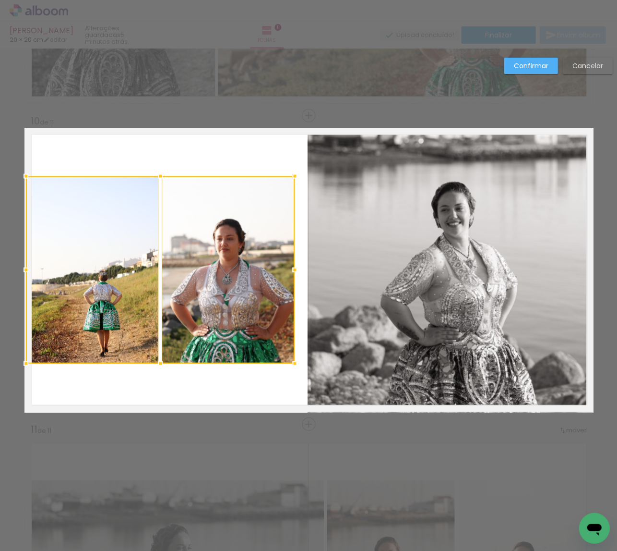
drag, startPoint x: 43, startPoint y: 269, endPoint x: 24, endPoint y: 269, distance: 18.7
click at [24, 269] on div at bounding box center [25, 269] width 19 height 19
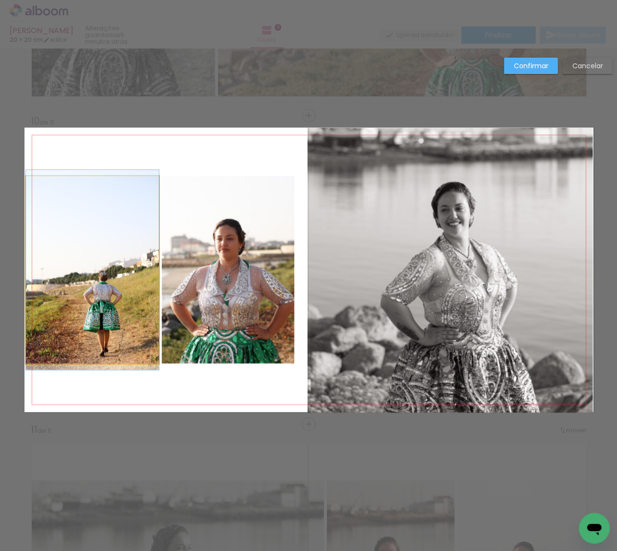
click at [73, 269] on quentale-photo at bounding box center [92, 269] width 133 height 187
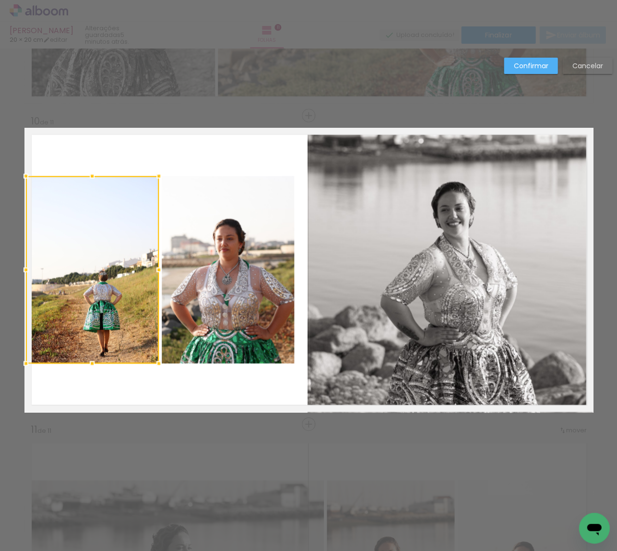
click at [197, 275] on quentale-photo at bounding box center [228, 269] width 133 height 187
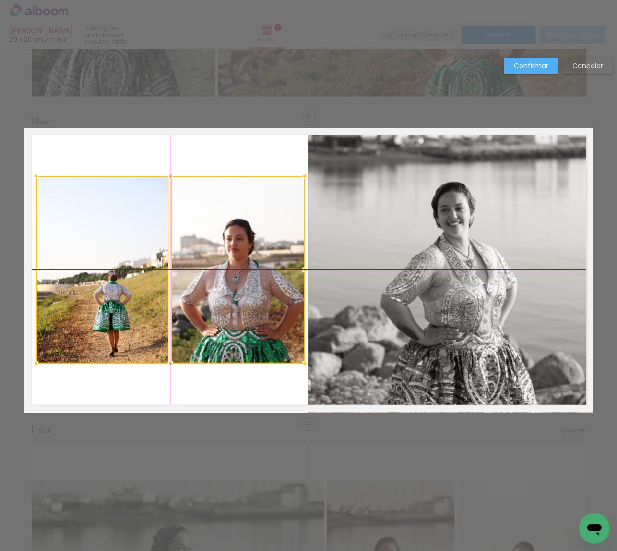
drag, startPoint x: 217, startPoint y: 275, endPoint x: 227, endPoint y: 276, distance: 9.6
click at [227, 276] on div at bounding box center [170, 269] width 269 height 187
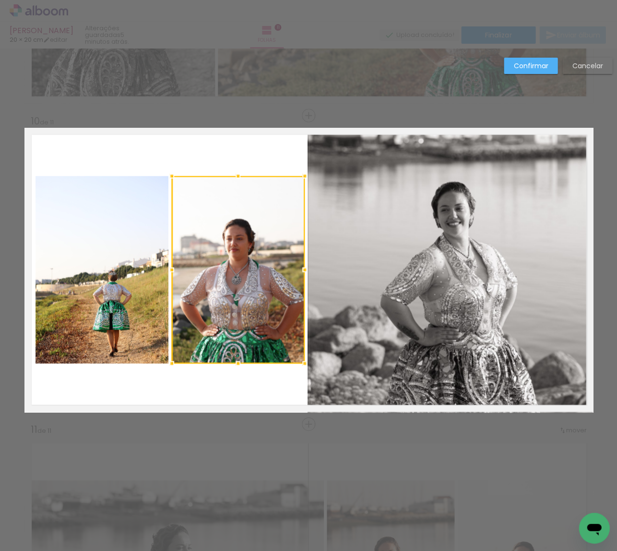
click at [0, 0] on slot "Confirmar" at bounding box center [0, 0] width 0 height 0
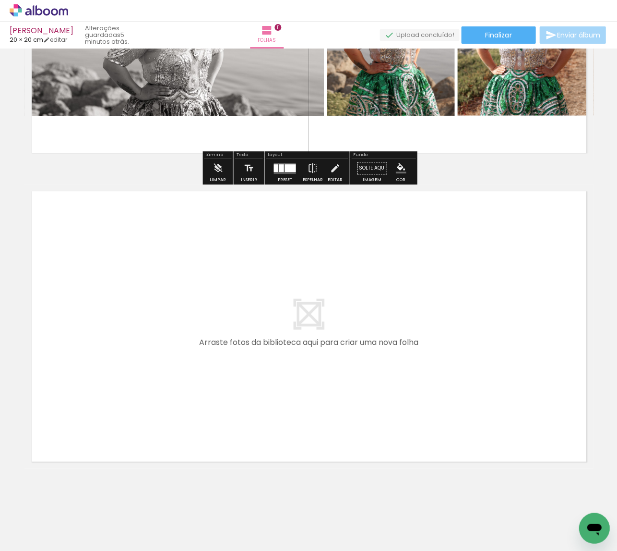
scroll to position [0, 1268]
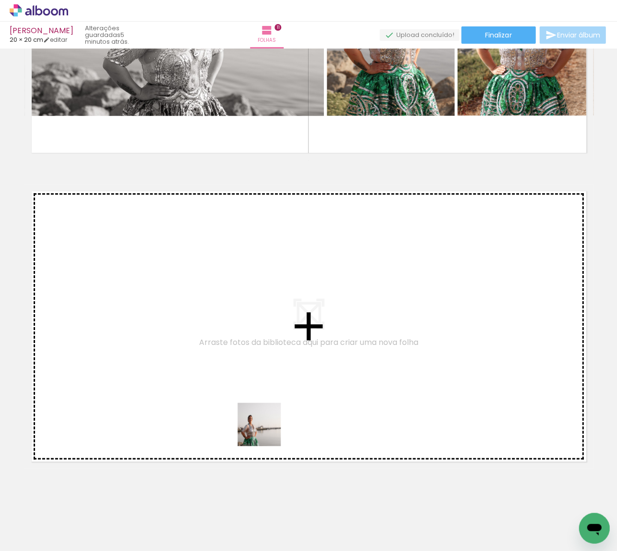
click at [263, 421] on quentale-workspace at bounding box center [308, 275] width 617 height 551
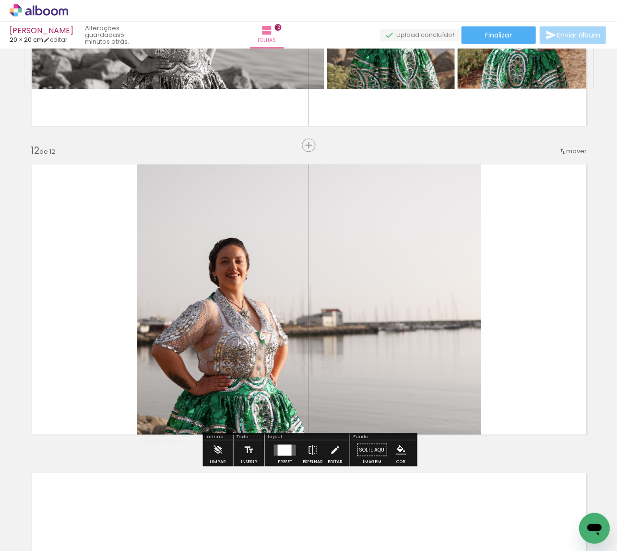
scroll to position [3339, 0]
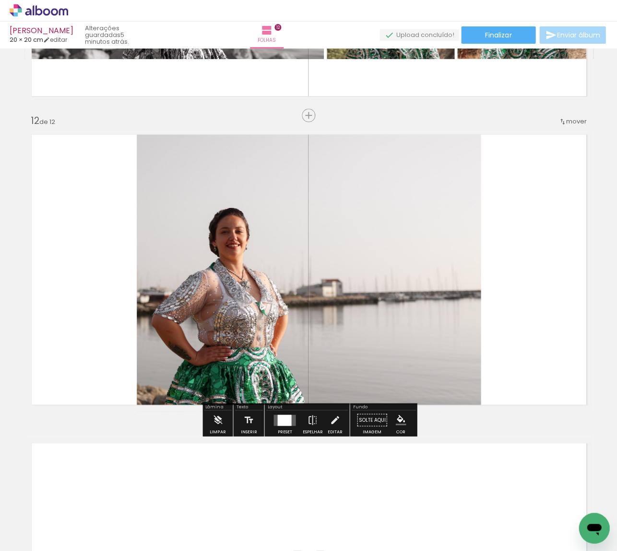
click at [279, 417] on div at bounding box center [284, 419] width 14 height 11
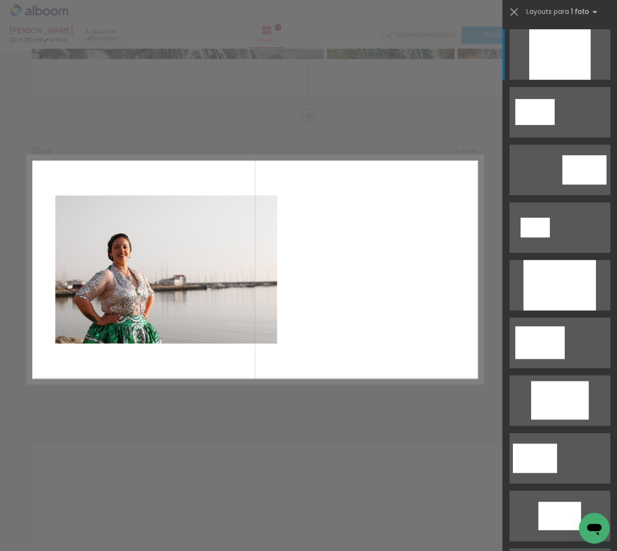
scroll to position [3339, 0]
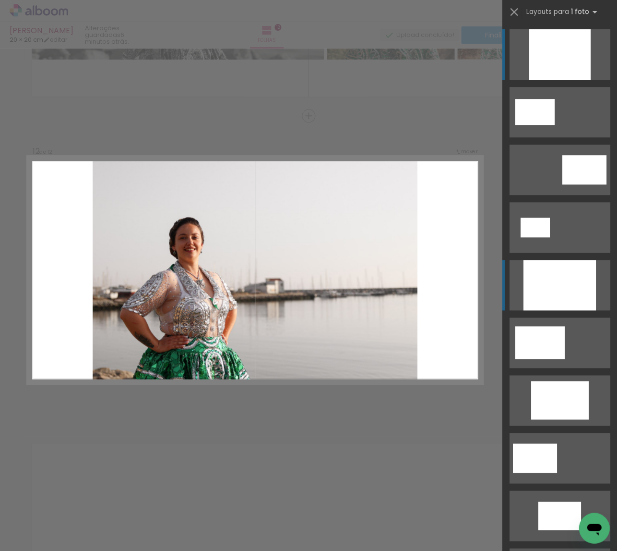
click at [571, 293] on div at bounding box center [559, 285] width 72 height 50
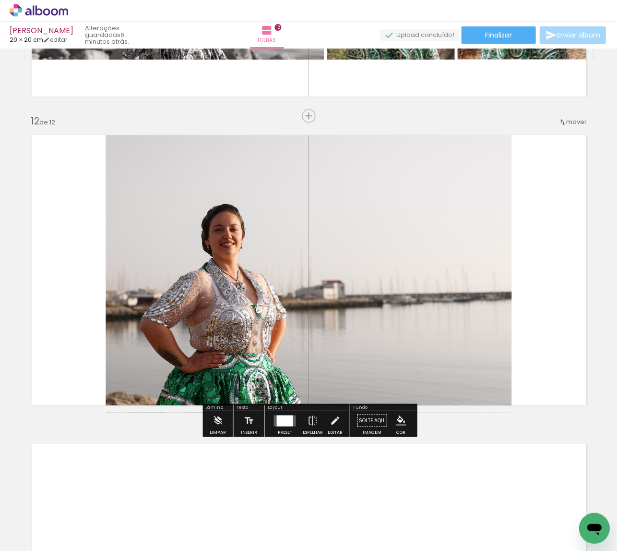
click at [332, 419] on iron-icon at bounding box center [335, 419] width 11 height 19
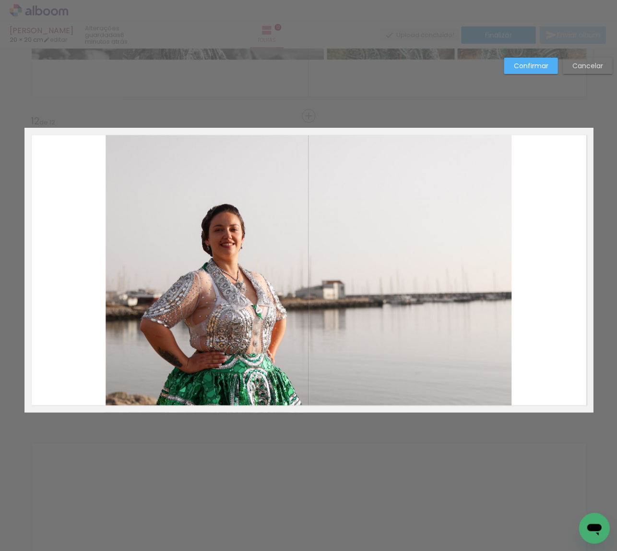
click at [349, 381] on quentale-photo at bounding box center [309, 270] width 406 height 284
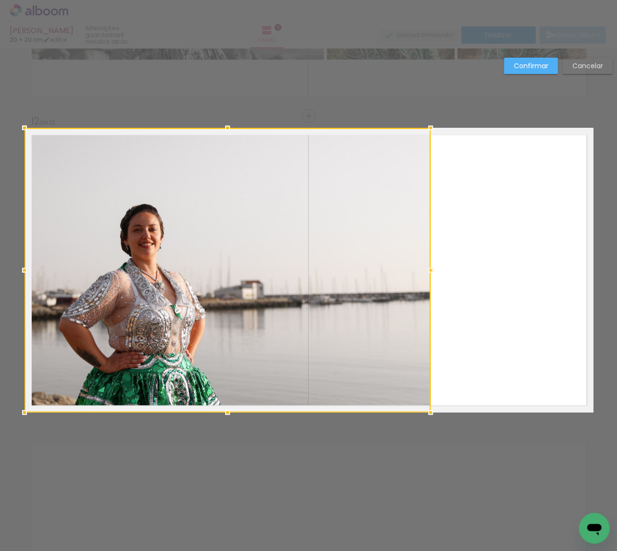
drag, startPoint x: 424, startPoint y: 352, endPoint x: 331, endPoint y: 350, distance: 93.6
click at [321, 364] on div at bounding box center [227, 270] width 406 height 284
click at [0, 0] on slot "Confirmar" at bounding box center [0, 0] width 0 height 0
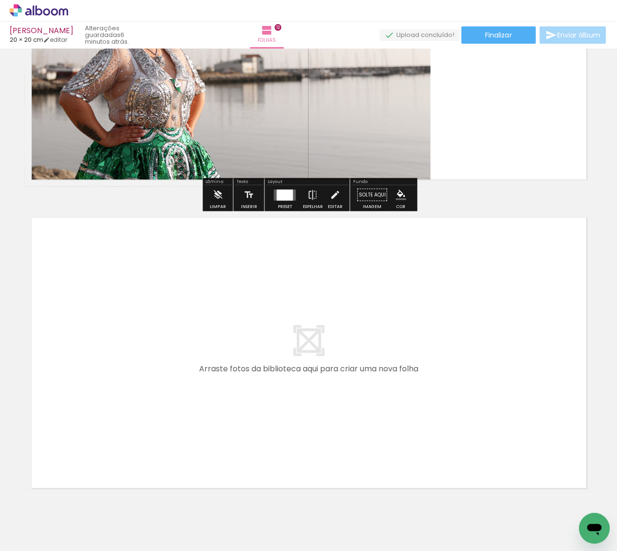
scroll to position [3575, 0]
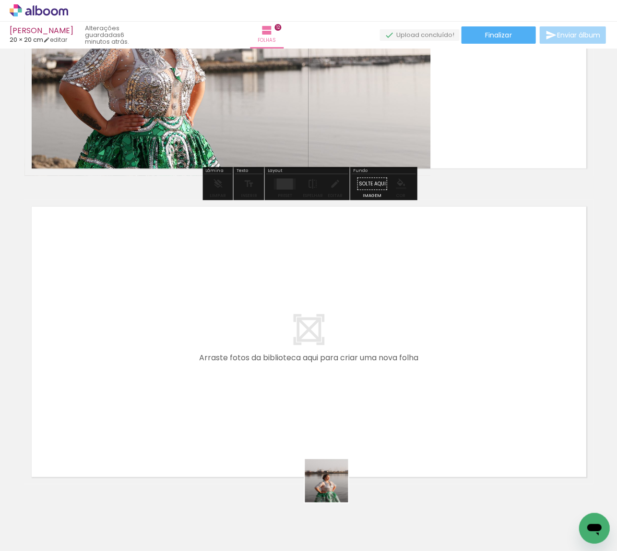
drag, startPoint x: 336, startPoint y: 516, endPoint x: 304, endPoint y: 350, distance: 168.7
click at [304, 350] on quentale-workspace at bounding box center [308, 275] width 617 height 551
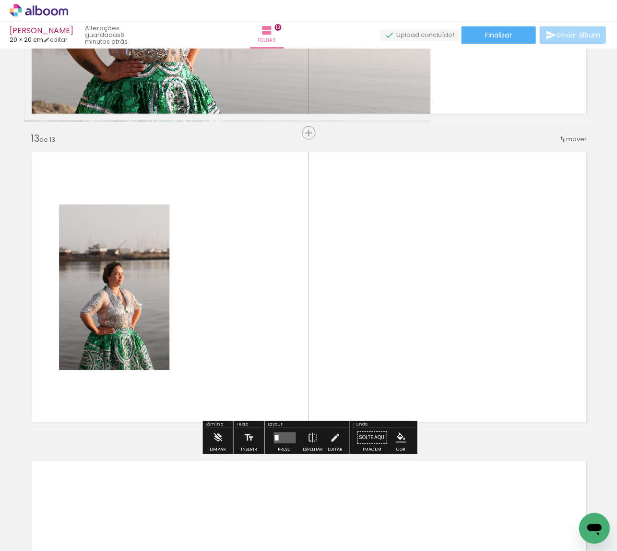
scroll to position [3647, 0]
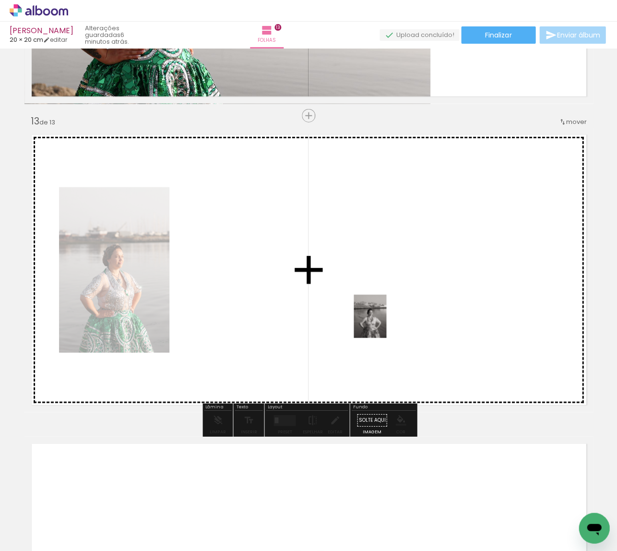
drag, startPoint x: 390, startPoint y: 510, endPoint x: 383, endPoint y: 323, distance: 187.4
click at [383, 323] on quentale-workspace at bounding box center [308, 275] width 617 height 551
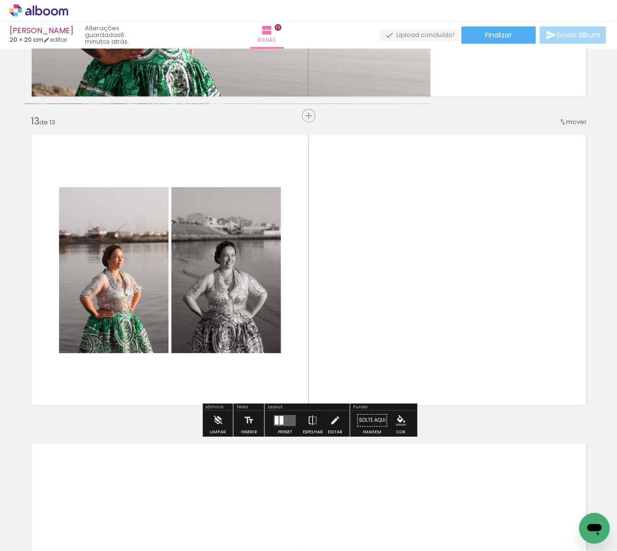
click at [279, 421] on div at bounding box center [281, 419] width 4 height 9
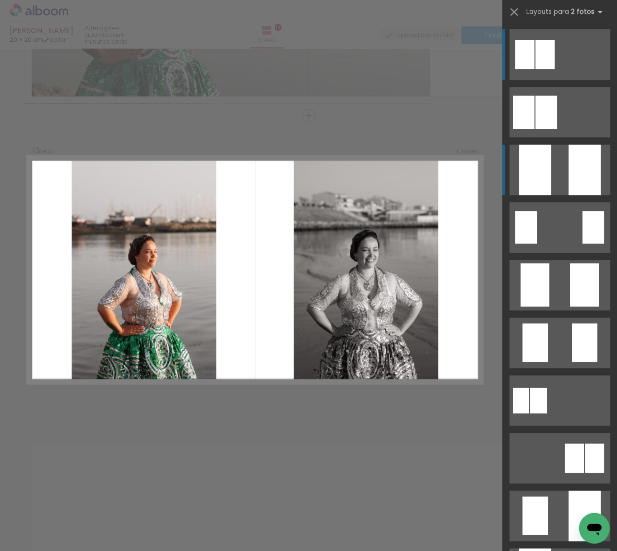
click at [568, 172] on div at bounding box center [584, 169] width 32 height 50
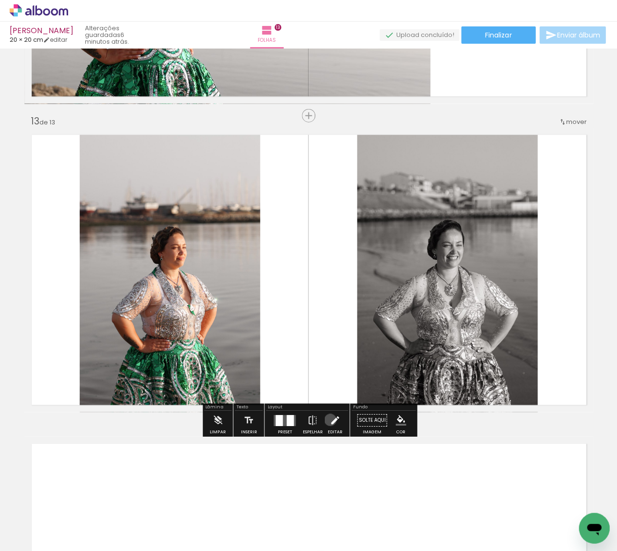
click at [330, 420] on iron-icon at bounding box center [335, 419] width 11 height 19
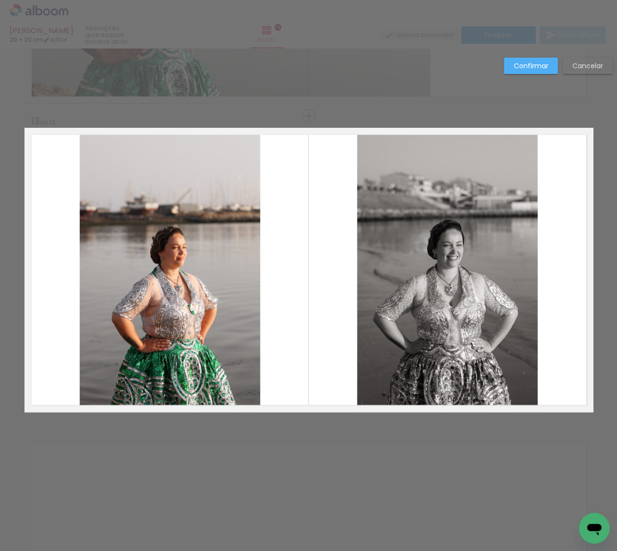
click at [478, 283] on album-spread "13 de 13" at bounding box center [308, 270] width 569 height 284
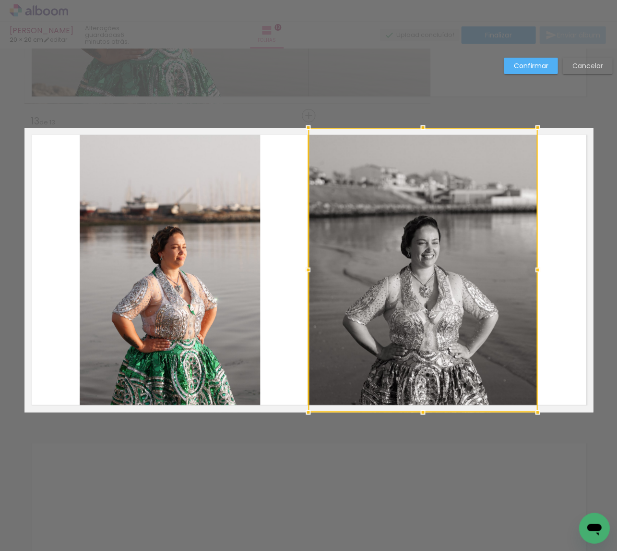
drag, startPoint x: 352, startPoint y: 270, endPoint x: 333, endPoint y: 271, distance: 19.7
click at [333, 271] on div at bounding box center [422, 270] width 229 height 284
click at [427, 260] on div at bounding box center [422, 270] width 229 height 284
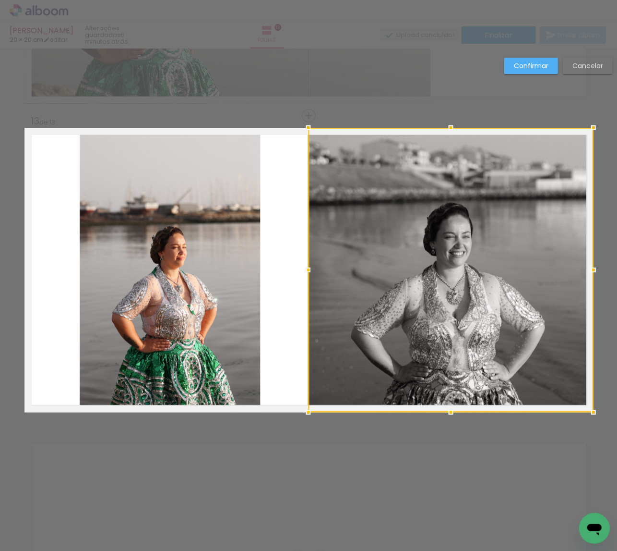
drag, startPoint x: 537, startPoint y: 265, endPoint x: 608, endPoint y: 264, distance: 71.1
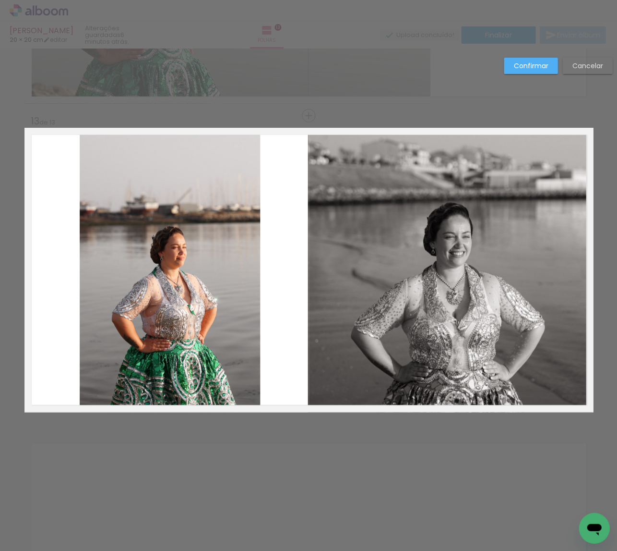
click at [534, 273] on quentale-photo at bounding box center [450, 270] width 285 height 284
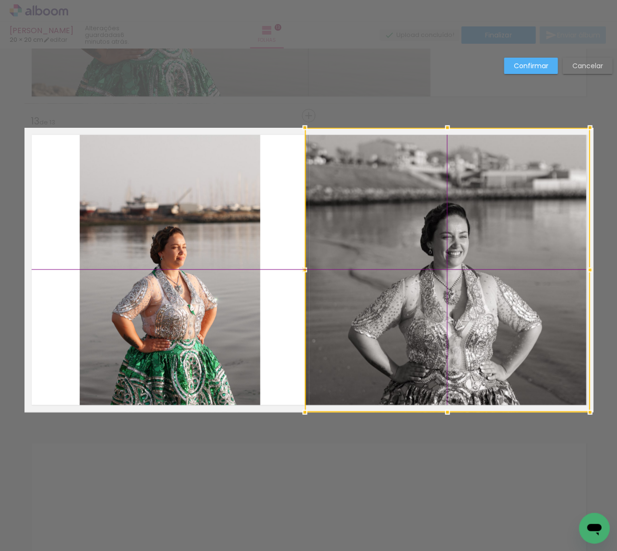
drag, startPoint x: 524, startPoint y: 301, endPoint x: 539, endPoint y: 293, distance: 16.3
click at [539, 293] on div at bounding box center [447, 270] width 285 height 284
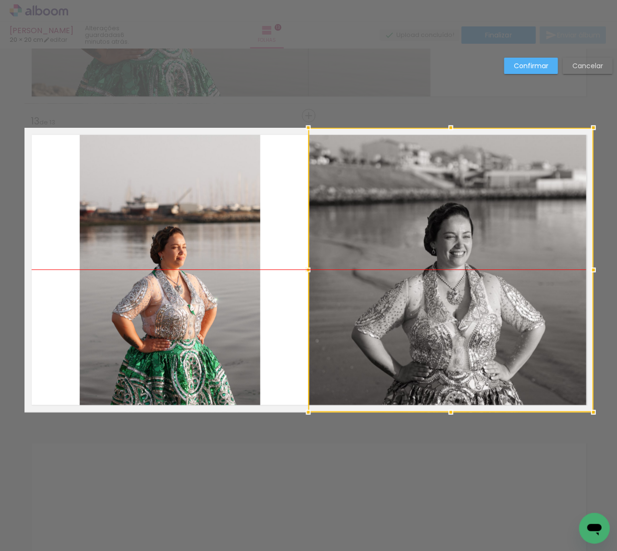
drag, startPoint x: 484, startPoint y: 287, endPoint x: 500, endPoint y: 287, distance: 15.4
click at [500, 287] on div at bounding box center [450, 270] width 285 height 284
drag, startPoint x: 527, startPoint y: 58, endPoint x: 504, endPoint y: 149, distance: 94.5
click at [528, 58] on paper-button "Confirmar" at bounding box center [531, 66] width 54 height 16
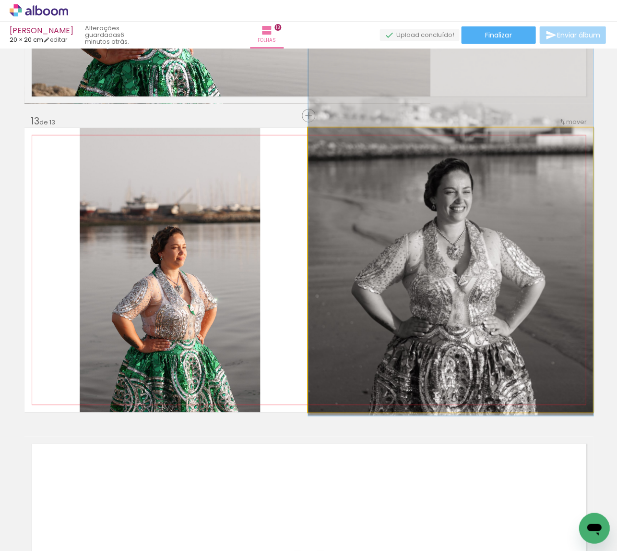
drag, startPoint x: 463, startPoint y: 238, endPoint x: 465, endPoint y: 198, distance: 40.4
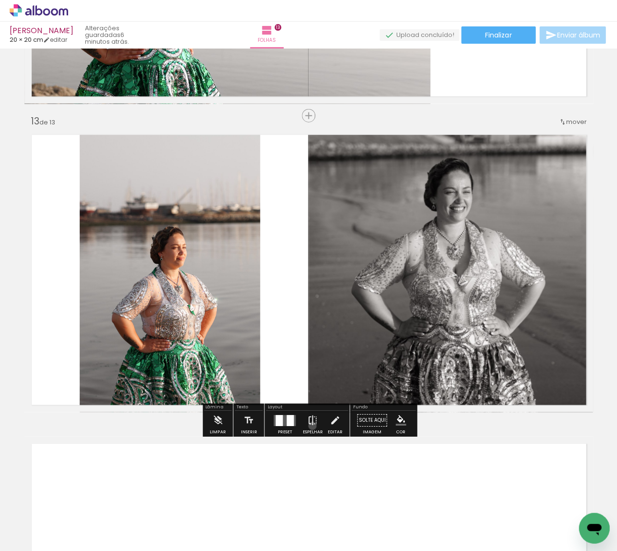
click at [310, 425] on iron-icon at bounding box center [312, 419] width 11 height 19
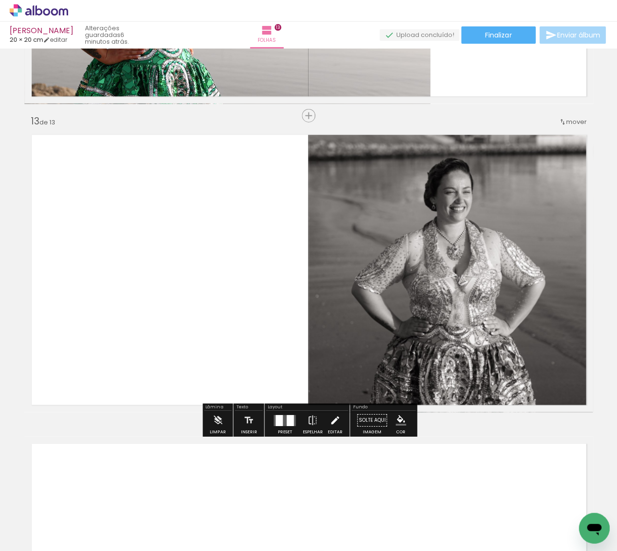
click at [334, 421] on iron-icon at bounding box center [335, 419] width 11 height 19
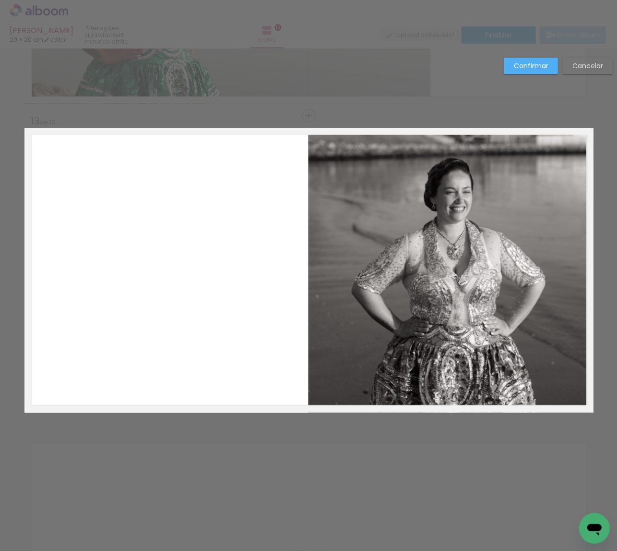
click at [377, 360] on album-spread "13 de 13" at bounding box center [308, 270] width 569 height 284
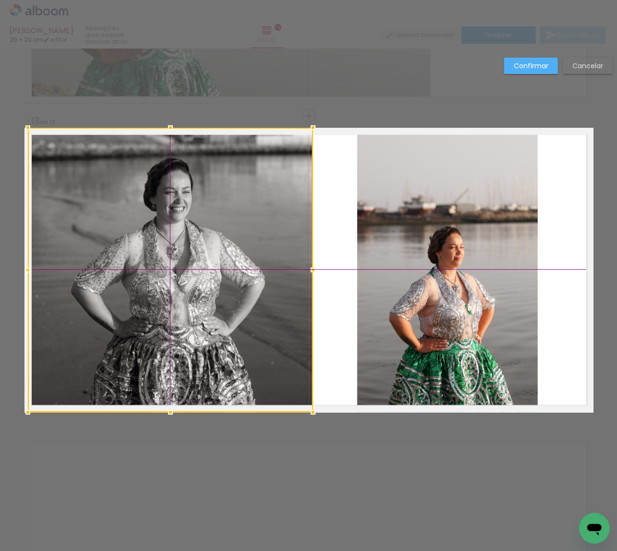
drag, startPoint x: 377, startPoint y: 299, endPoint x: 190, endPoint y: 304, distance: 186.8
click at [190, 304] on div at bounding box center [170, 270] width 285 height 284
click at [196, 296] on div at bounding box center [170, 270] width 285 height 284
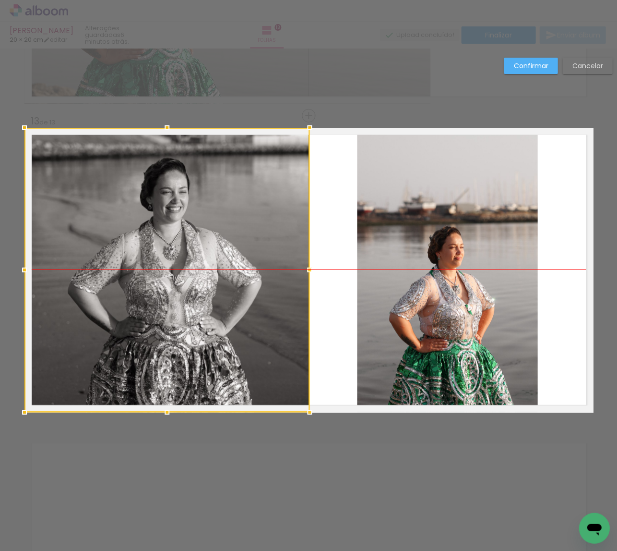
drag, startPoint x: 217, startPoint y: 288, endPoint x: 200, endPoint y: 288, distance: 17.3
click at [200, 288] on div at bounding box center [166, 270] width 285 height 284
click at [469, 260] on quentale-photo at bounding box center [447, 270] width 180 height 284
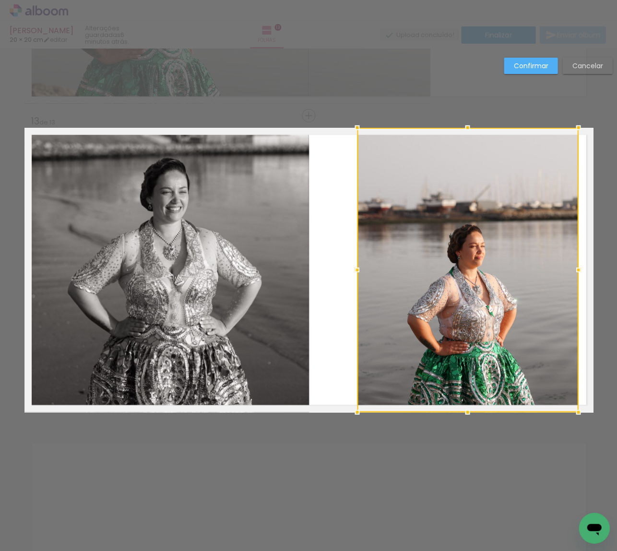
drag, startPoint x: 538, startPoint y: 268, endPoint x: 593, endPoint y: 269, distance: 54.7
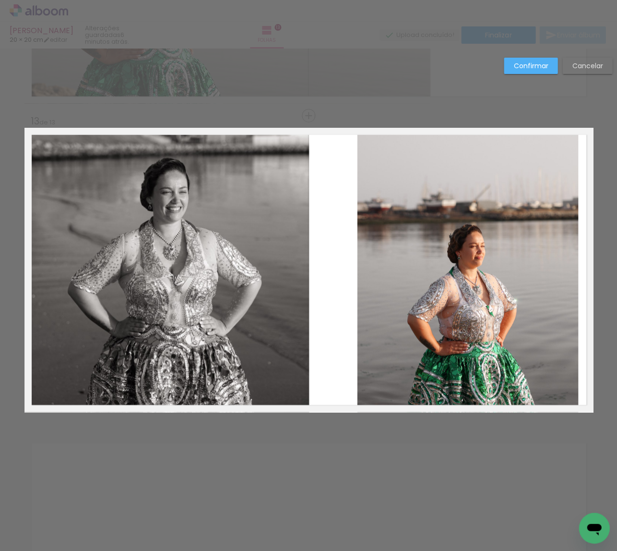
click at [522, 278] on album-spread "13 de 13" at bounding box center [308, 270] width 569 height 284
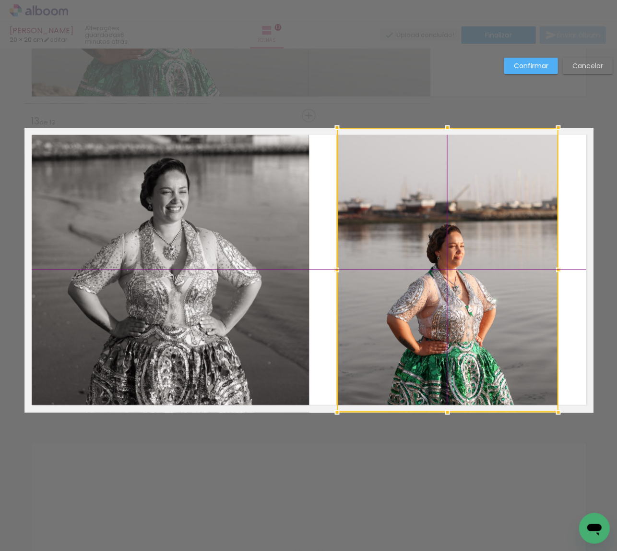
drag, startPoint x: 504, startPoint y: 282, endPoint x: 489, endPoint y: 283, distance: 14.9
click at [489, 283] on div at bounding box center [447, 270] width 221 height 284
click at [0, 0] on slot "Confirmar" at bounding box center [0, 0] width 0 height 0
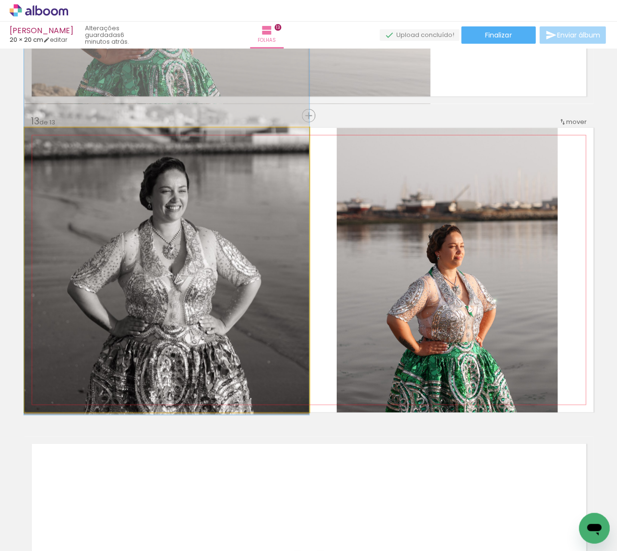
click at [203, 231] on div at bounding box center [166, 224] width 285 height 380
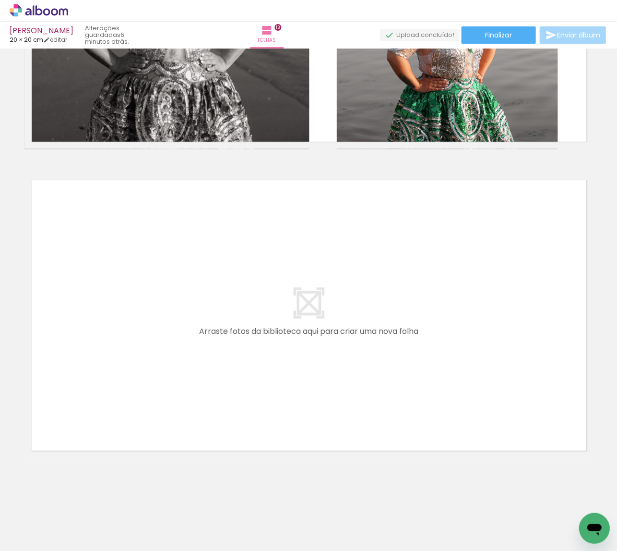
scroll to position [0, 0]
drag, startPoint x: 433, startPoint y: 511, endPoint x: 422, endPoint y: 347, distance: 165.0
click at [422, 347] on quentale-workspace at bounding box center [308, 275] width 617 height 551
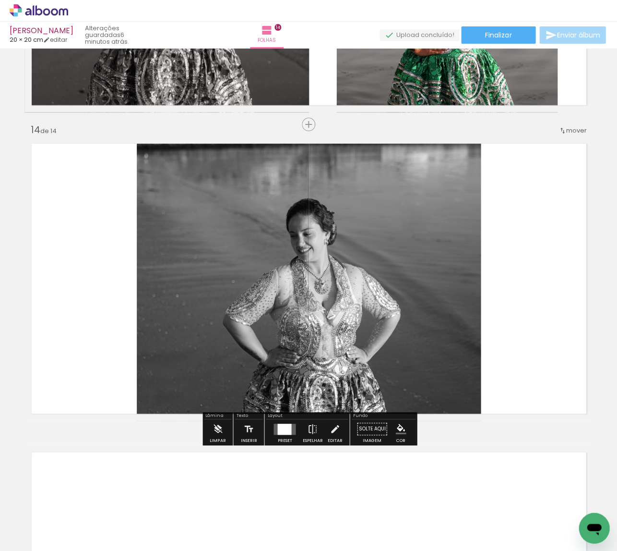
scroll to position [3956, 0]
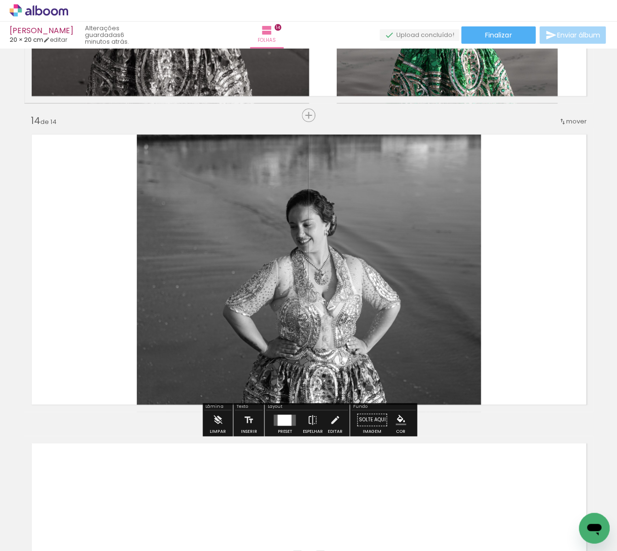
click at [278, 421] on div at bounding box center [284, 419] width 14 height 11
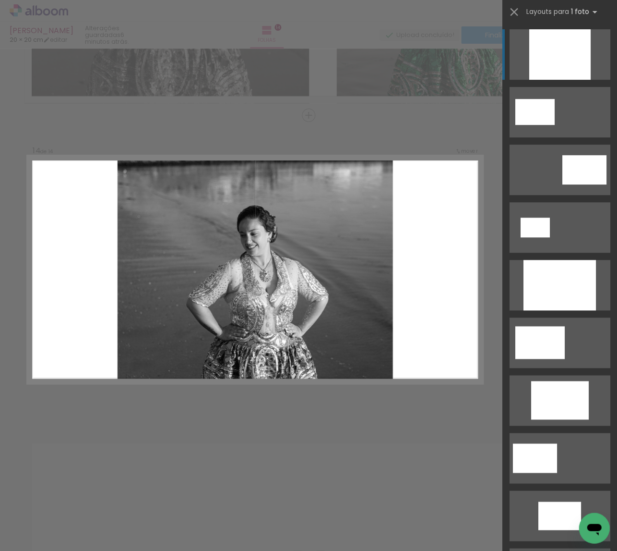
scroll to position [3955, 0]
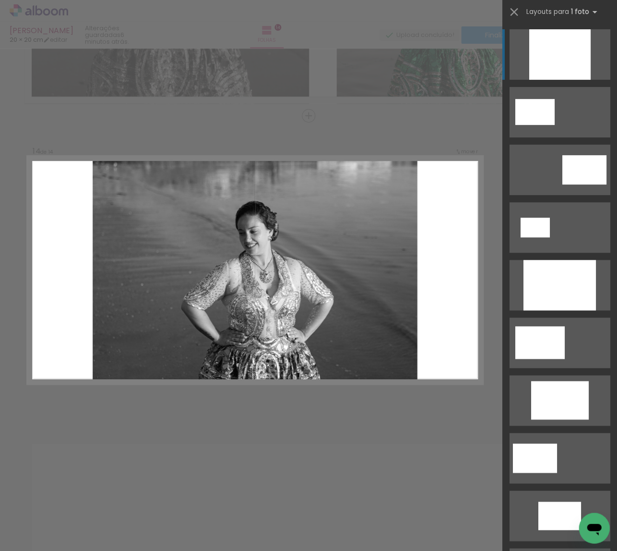
drag, startPoint x: 565, startPoint y: 287, endPoint x: 490, endPoint y: 325, distance: 84.2
click at [565, 287] on div at bounding box center [559, 285] width 72 height 50
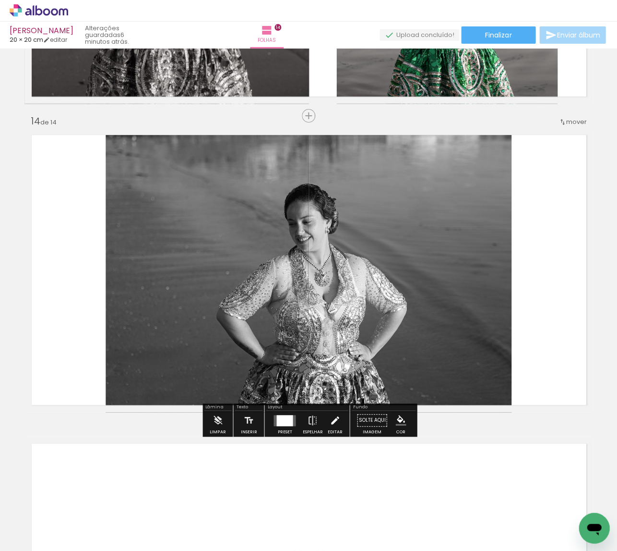
click at [333, 420] on iron-icon at bounding box center [335, 419] width 11 height 19
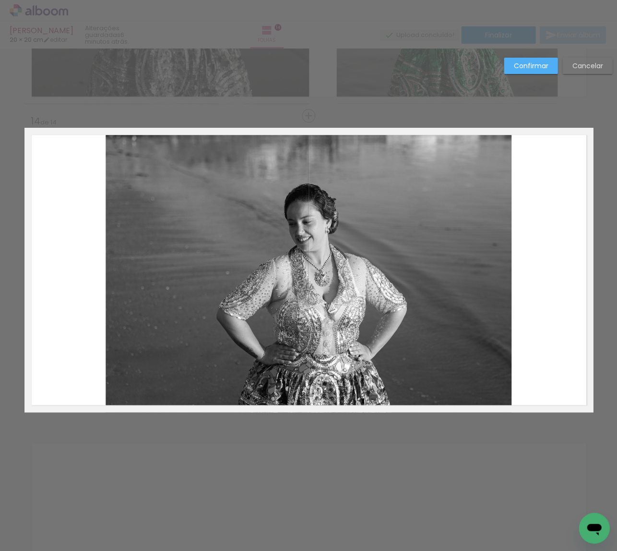
click at [328, 355] on album-spread "14 de 14" at bounding box center [308, 270] width 569 height 284
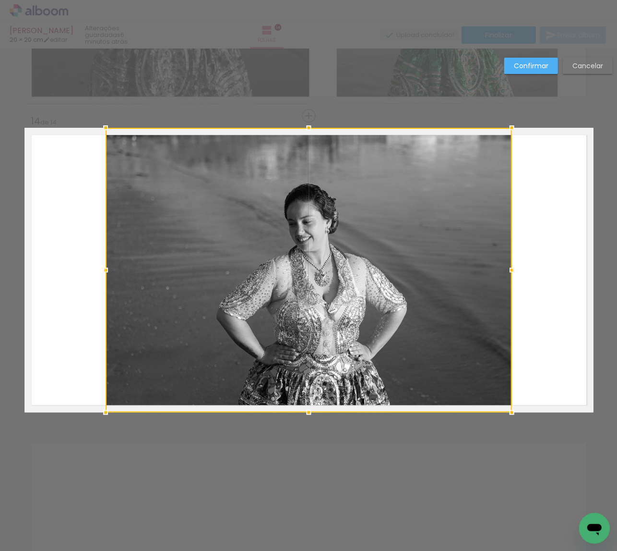
scroll to position [3956, 0]
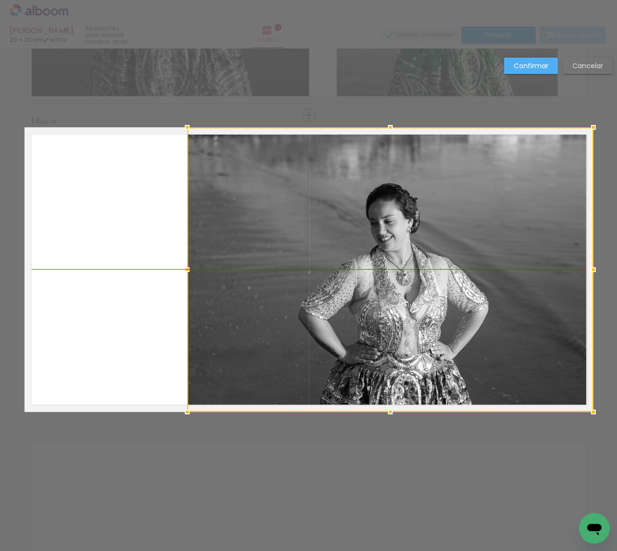
drag, startPoint x: 381, startPoint y: 345, endPoint x: 428, endPoint y: 341, distance: 47.2
click at [430, 344] on div at bounding box center [390, 269] width 406 height 284
click at [0, 0] on slot "Confirmar" at bounding box center [0, 0] width 0 height 0
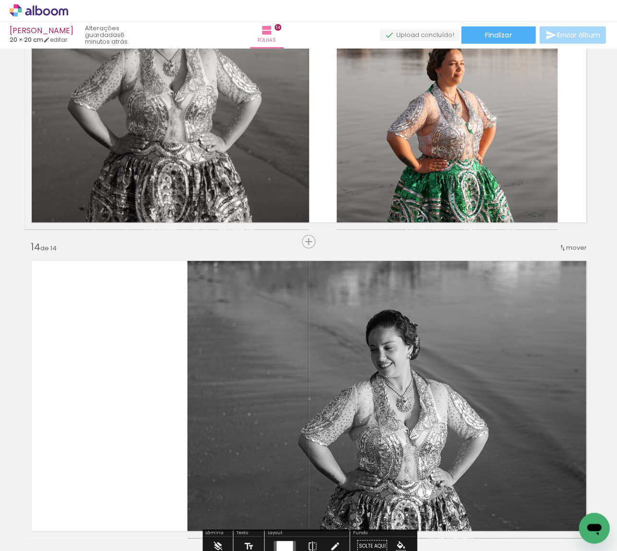
scroll to position [3525, 0]
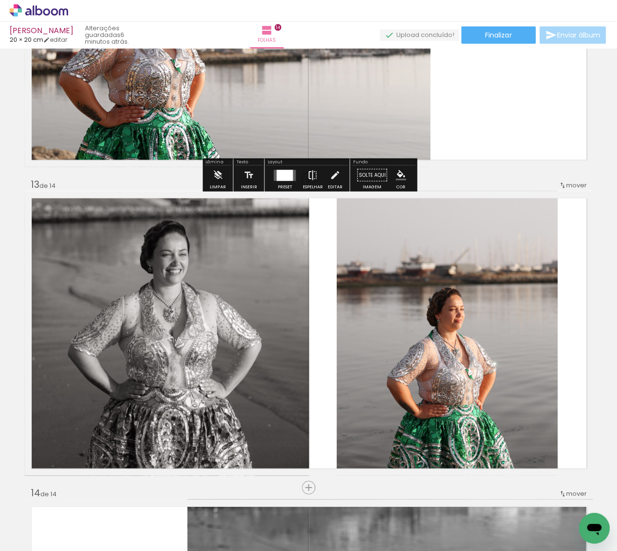
click at [307, 184] on iron-icon at bounding box center [312, 174] width 11 height 19
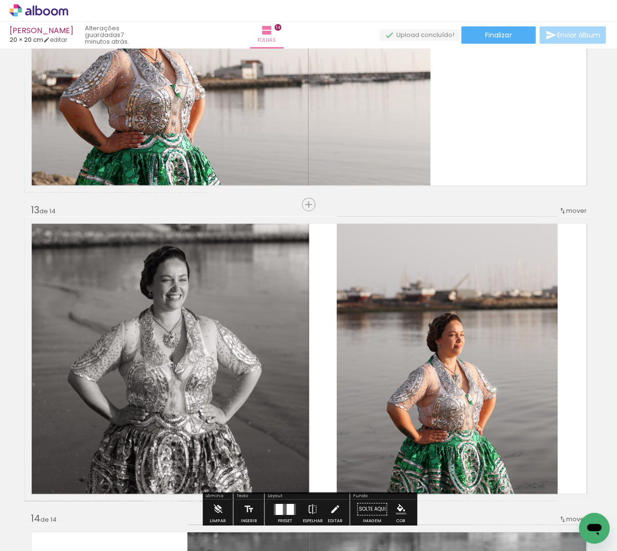
scroll to position [3547, 0]
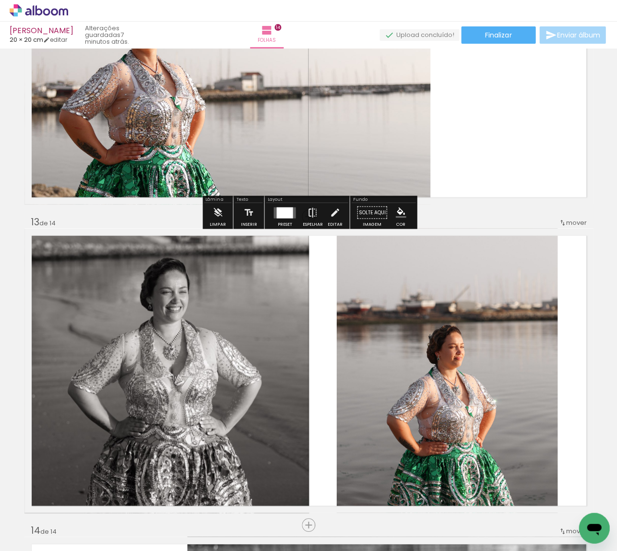
click at [303, 223] on div "Espelhar" at bounding box center [312, 224] width 20 height 4
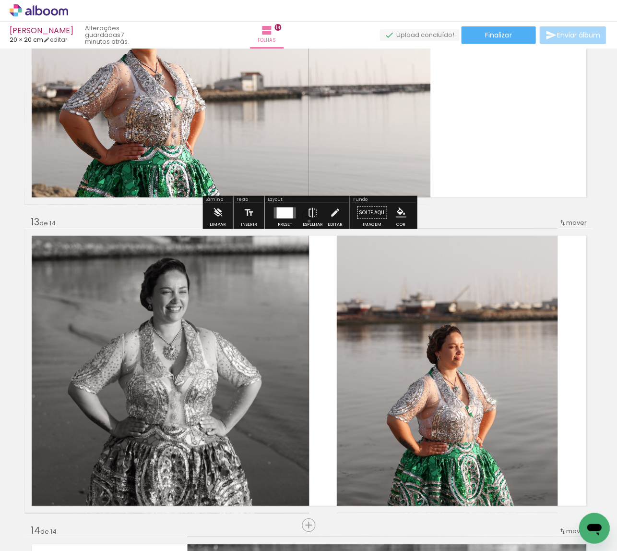
click at [307, 220] on iron-icon at bounding box center [312, 212] width 11 height 19
drag, startPoint x: 185, startPoint y: 214, endPoint x: 148, endPoint y: 213, distance: 37.0
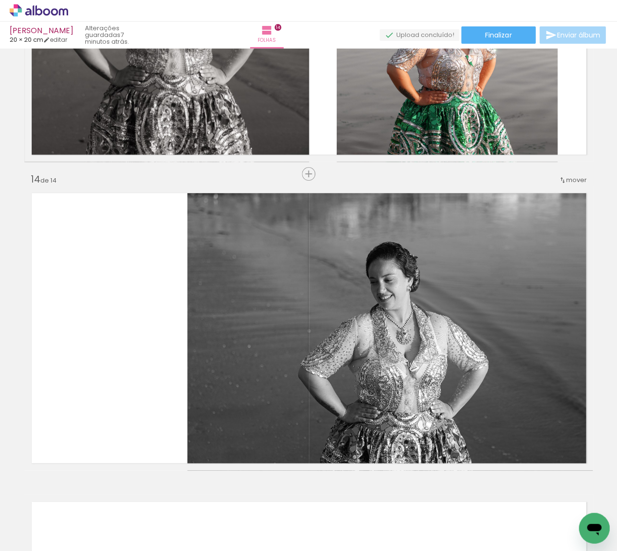
scroll to position [3898, 0]
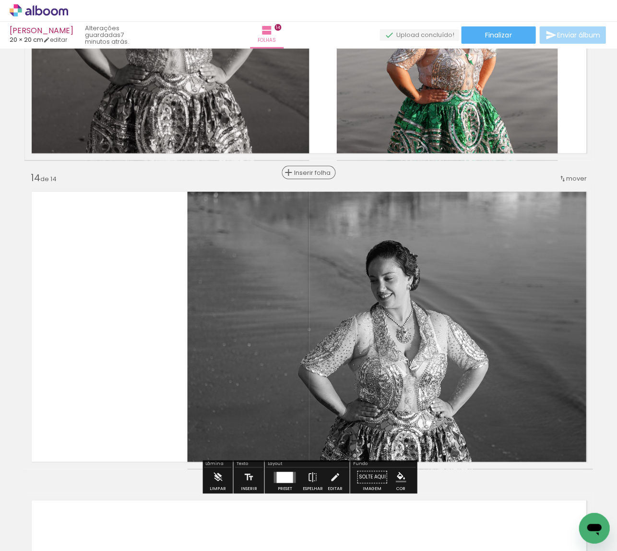
click at [308, 174] on span "Inserir folha" at bounding box center [312, 172] width 37 height 6
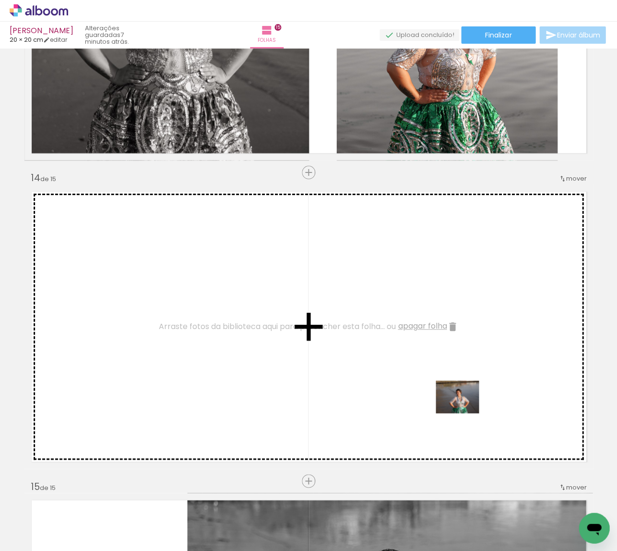
click at [466, 409] on quentale-workspace at bounding box center [308, 275] width 617 height 551
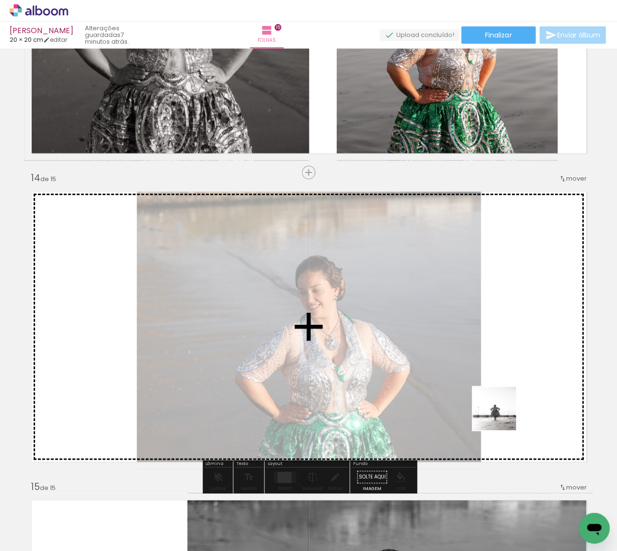
drag, startPoint x: 520, startPoint y: 492, endPoint x: 501, endPoint y: 402, distance: 91.8
click at [501, 402] on quentale-workspace at bounding box center [308, 275] width 617 height 551
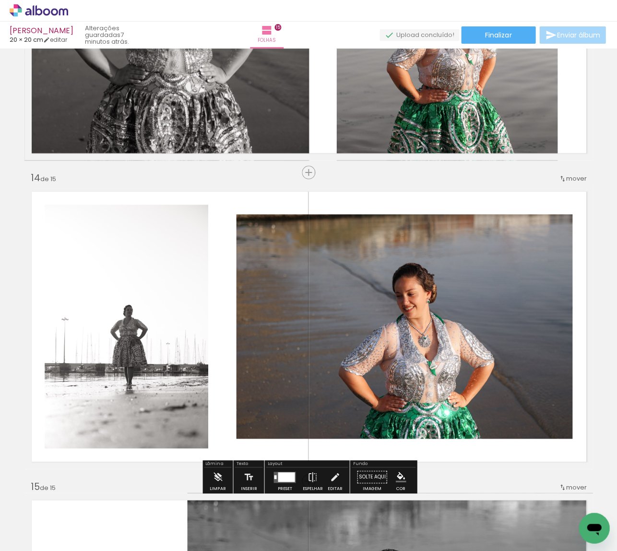
click at [283, 475] on div at bounding box center [286, 476] width 17 height 10
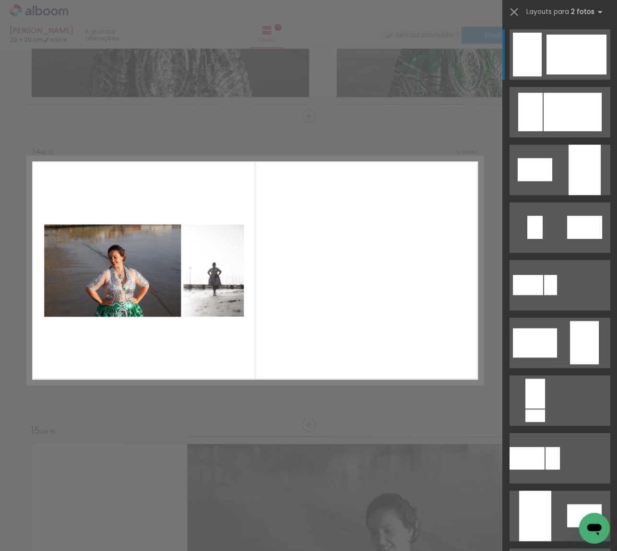
scroll to position [3955, 0]
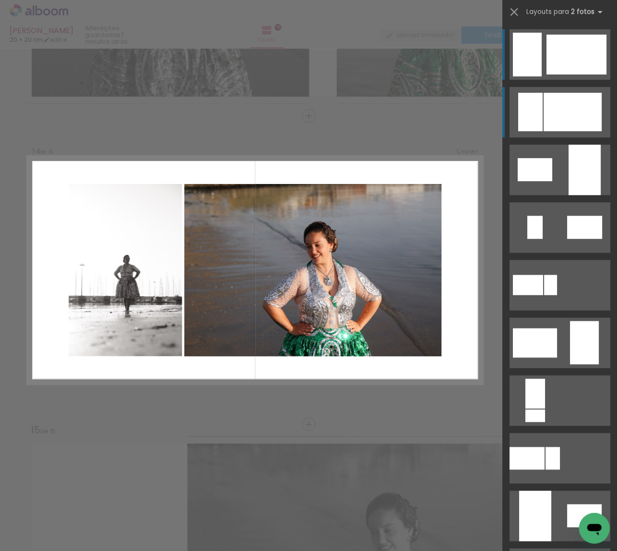
click at [589, 104] on div at bounding box center [572, 112] width 58 height 38
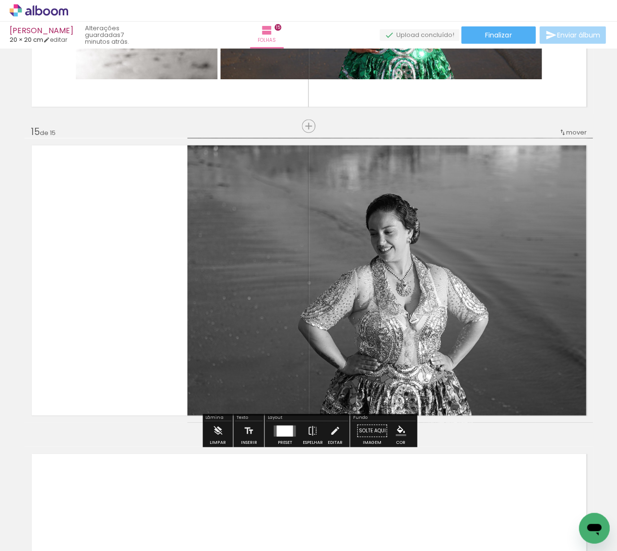
scroll to position [4284, 0]
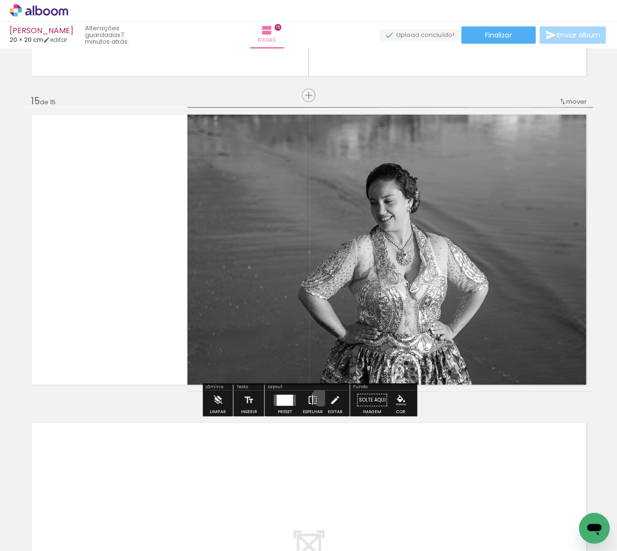
click at [318, 397] on paper-button "Espelhar" at bounding box center [312, 402] width 25 height 24
click at [309, 397] on iron-icon at bounding box center [312, 399] width 11 height 19
click at [310, 402] on iron-icon at bounding box center [312, 399] width 11 height 19
click at [264, 340] on div at bounding box center [390, 248] width 406 height 305
click at [314, 399] on iron-icon at bounding box center [312, 399] width 11 height 19
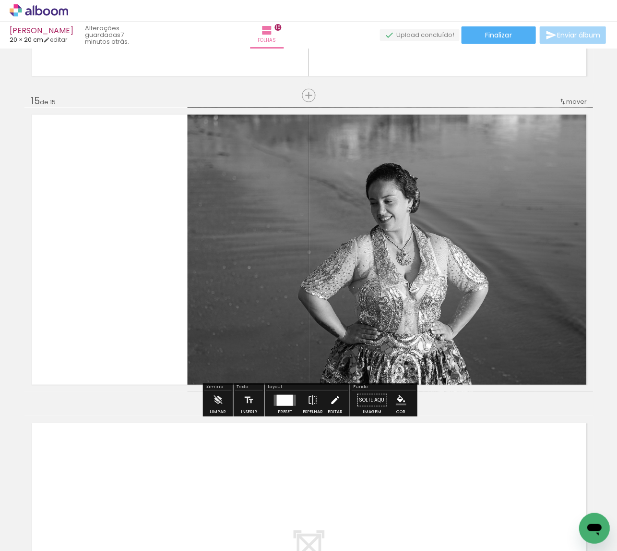
click at [335, 403] on iron-icon at bounding box center [335, 399] width 11 height 19
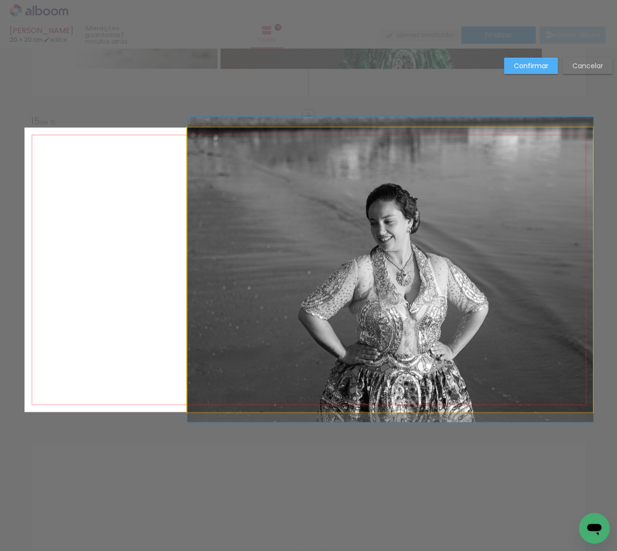
scroll to position [4263, 0]
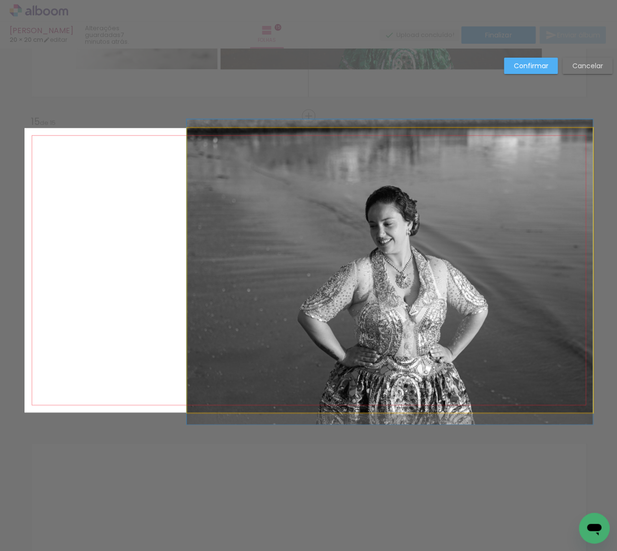
drag, startPoint x: 386, startPoint y: 319, endPoint x: 265, endPoint y: 320, distance: 121.0
click at [265, 320] on album-spread "15 de 15" at bounding box center [308, 270] width 569 height 284
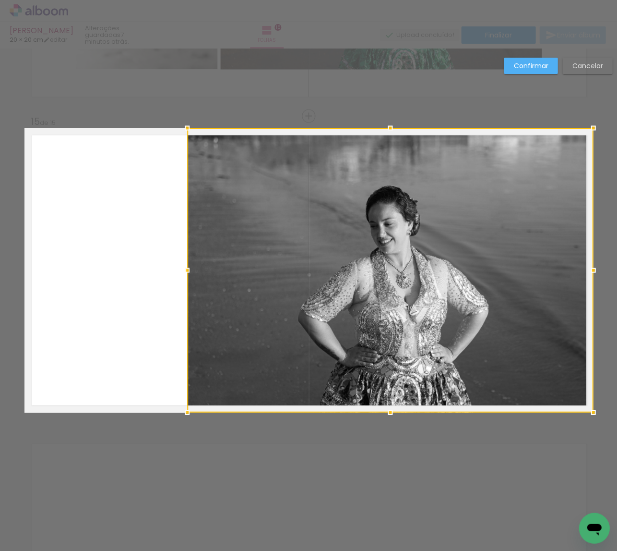
click at [0, 0] on slot "Confirmar" at bounding box center [0, 0] width 0 height 0
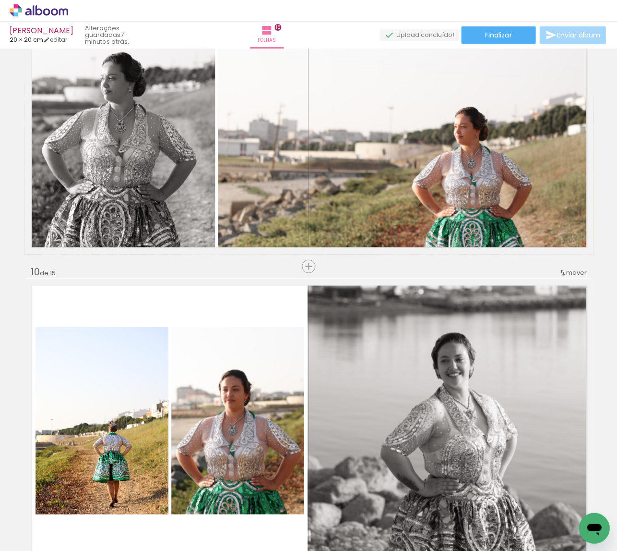
scroll to position [2702, 0]
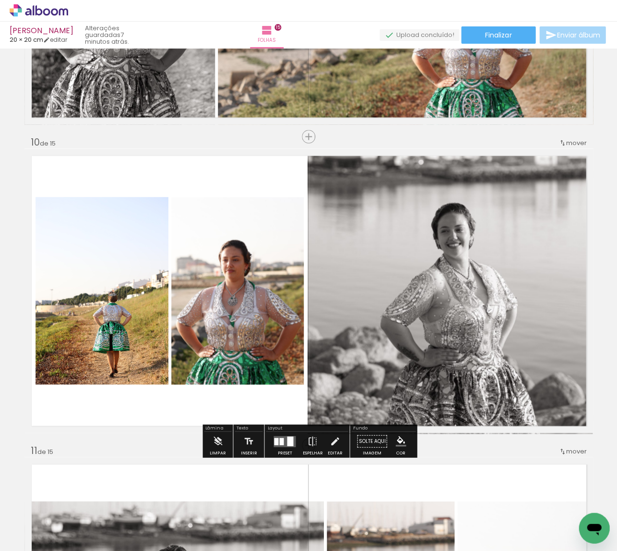
click at [0, 0] on slot "P&B" at bounding box center [0, 0] width 0 height 0
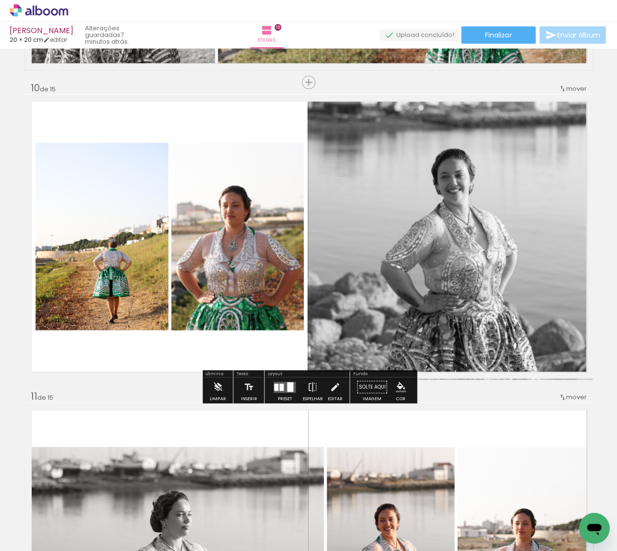
scroll to position [2906, 0]
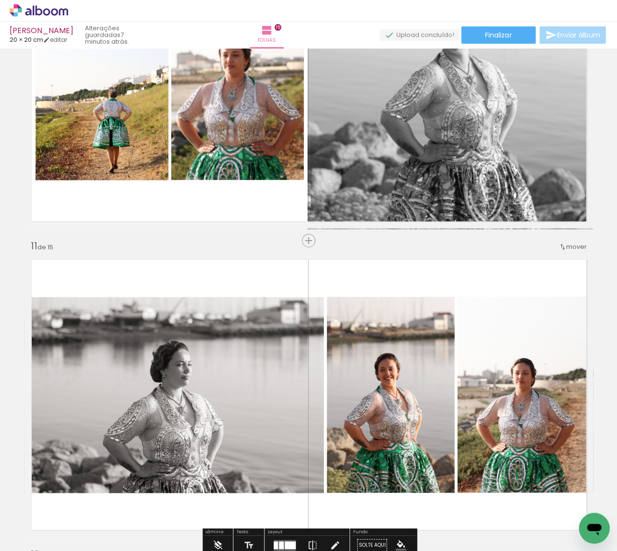
click at [0, 0] on slot "P&B" at bounding box center [0, 0] width 0 height 0
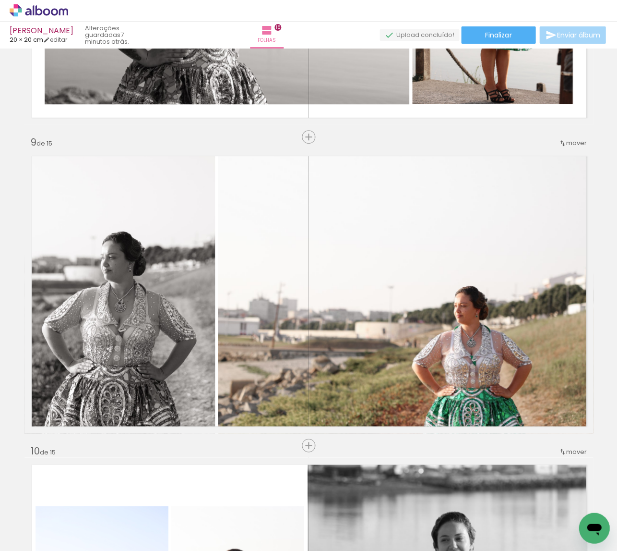
scroll to position [2395, 0]
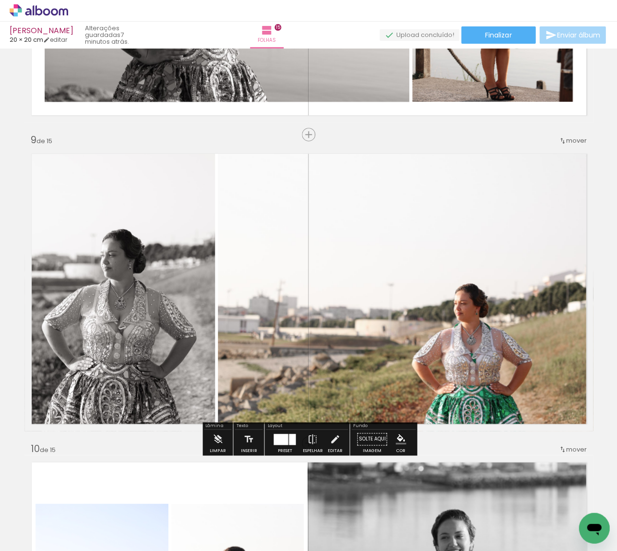
click at [0, 0] on slot "P&B" at bounding box center [0, 0] width 0 height 0
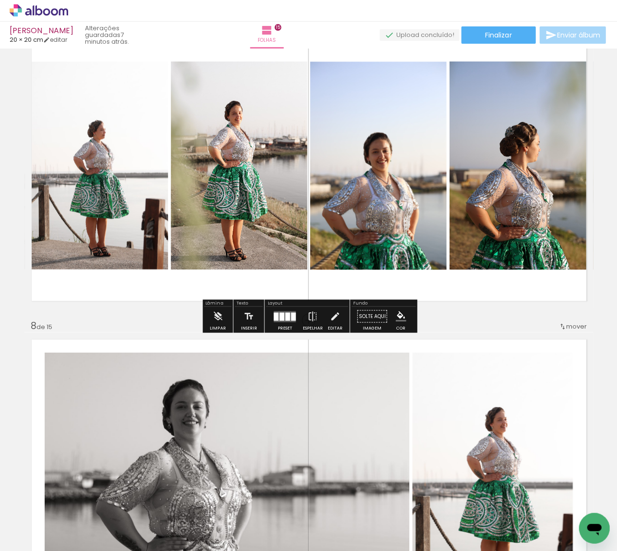
scroll to position [2073, 0]
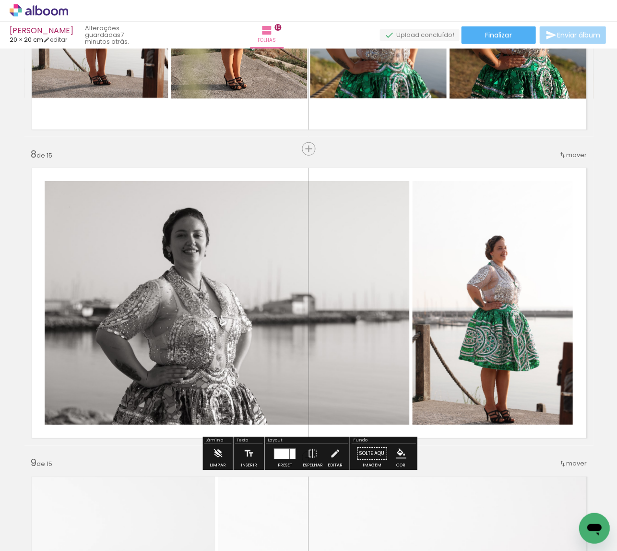
click at [0, 0] on slot "P&B" at bounding box center [0, 0] width 0 height 0
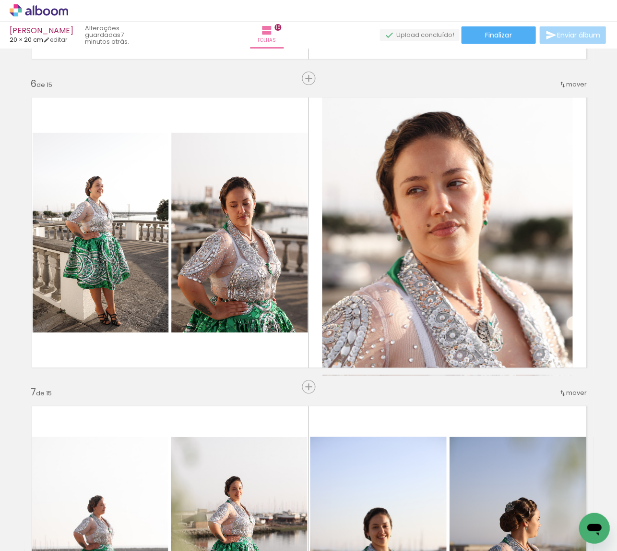
scroll to position [1527, 0]
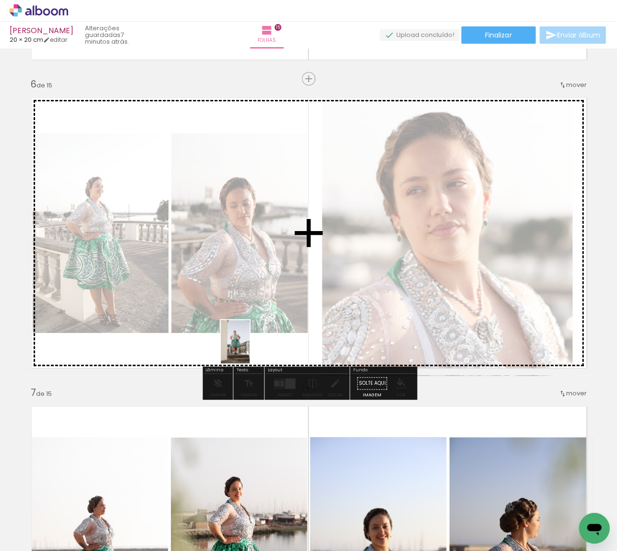
drag, startPoint x: 587, startPoint y: 505, endPoint x: 250, endPoint y: 349, distance: 372.2
click at [250, 349] on quentale-workspace at bounding box center [308, 275] width 617 height 551
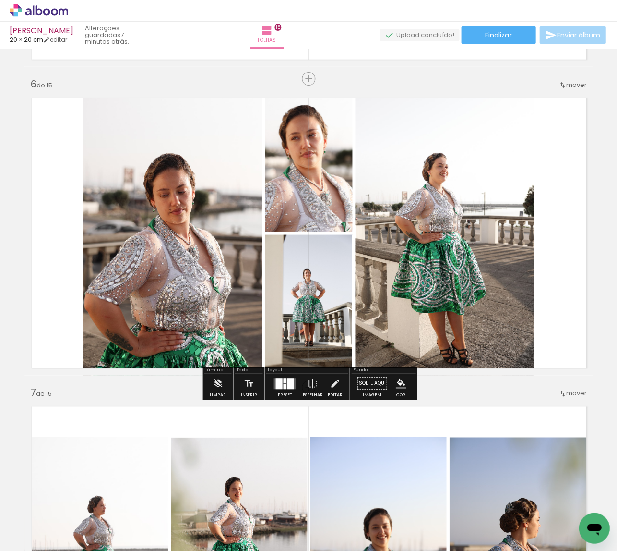
click at [291, 382] on div at bounding box center [290, 382] width 7 height 11
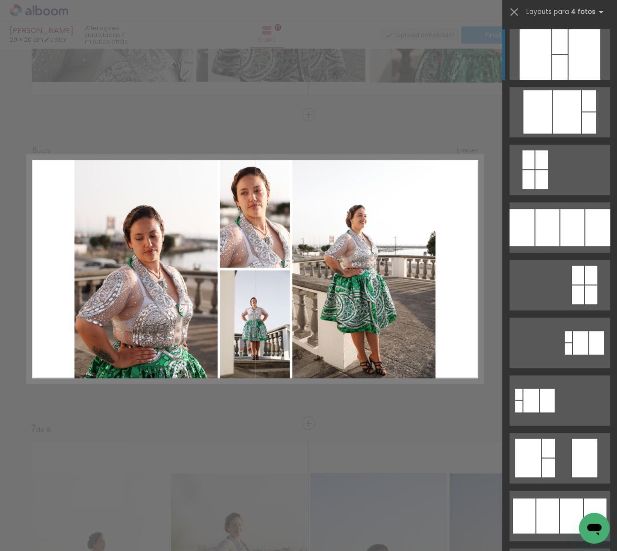
scroll to position [1490, 0]
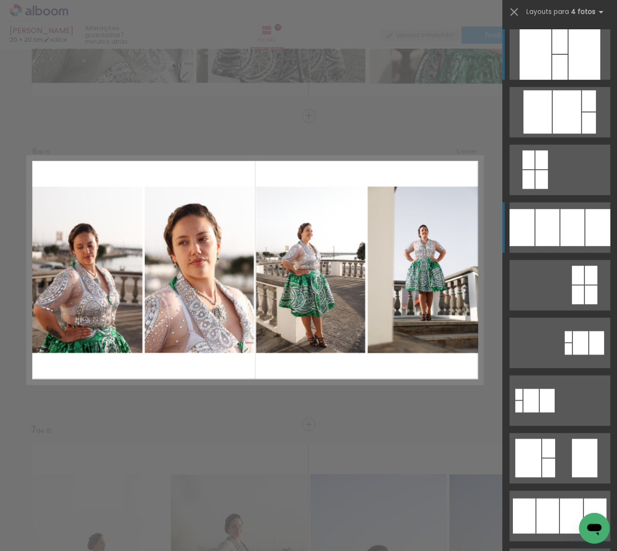
click at [558, 133] on div at bounding box center [567, 111] width 28 height 43
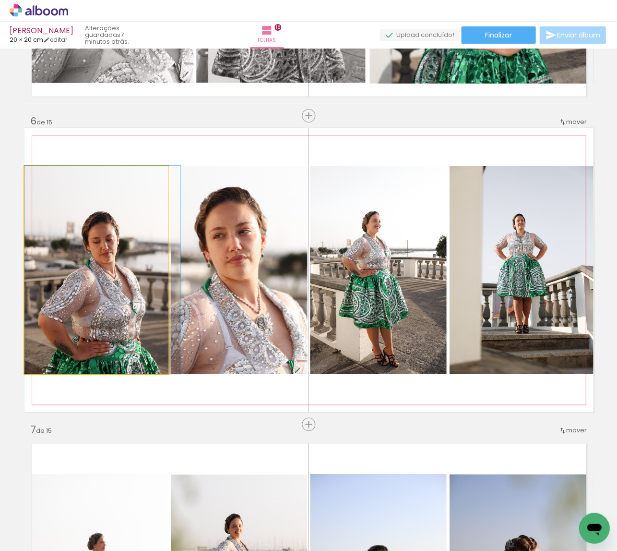
drag, startPoint x: 107, startPoint y: 310, endPoint x: 120, endPoint y: 310, distance: 13.9
click at [120, 310] on div at bounding box center [102, 270] width 156 height 208
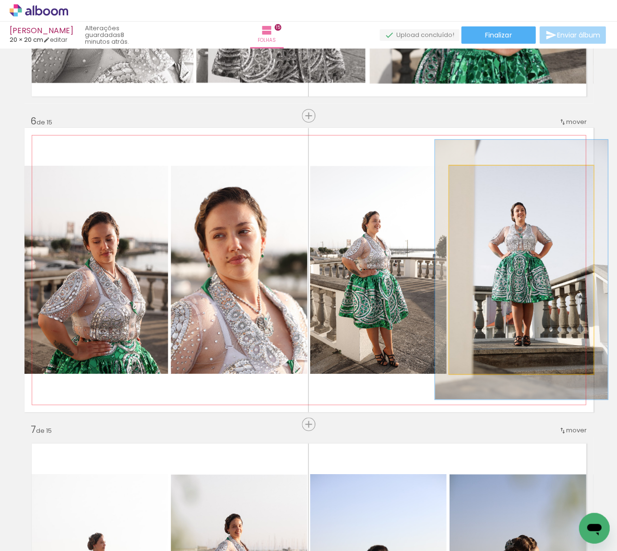
drag, startPoint x: 477, startPoint y: 177, endPoint x: 499, endPoint y: 197, distance: 30.3
type paper-slider "120"
click at [482, 177] on div at bounding box center [478, 175] width 15 height 15
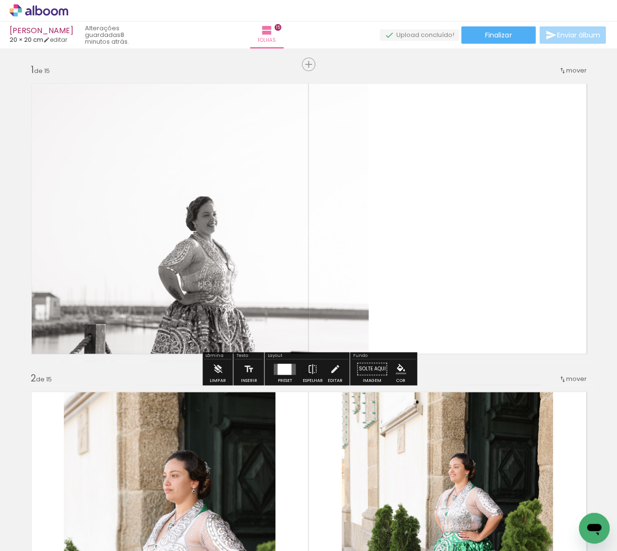
scroll to position [0, 0]
click at [527, 38] on paper-button "Finalizar" at bounding box center [498, 34] width 74 height 17
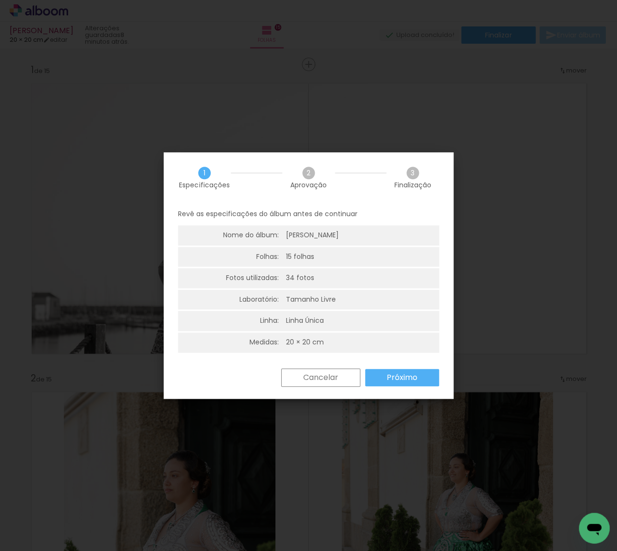
drag, startPoint x: 394, startPoint y: 380, endPoint x: 384, endPoint y: 365, distance: 17.7
click at [0, 0] on slot "Próximo" at bounding box center [0, 0] width 0 height 0
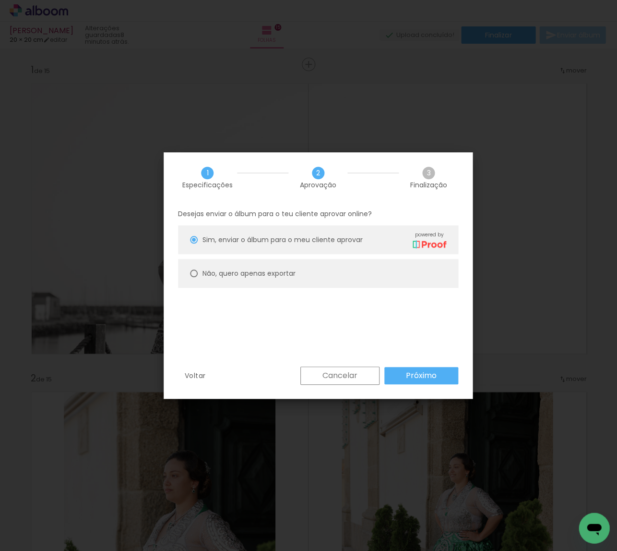
click at [314, 274] on paper-radio-button "Não, quero apenas exportar" at bounding box center [318, 273] width 280 height 29
type paper-radio-button "on"
click at [402, 374] on paper-button "Próximo" at bounding box center [422, 375] width 74 height 17
type input "Alta, 300 DPI"
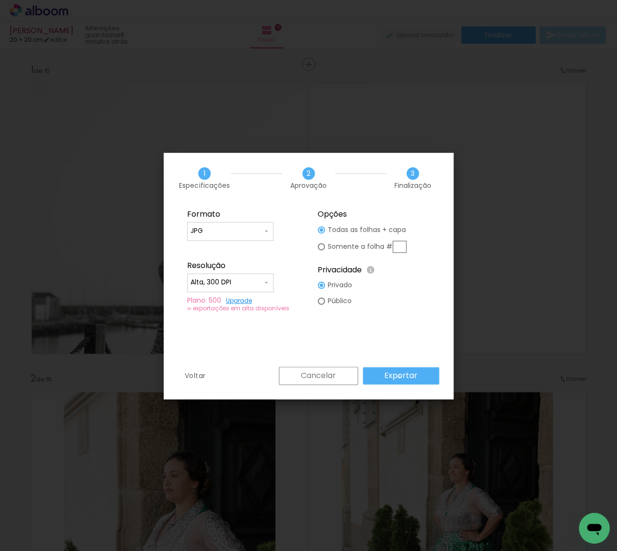
click at [0, 0] on slot "Exportar" at bounding box center [0, 0] width 0 height 0
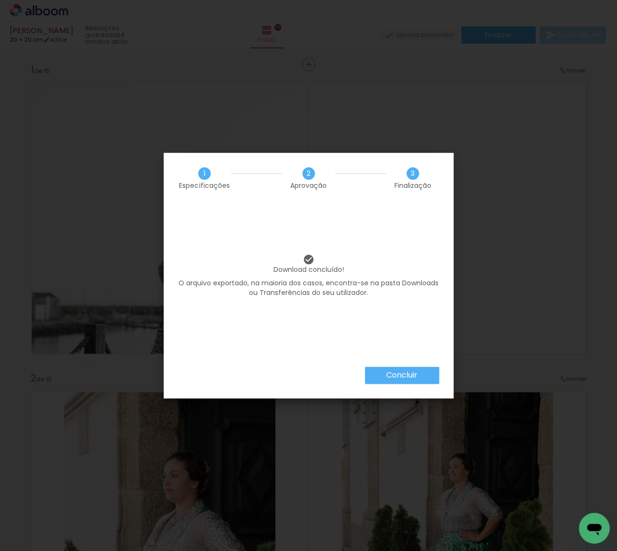
scroll to position [0, 1283]
click at [0, 0] on slot "Concluir" at bounding box center [0, 0] width 0 height 0
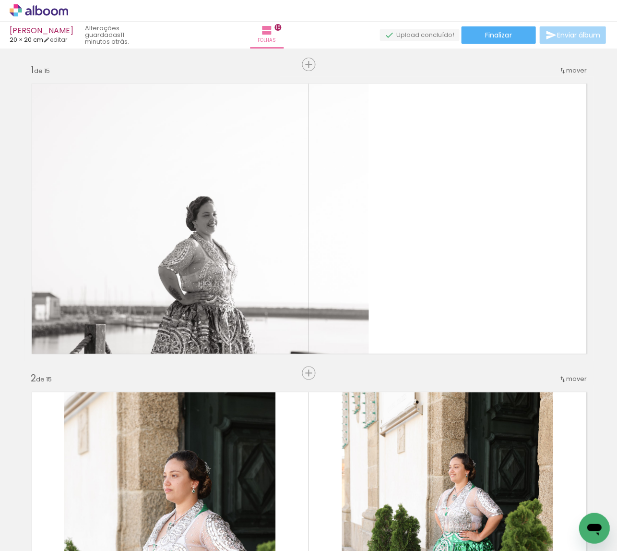
scroll to position [0, 1283]
